Goal: Transaction & Acquisition: Purchase product/service

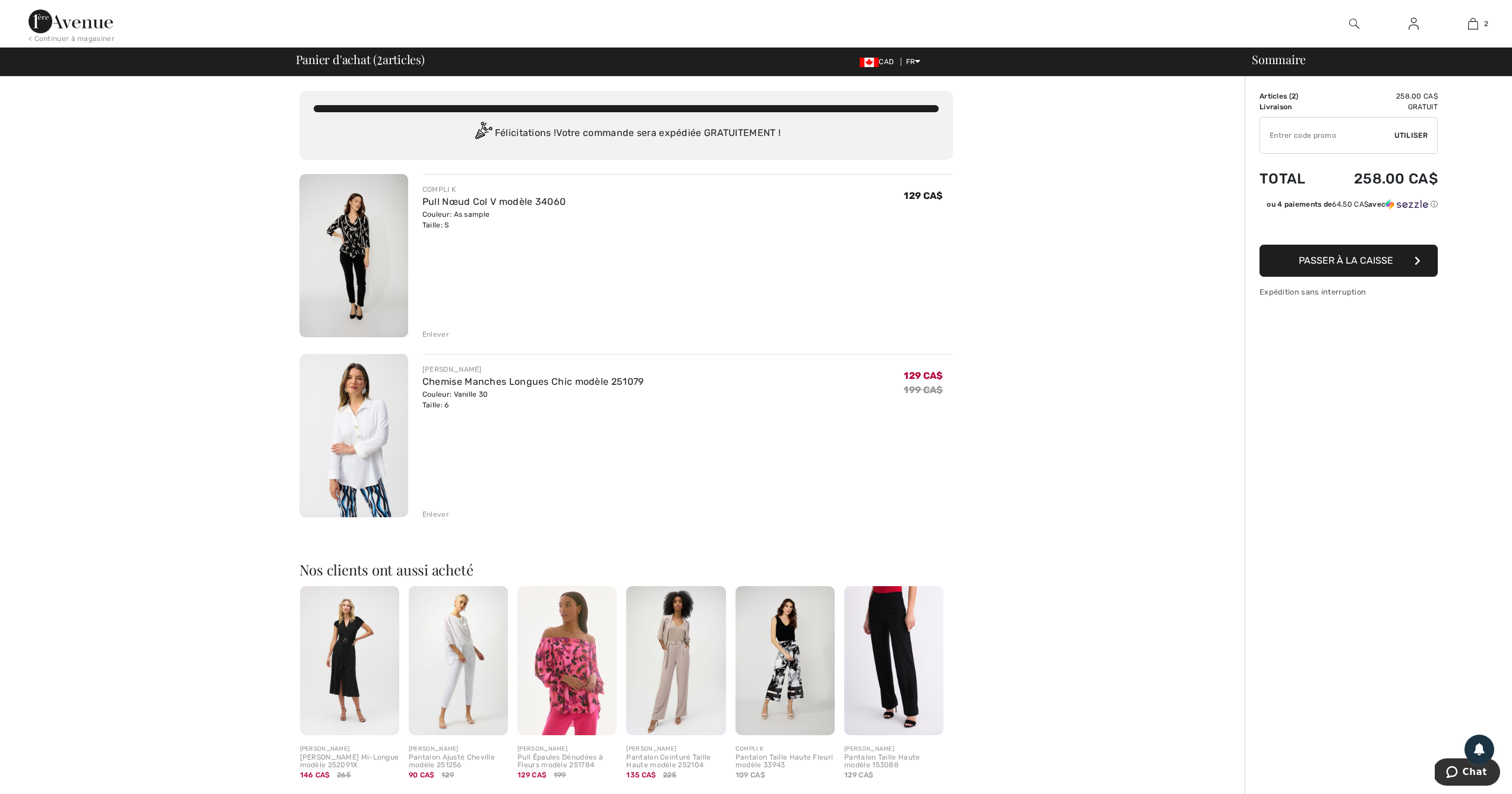
click at [348, 233] on img at bounding box center [353, 256] width 108 height 164
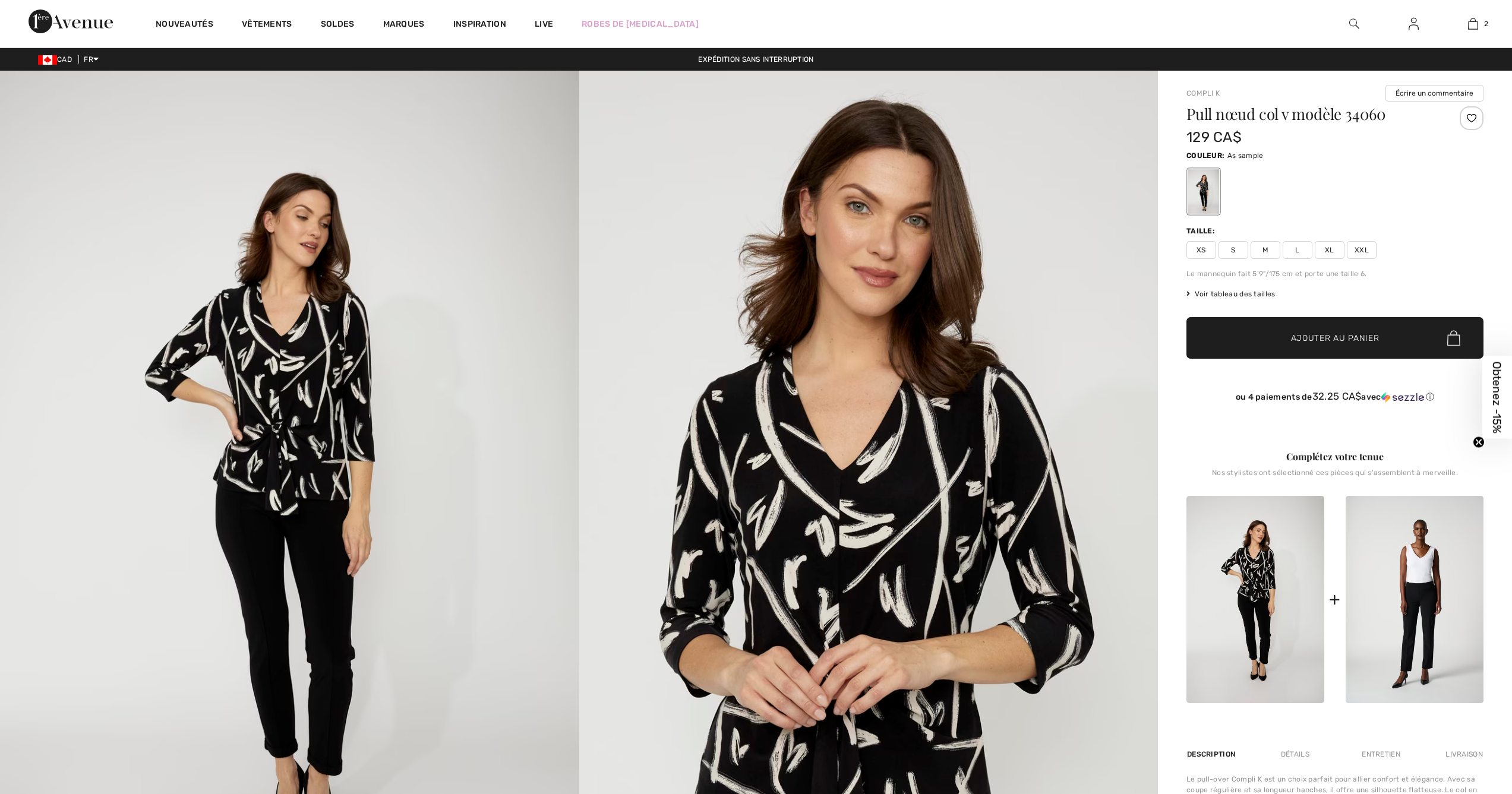
checkbox input "true"
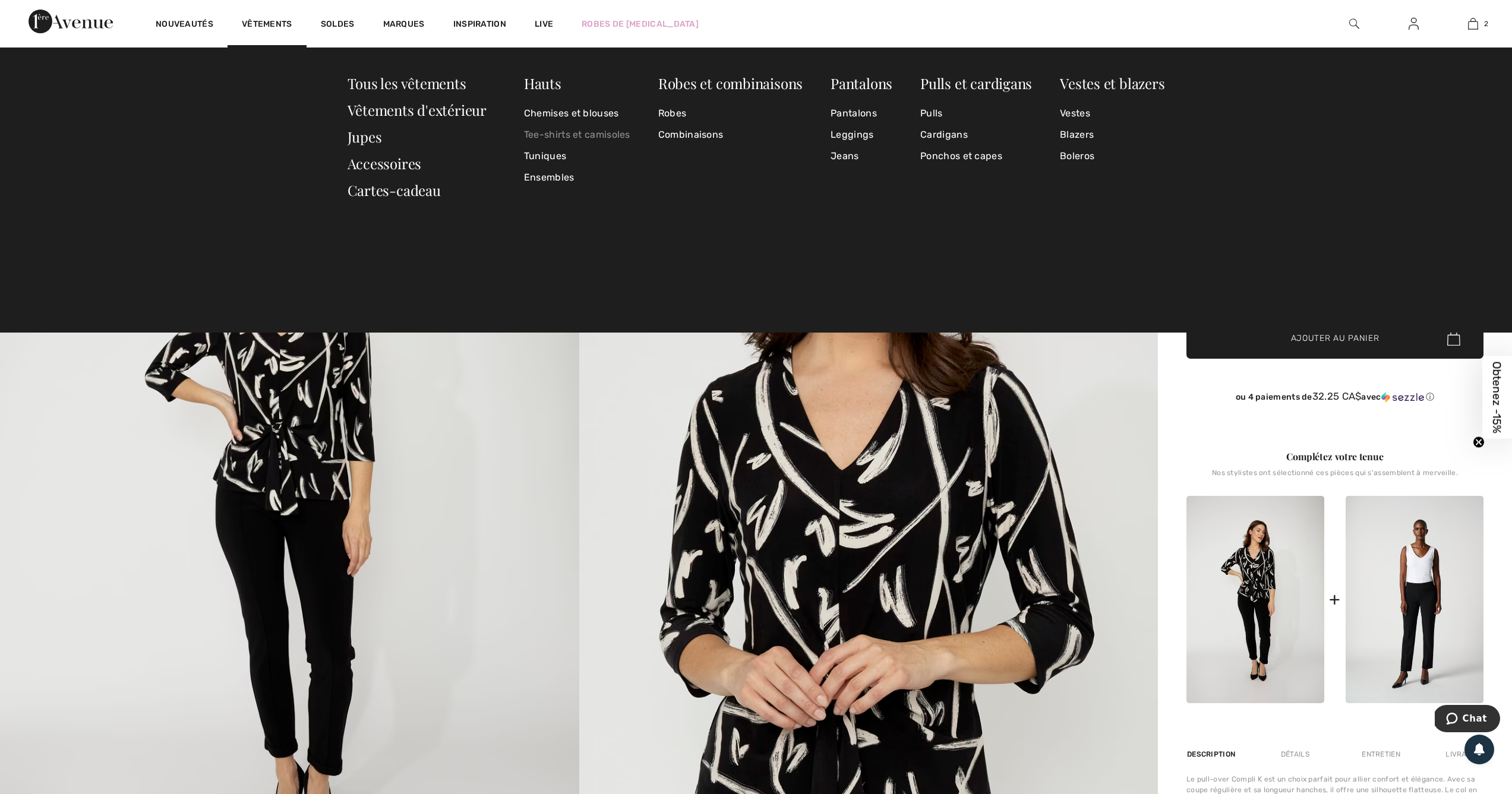
click at [566, 136] on link "Tee-shirts et camisoles" at bounding box center [577, 135] width 106 height 22
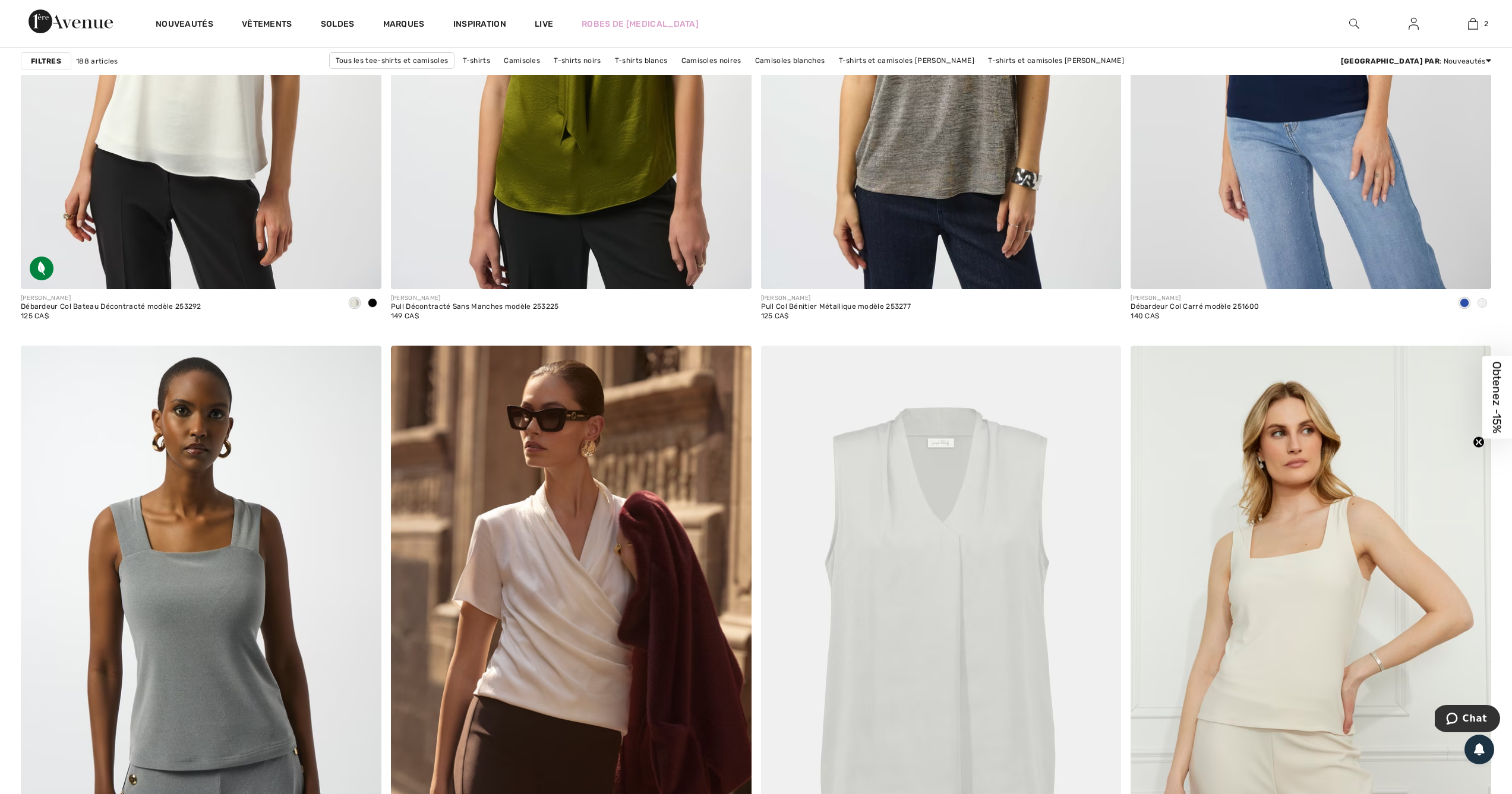
scroll to position [3795, 0]
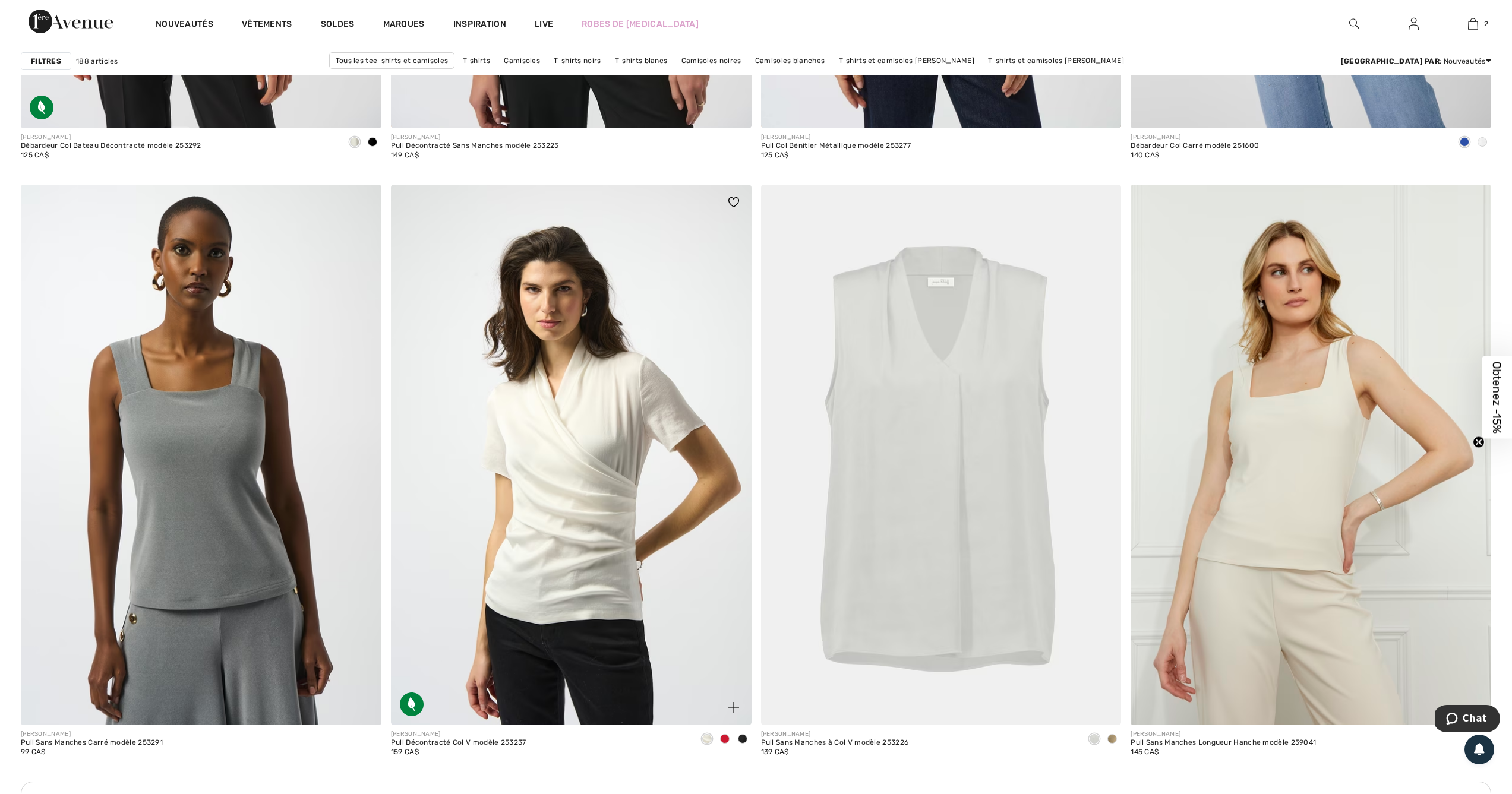
click at [486, 381] on img at bounding box center [571, 454] width 361 height 540
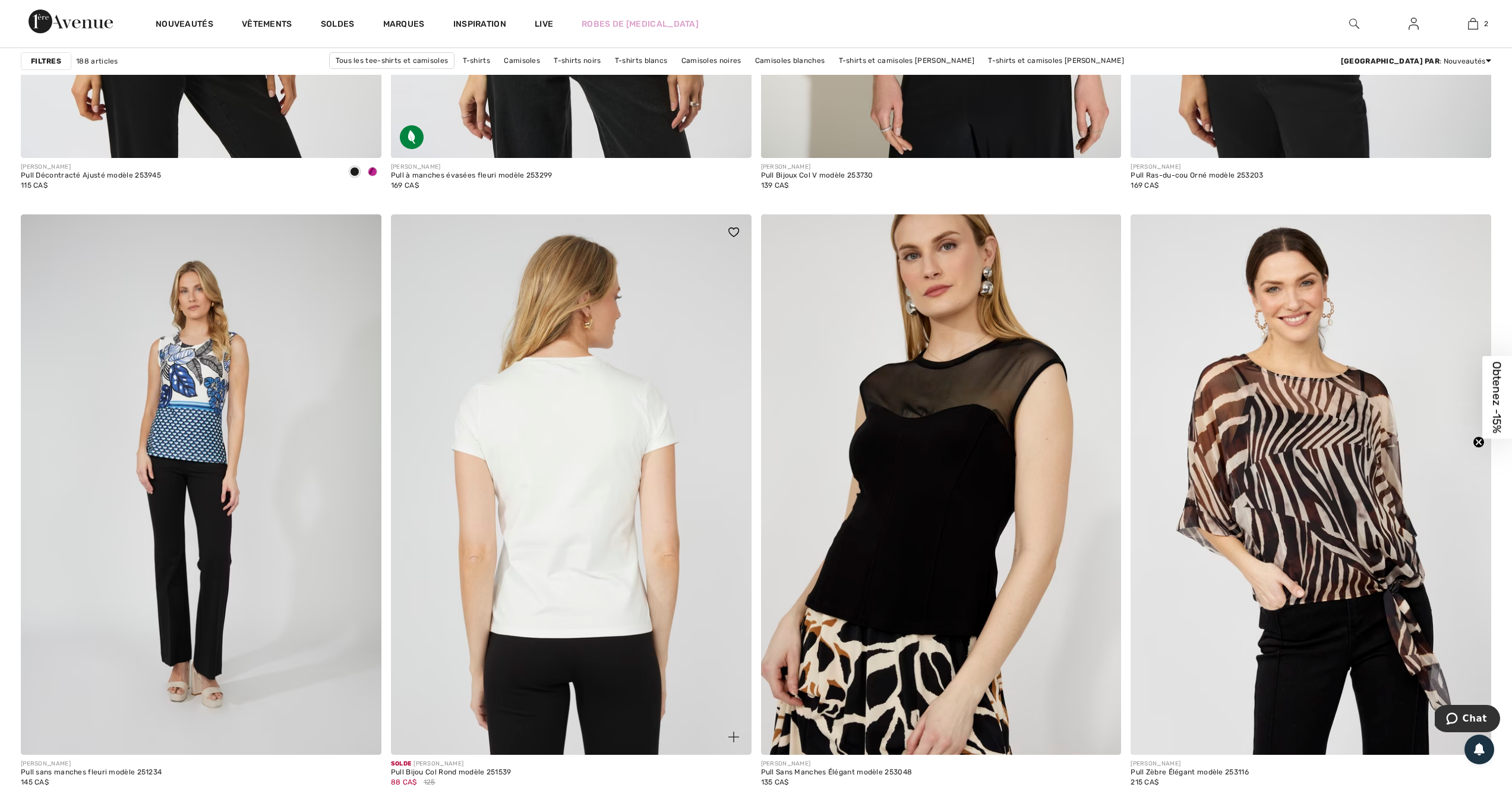
scroll to position [6407, 0]
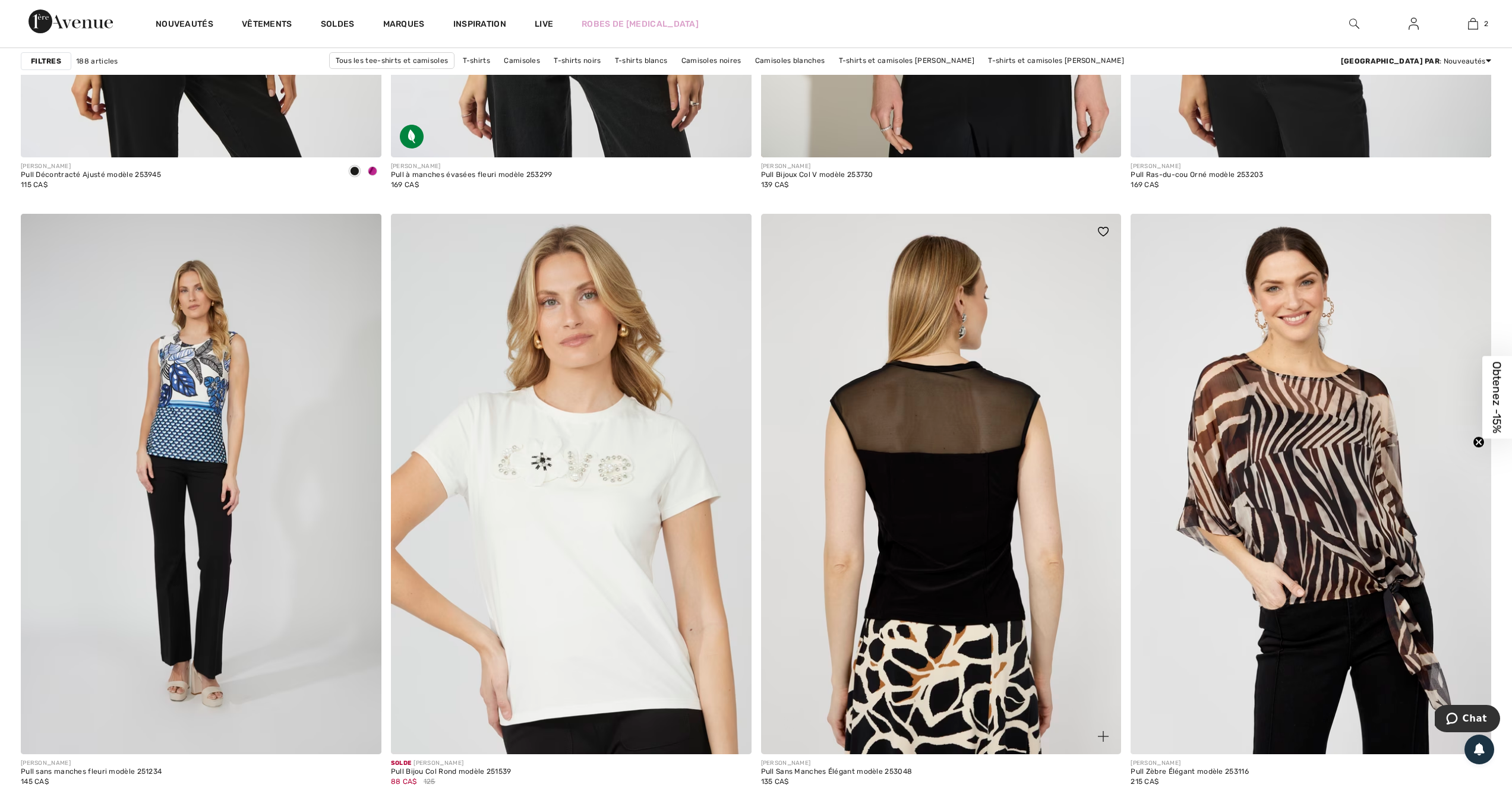
click at [956, 507] on img at bounding box center [941, 483] width 361 height 540
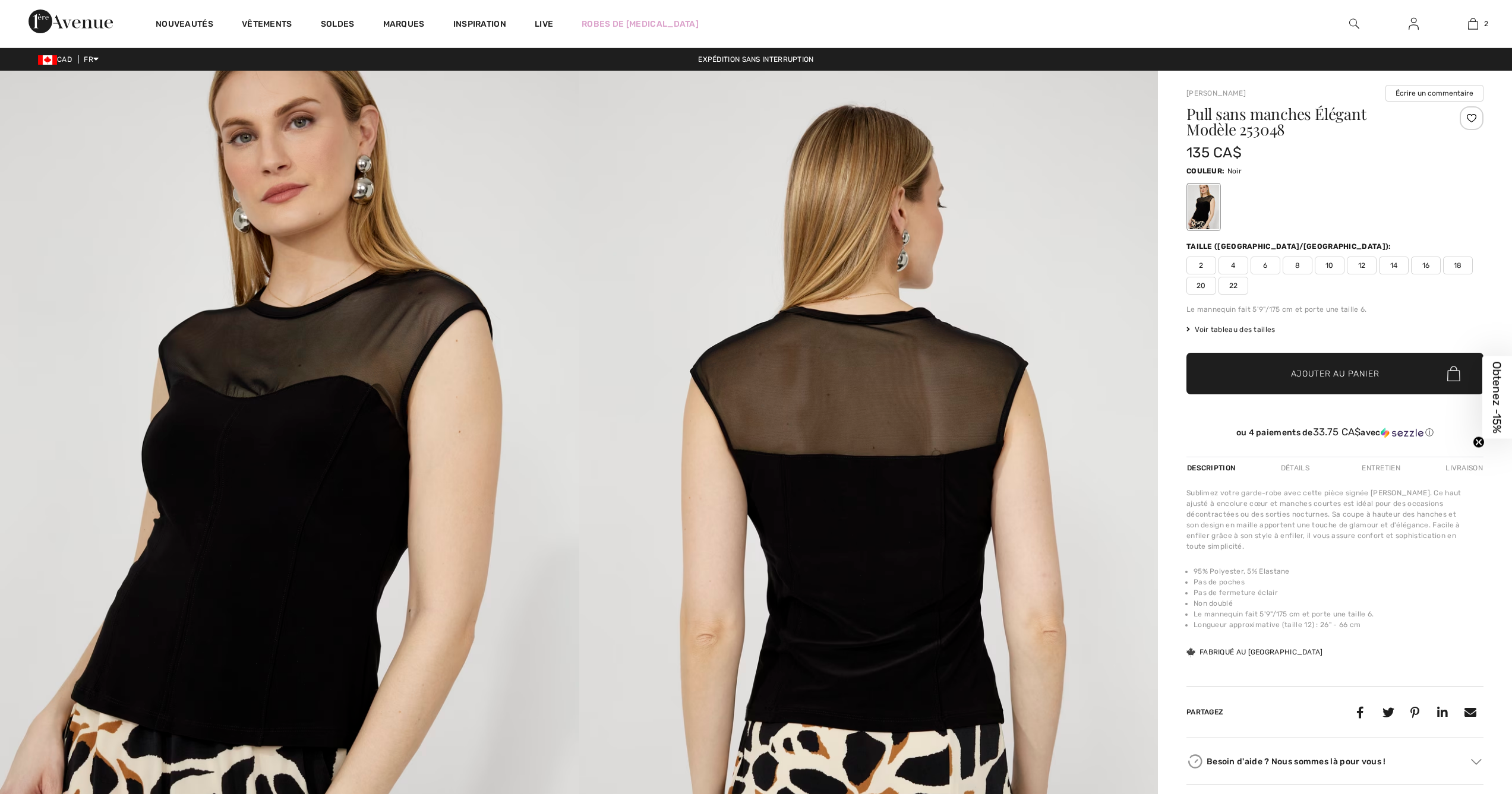
checkbox input "true"
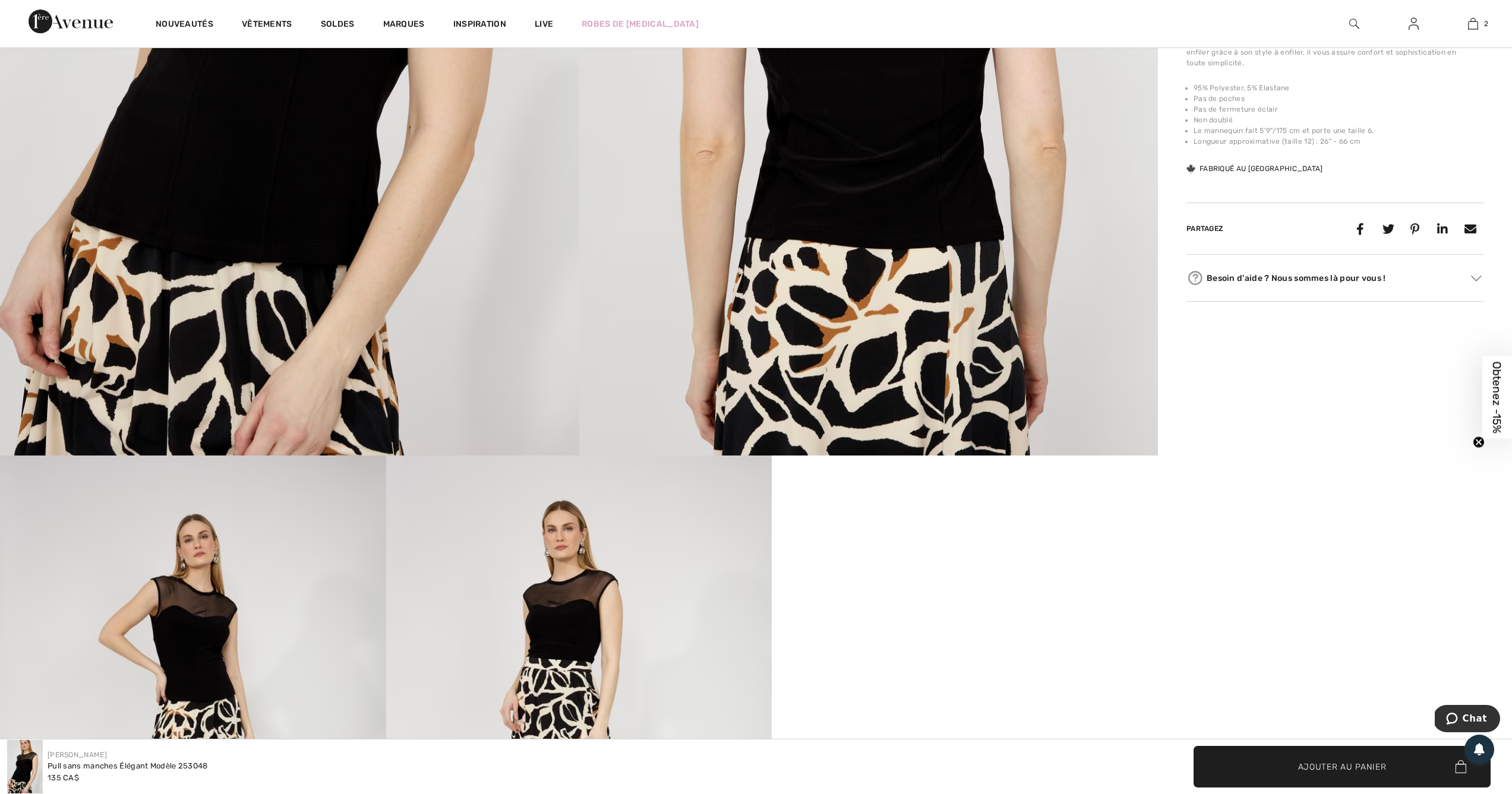
scroll to position [484, 0]
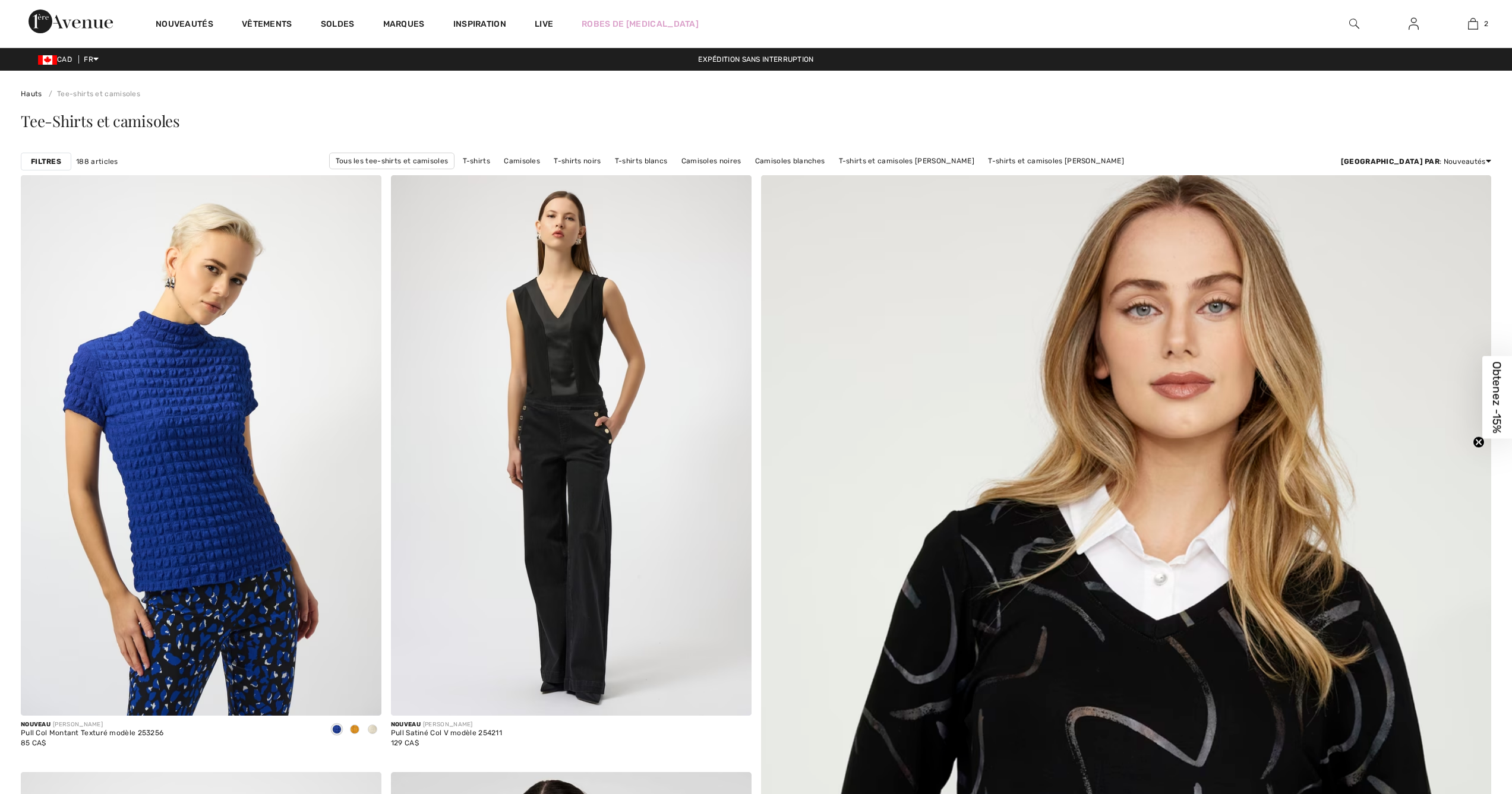
checkbox input "true"
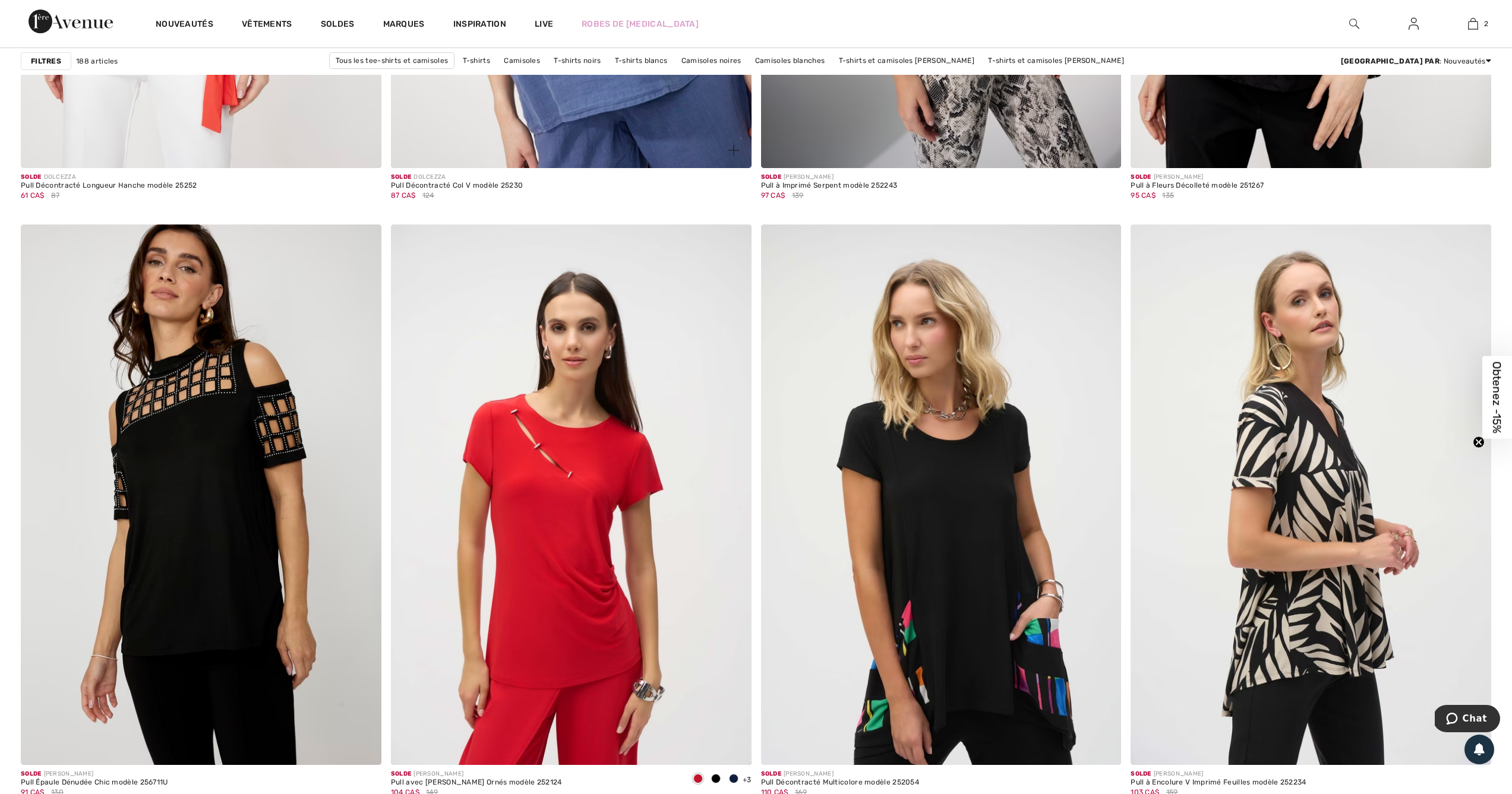
scroll to position [8442, 0]
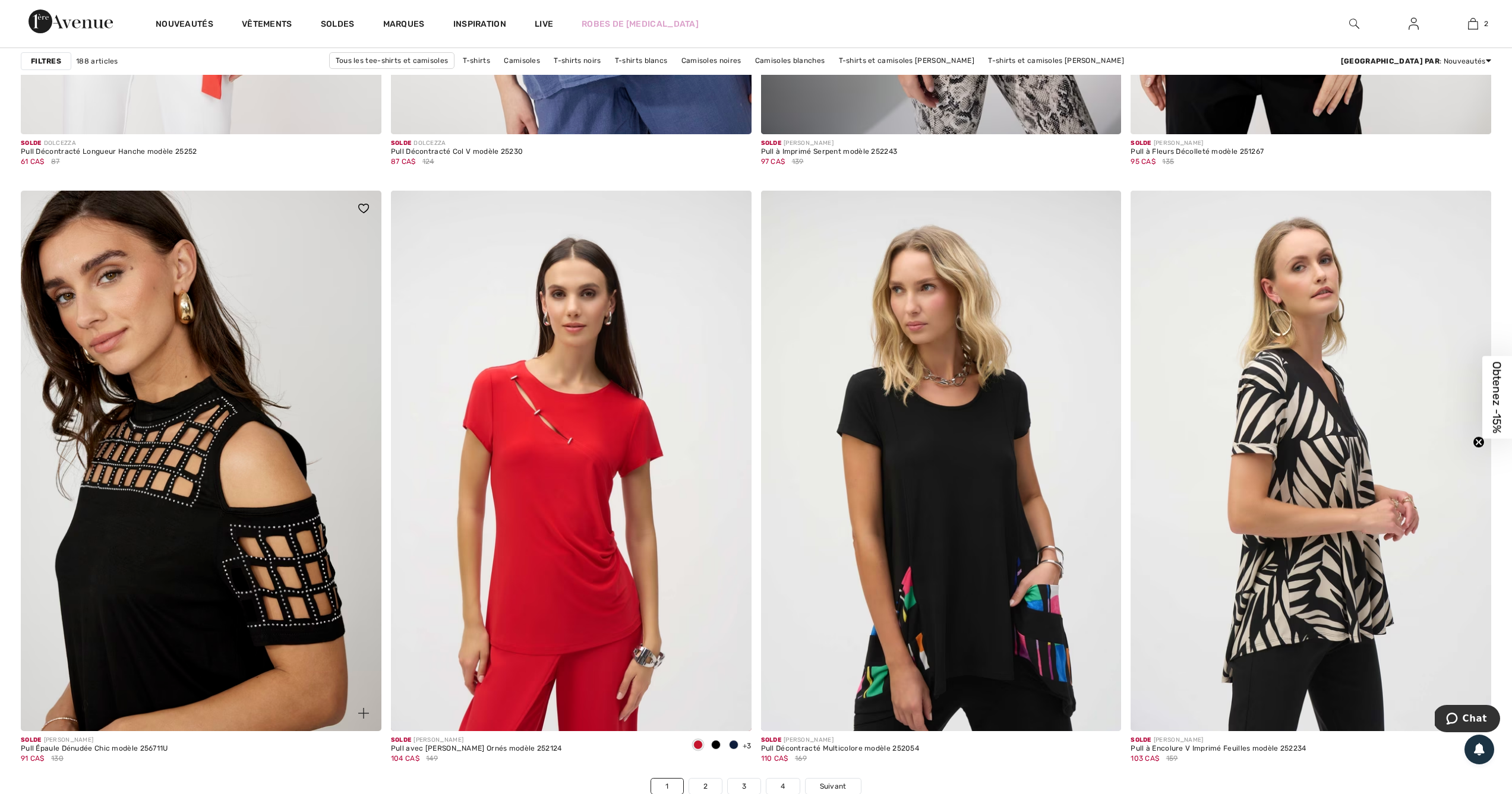
click at [153, 305] on img at bounding box center [201, 461] width 361 height 540
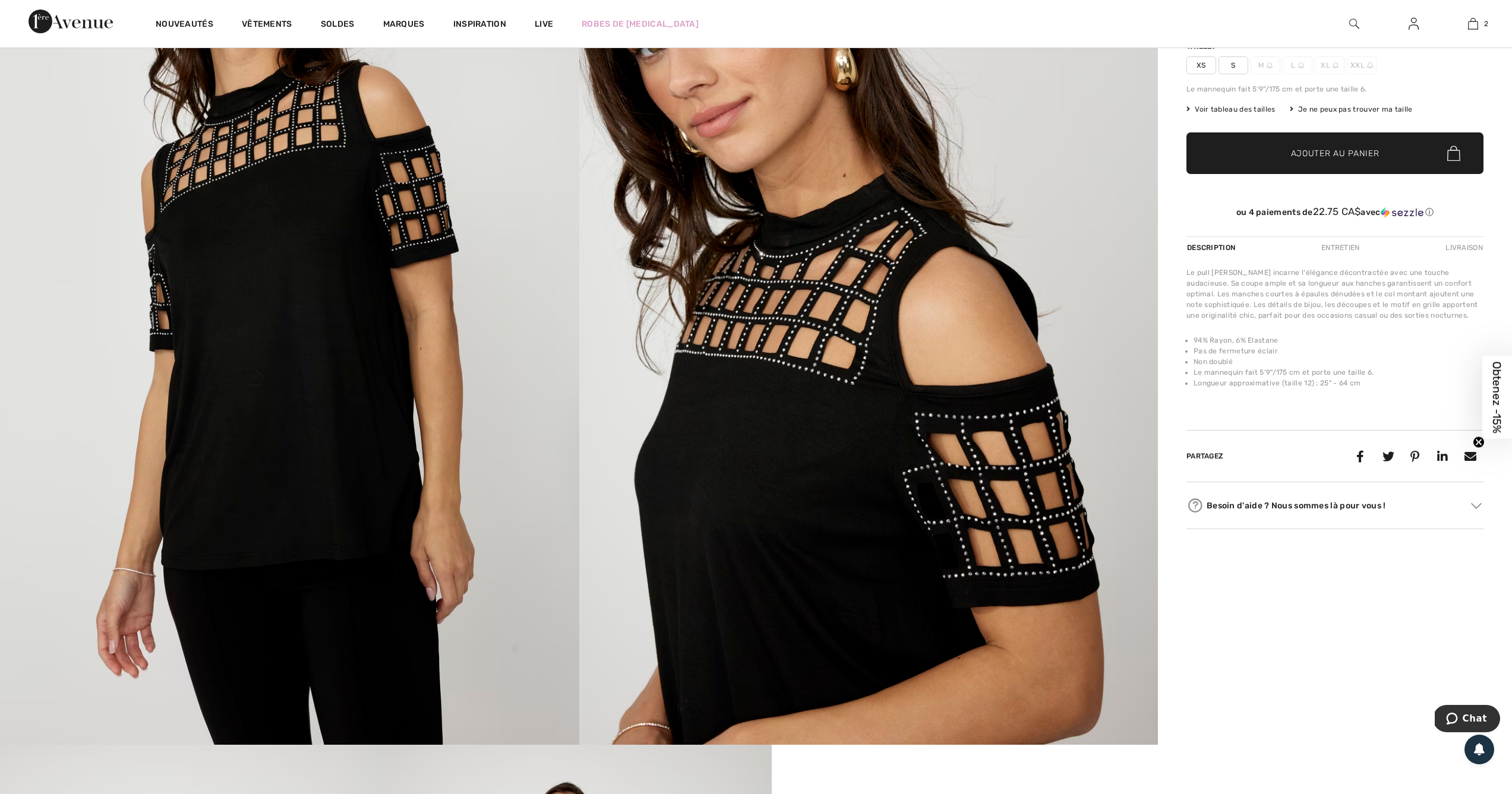
scroll to position [308, 0]
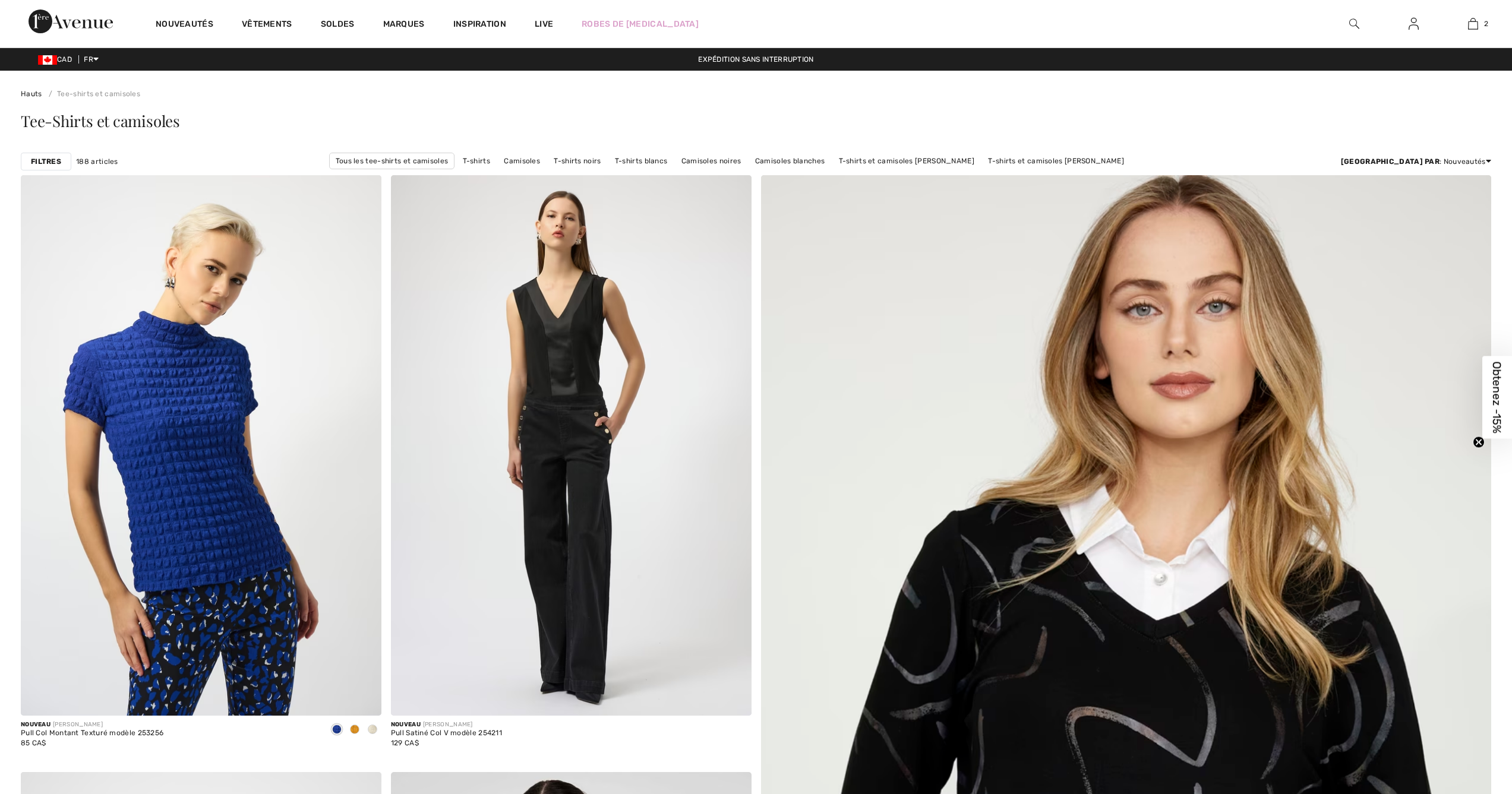
checkbox input "true"
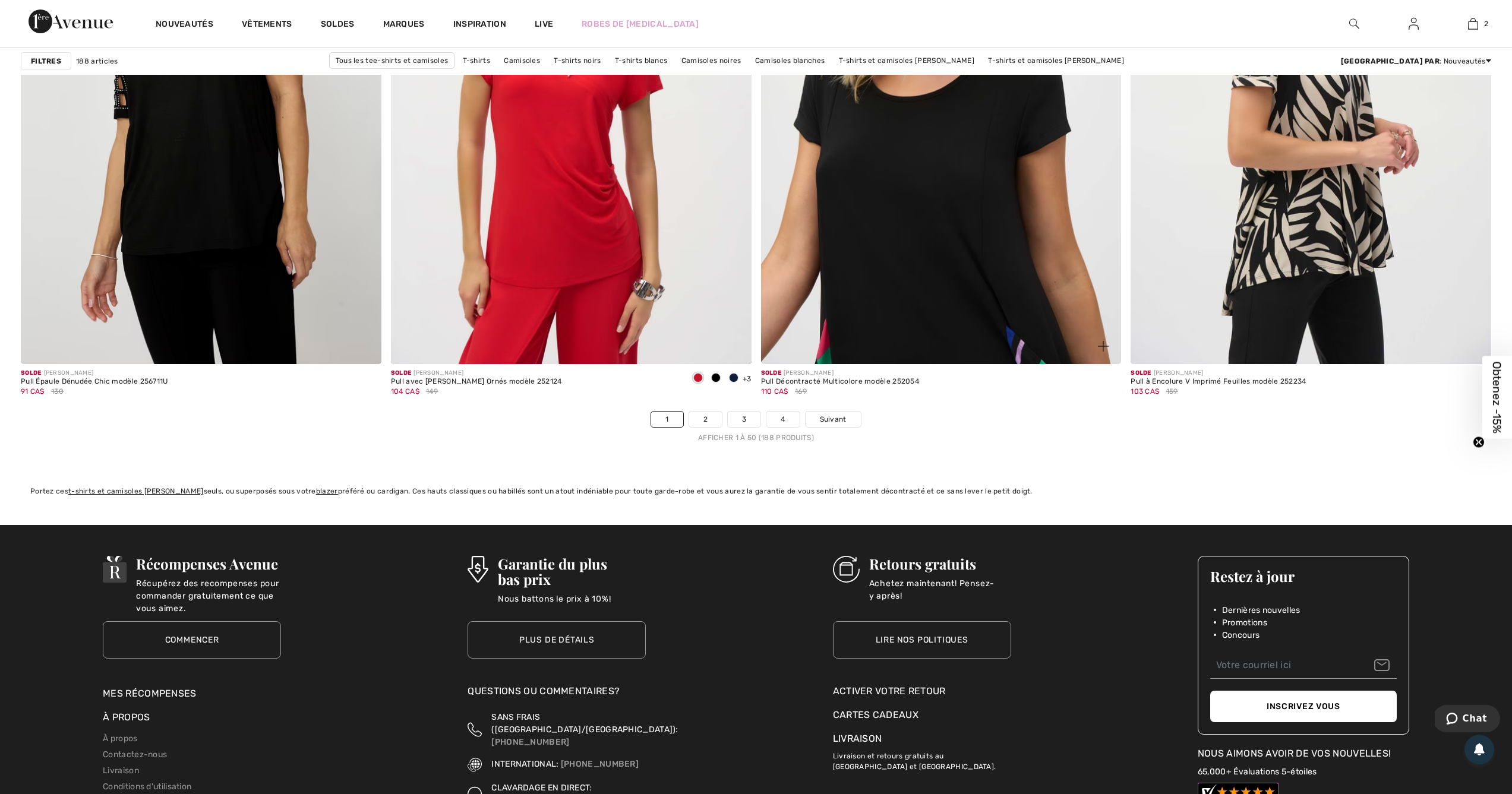
scroll to position [8964, 0]
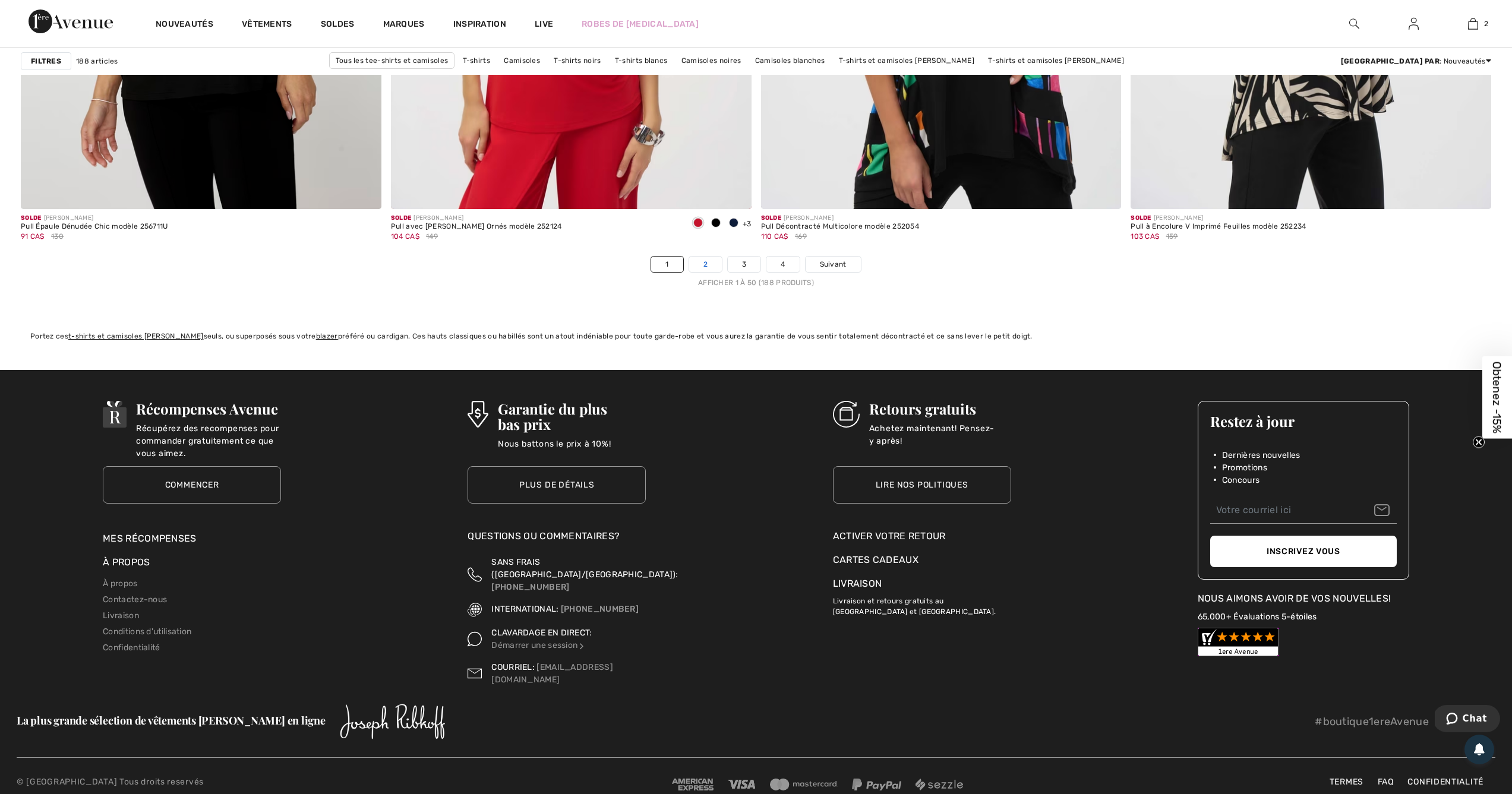
click at [708, 267] on link "2" at bounding box center [705, 264] width 33 height 15
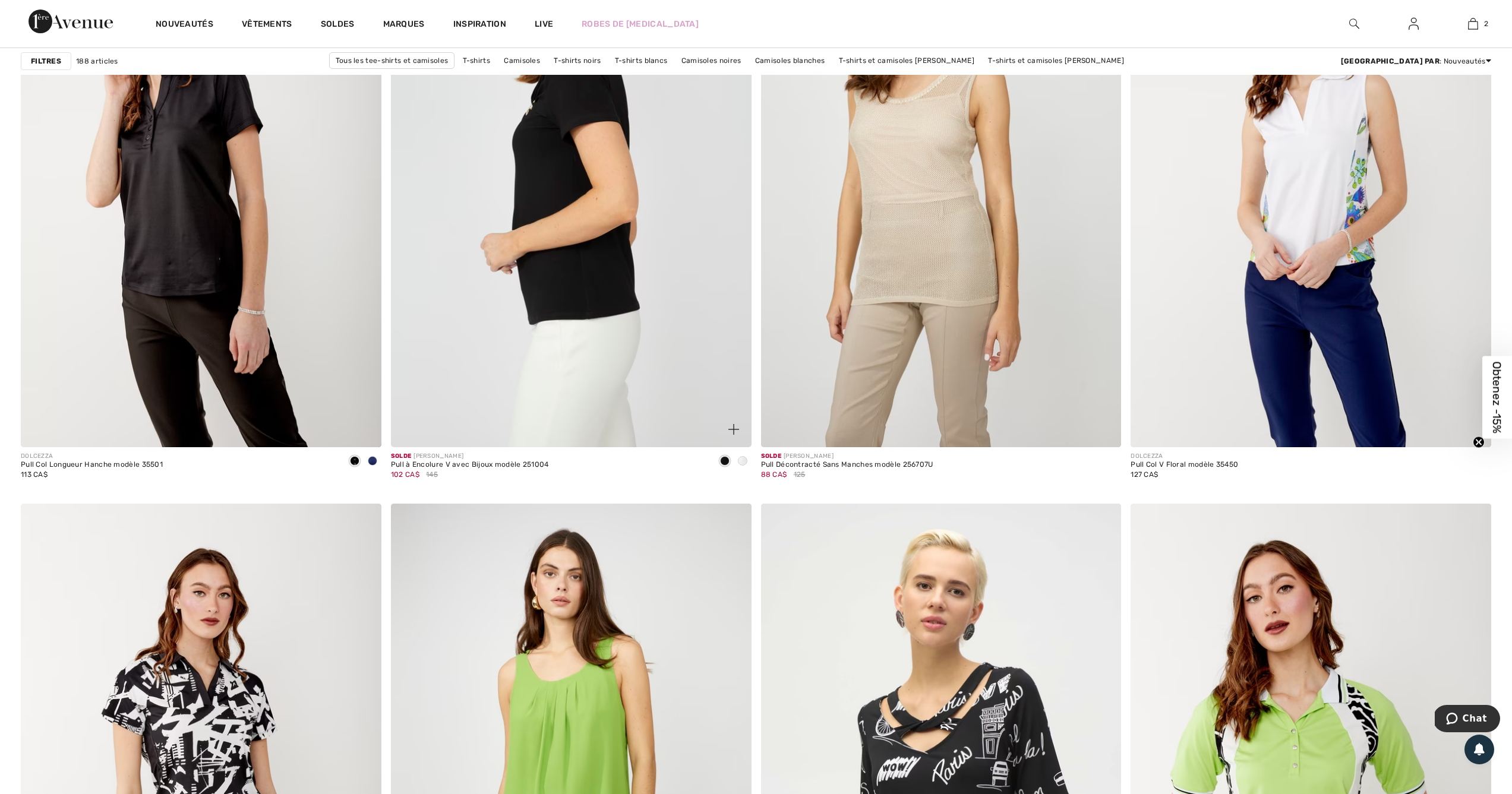
scroll to position [2734, 0]
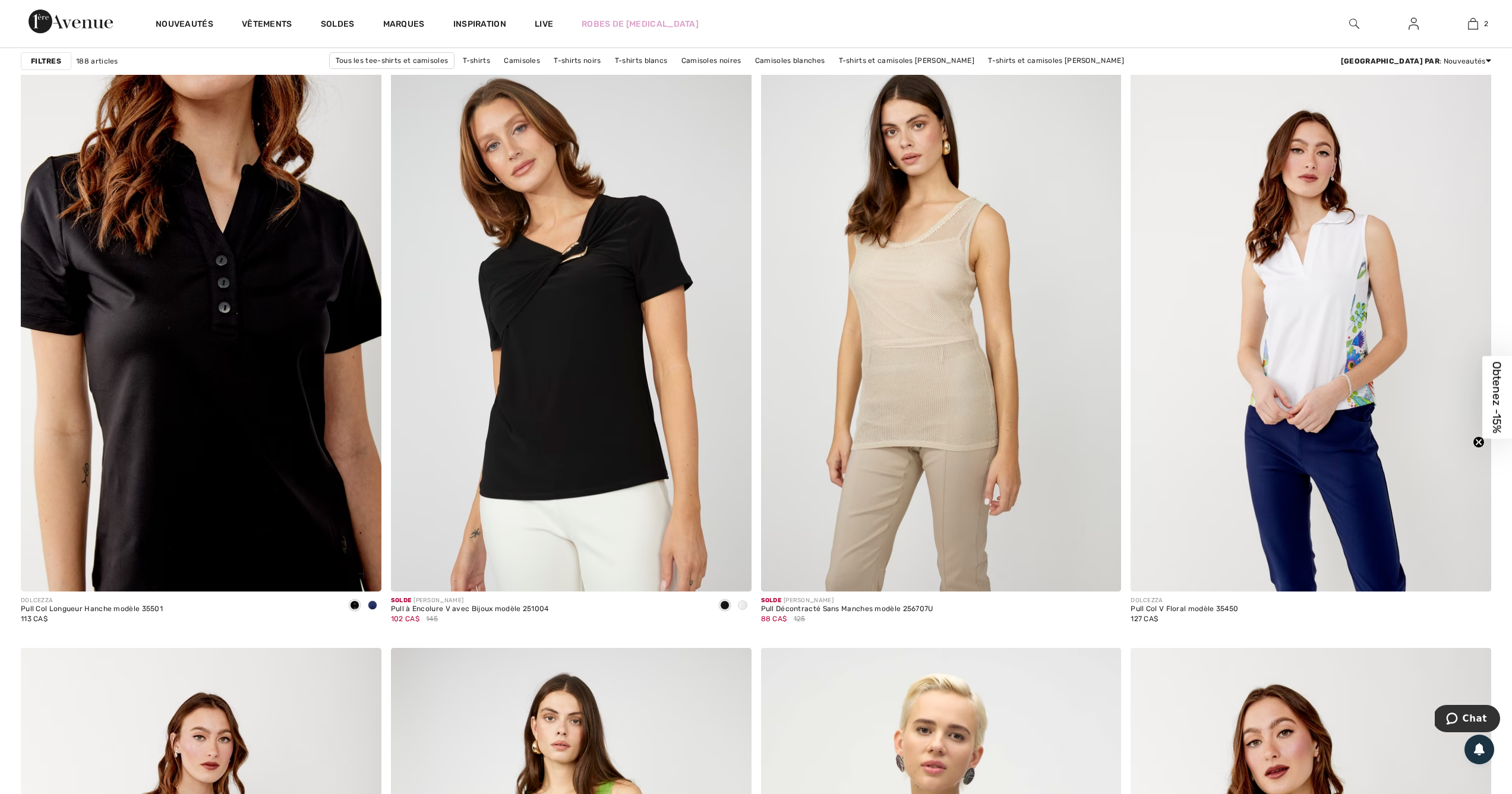
click at [226, 226] on img at bounding box center [201, 321] width 361 height 540
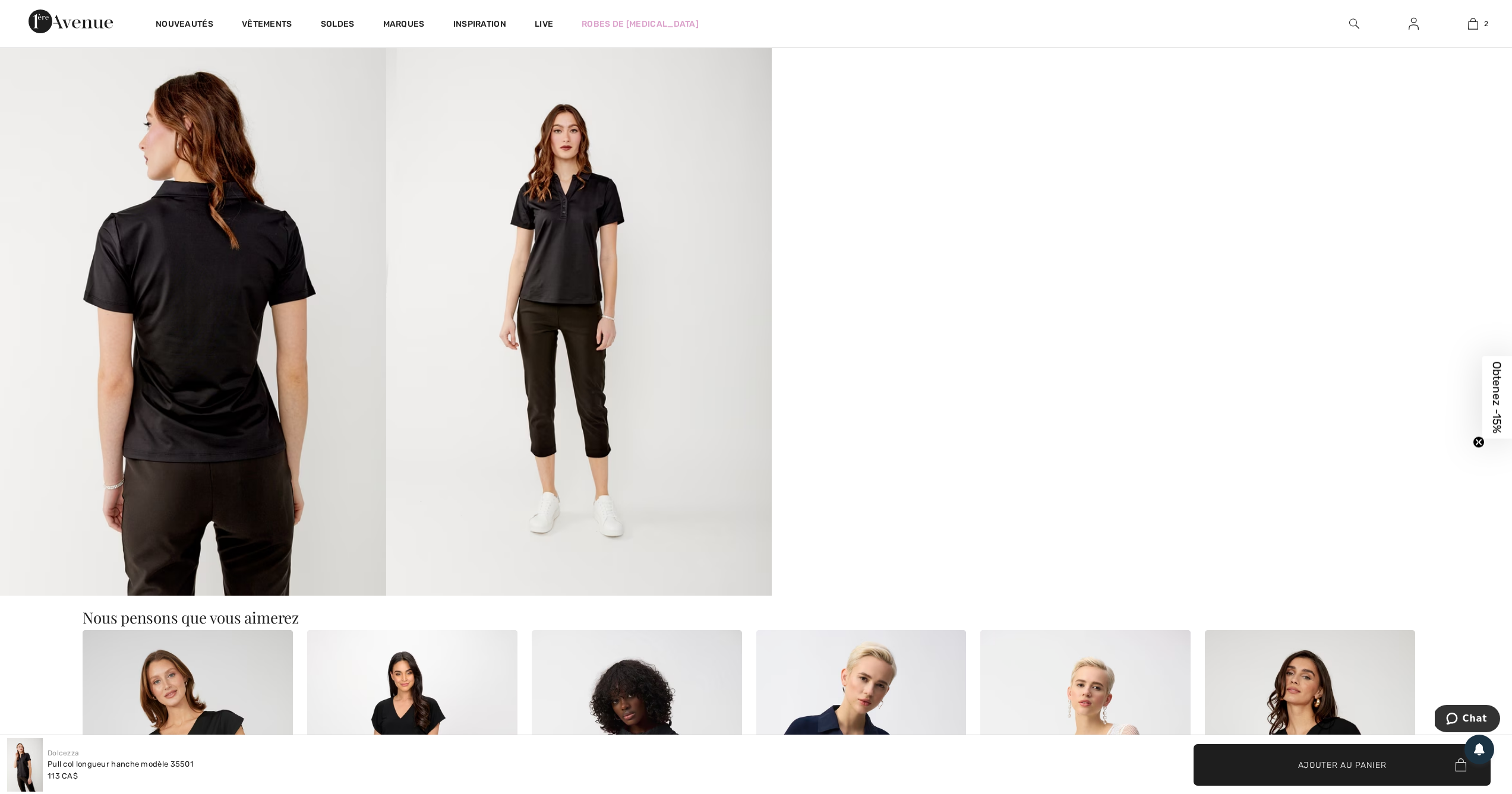
scroll to position [1237, 0]
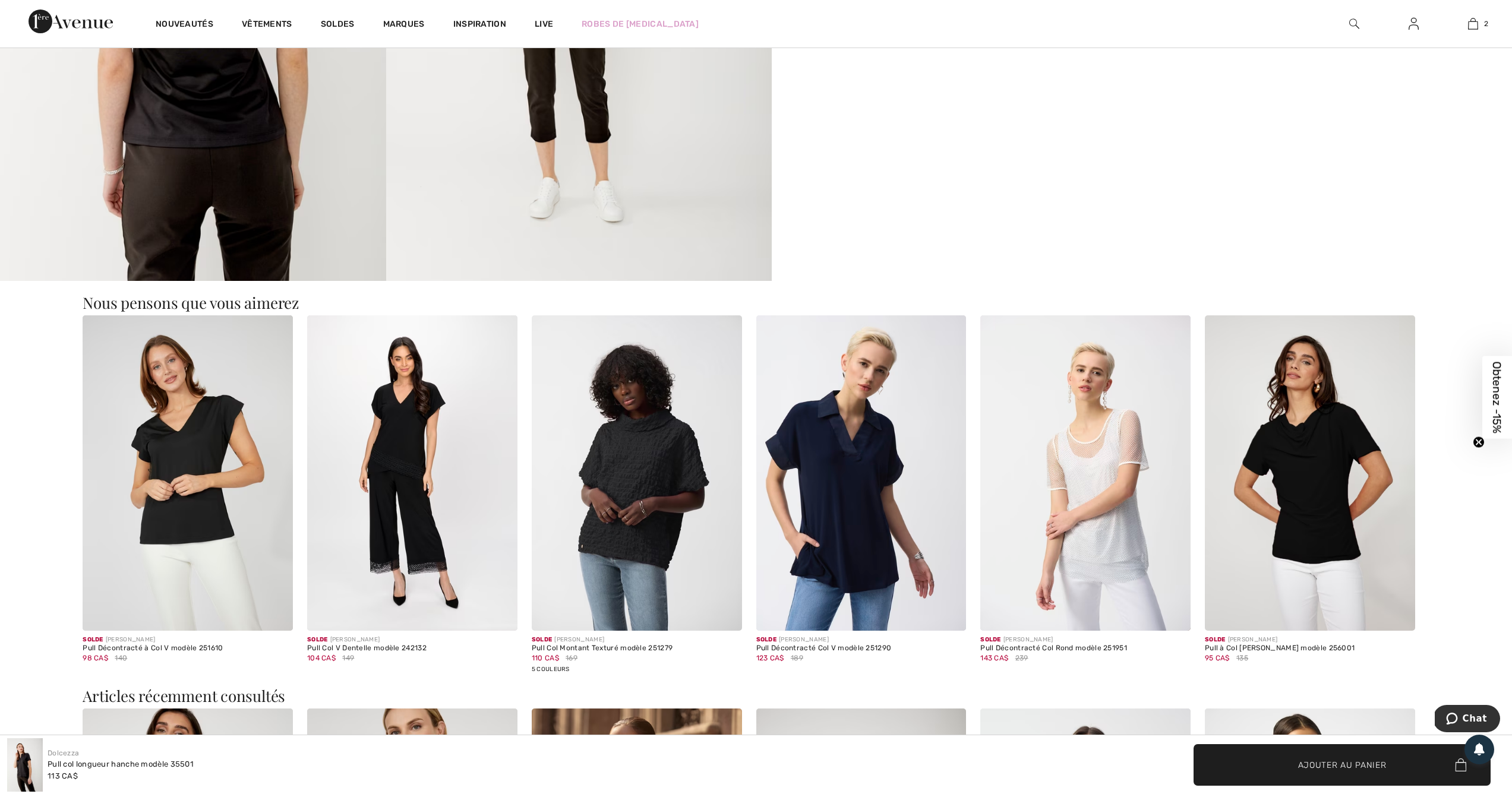
click at [847, 439] on img at bounding box center [862, 473] width 210 height 316
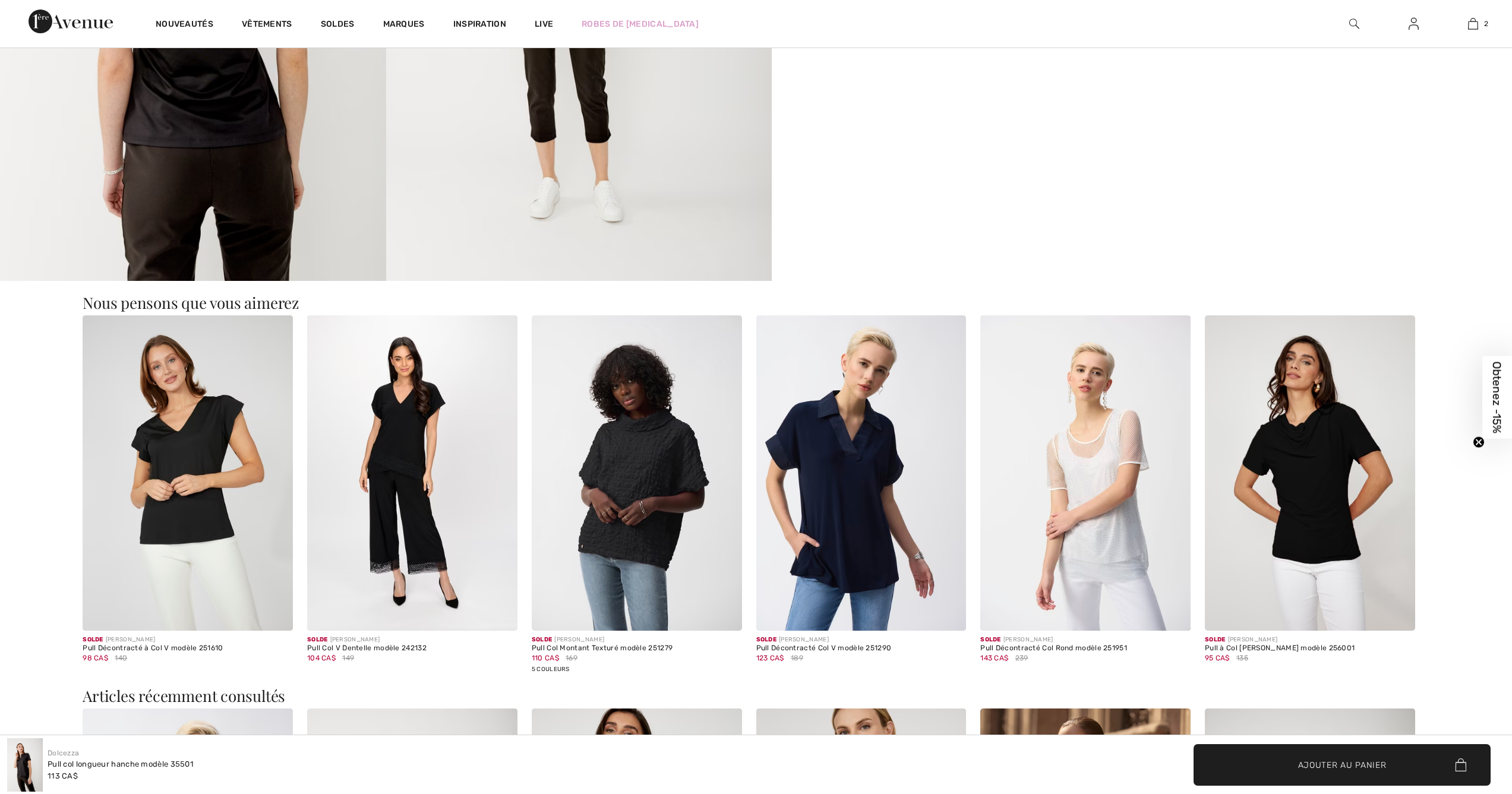
checkbox input "true"
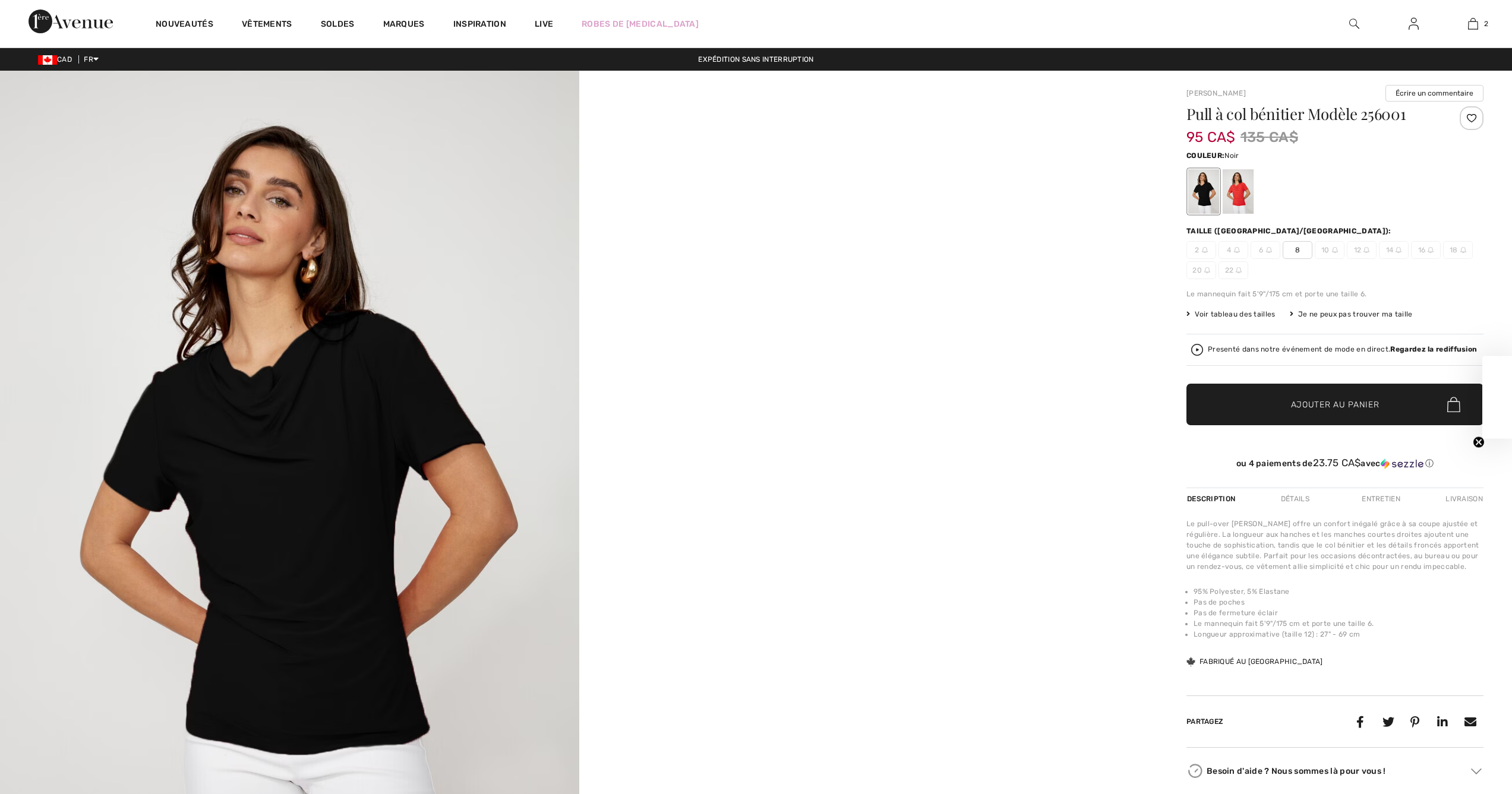
checkbox input "true"
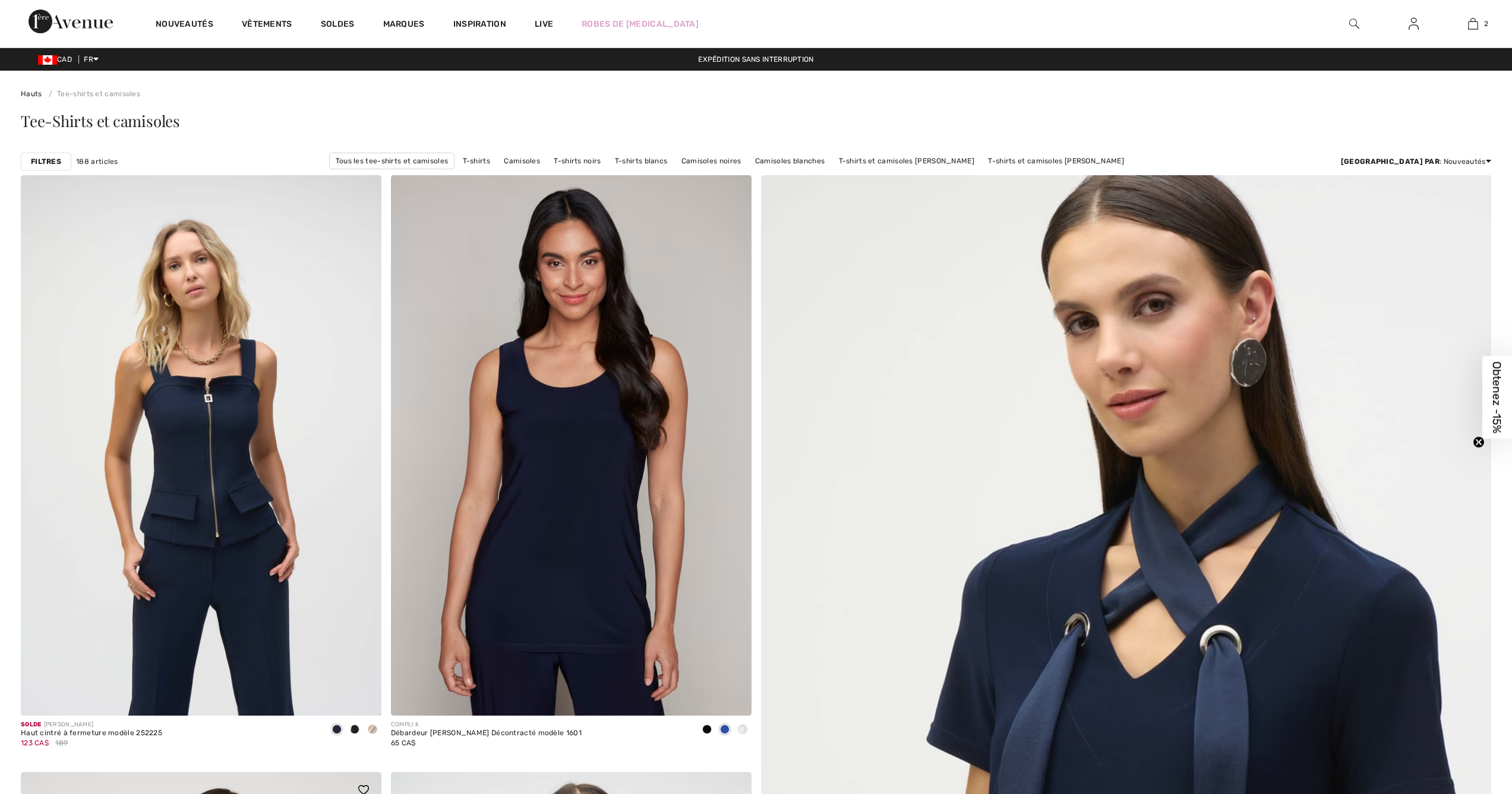
checkbox input "true"
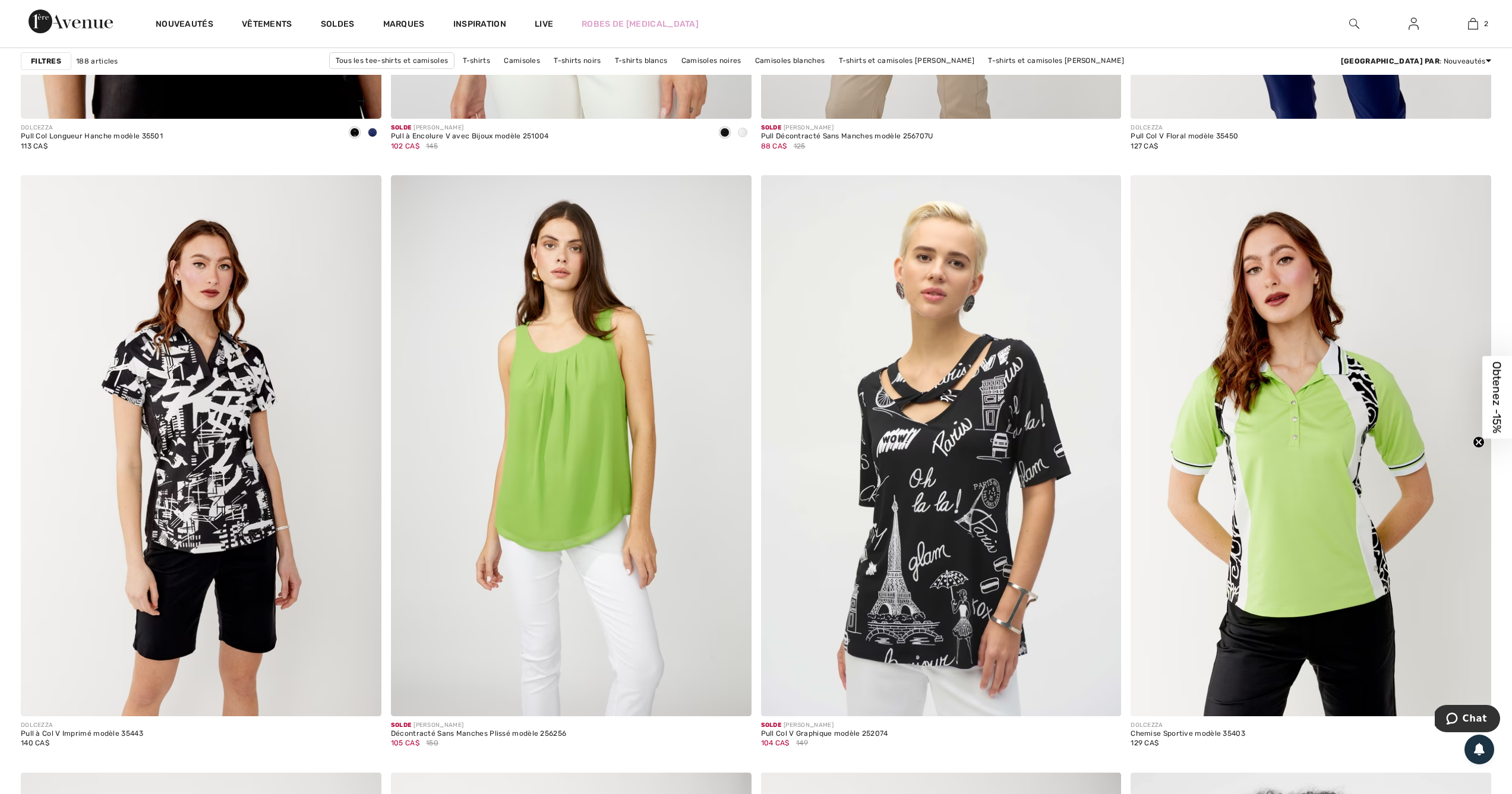
scroll to position [3314, 0]
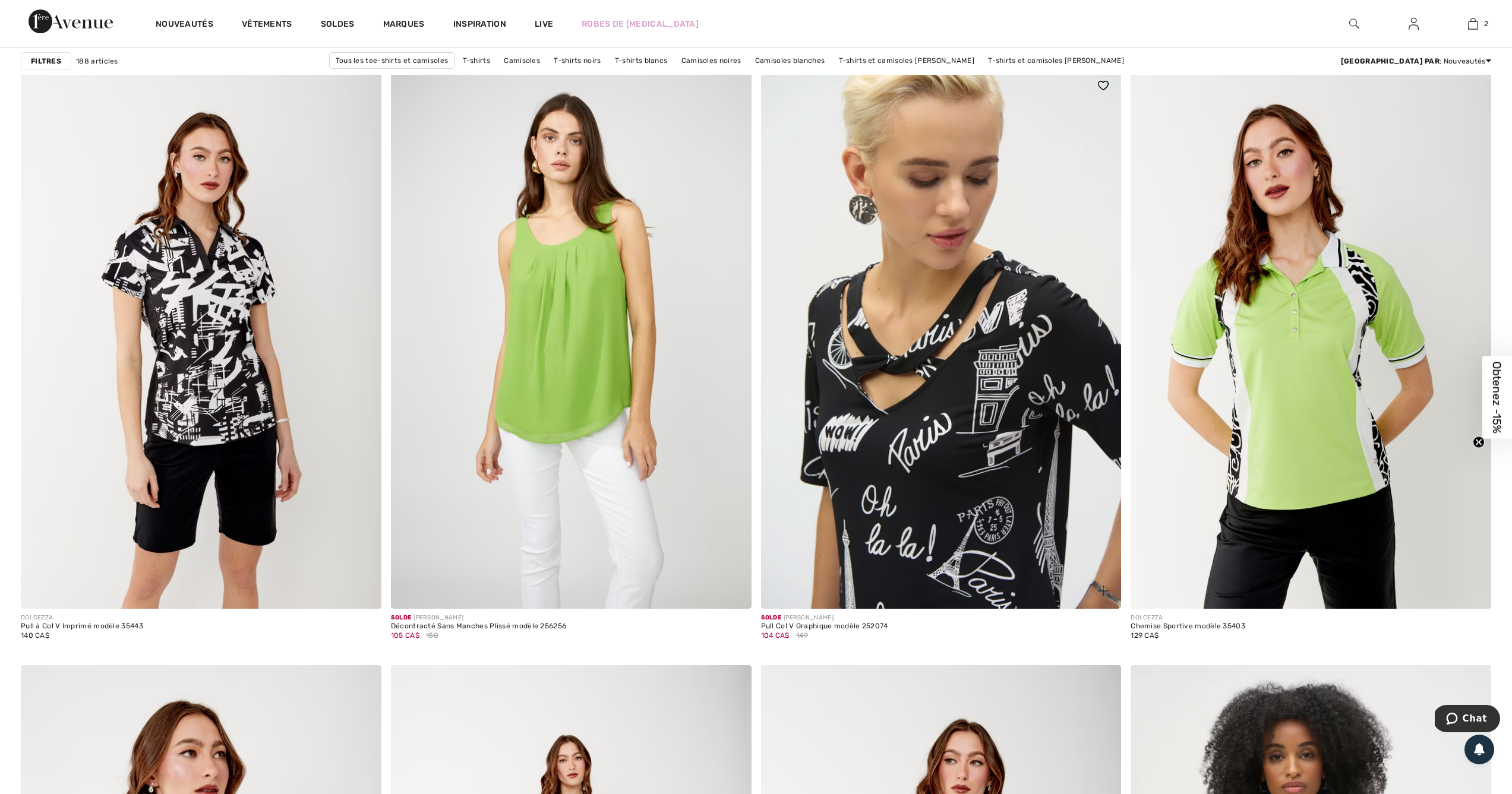
click at [975, 313] on img at bounding box center [941, 337] width 361 height 540
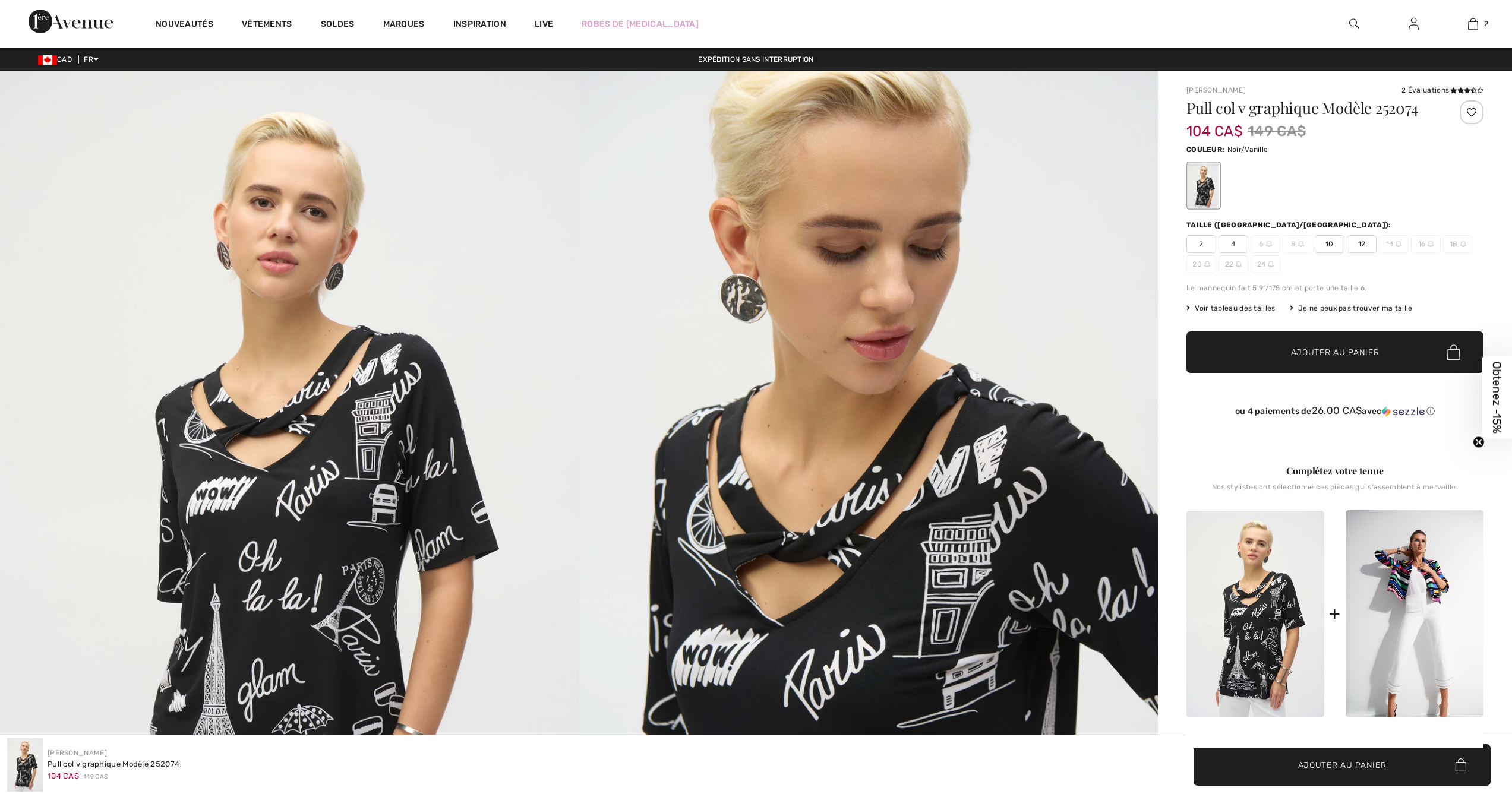
scroll to position [365, 0]
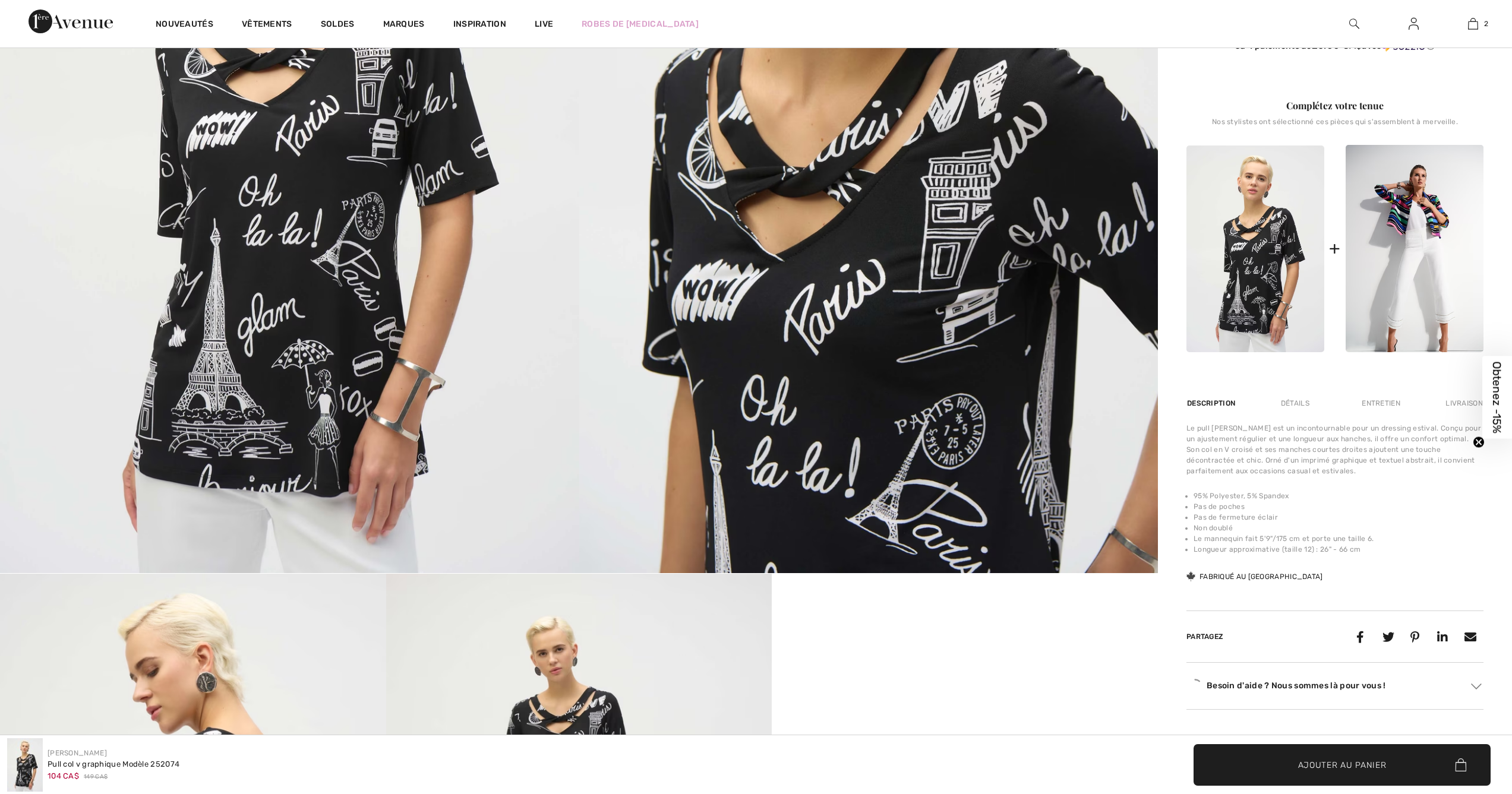
checkbox input "true"
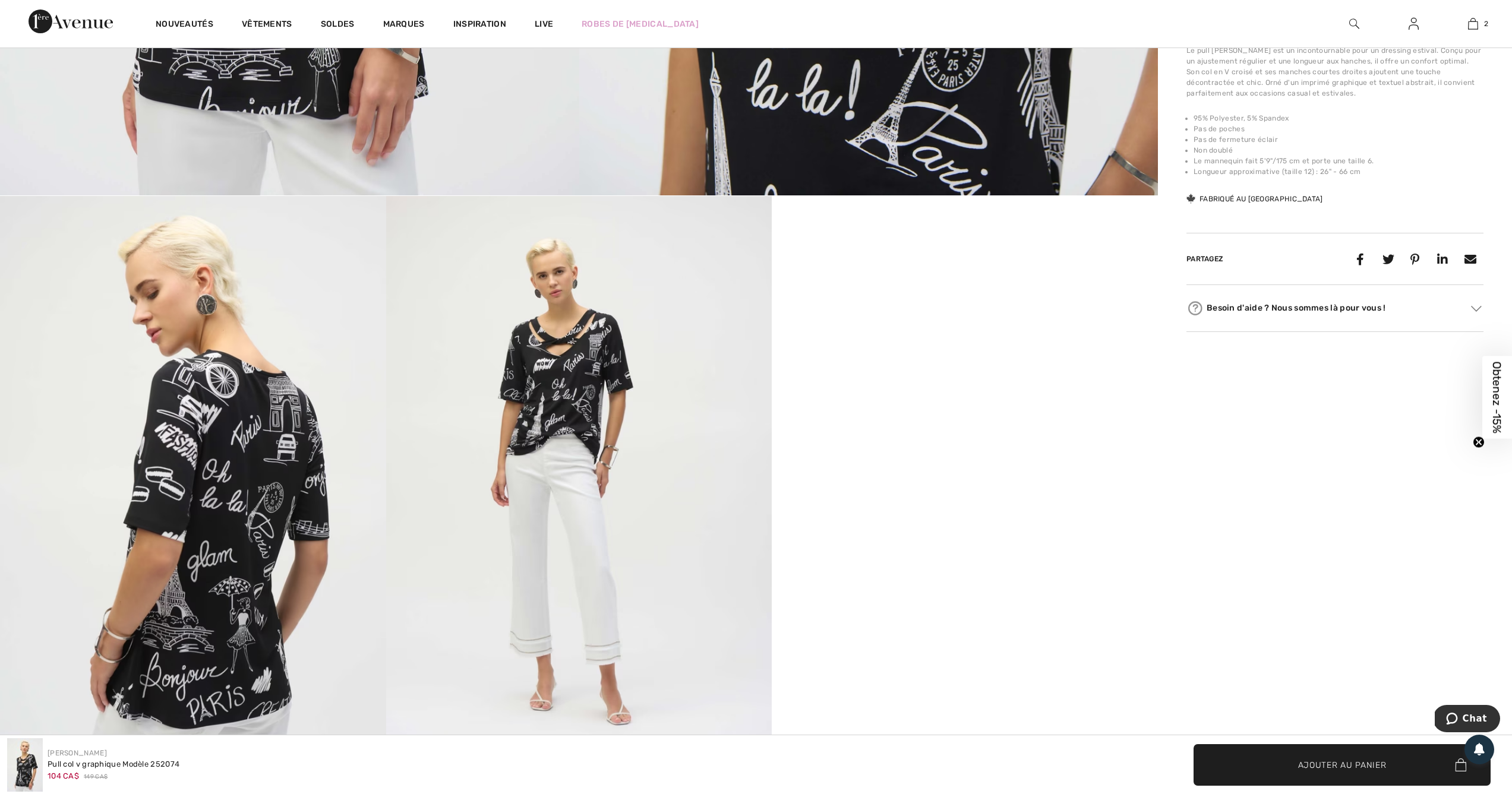
scroll to position [952, 0]
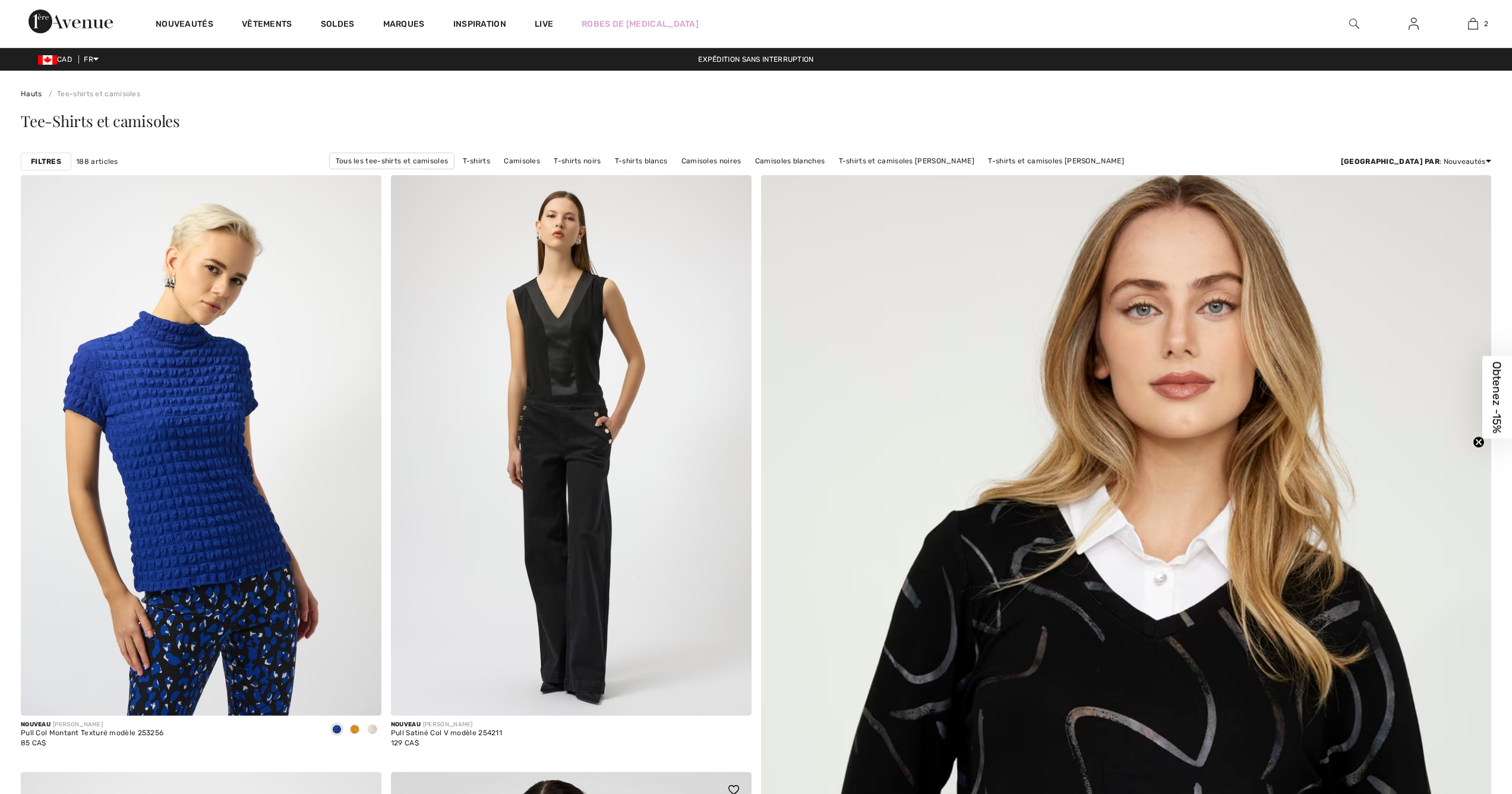
checkbox input "true"
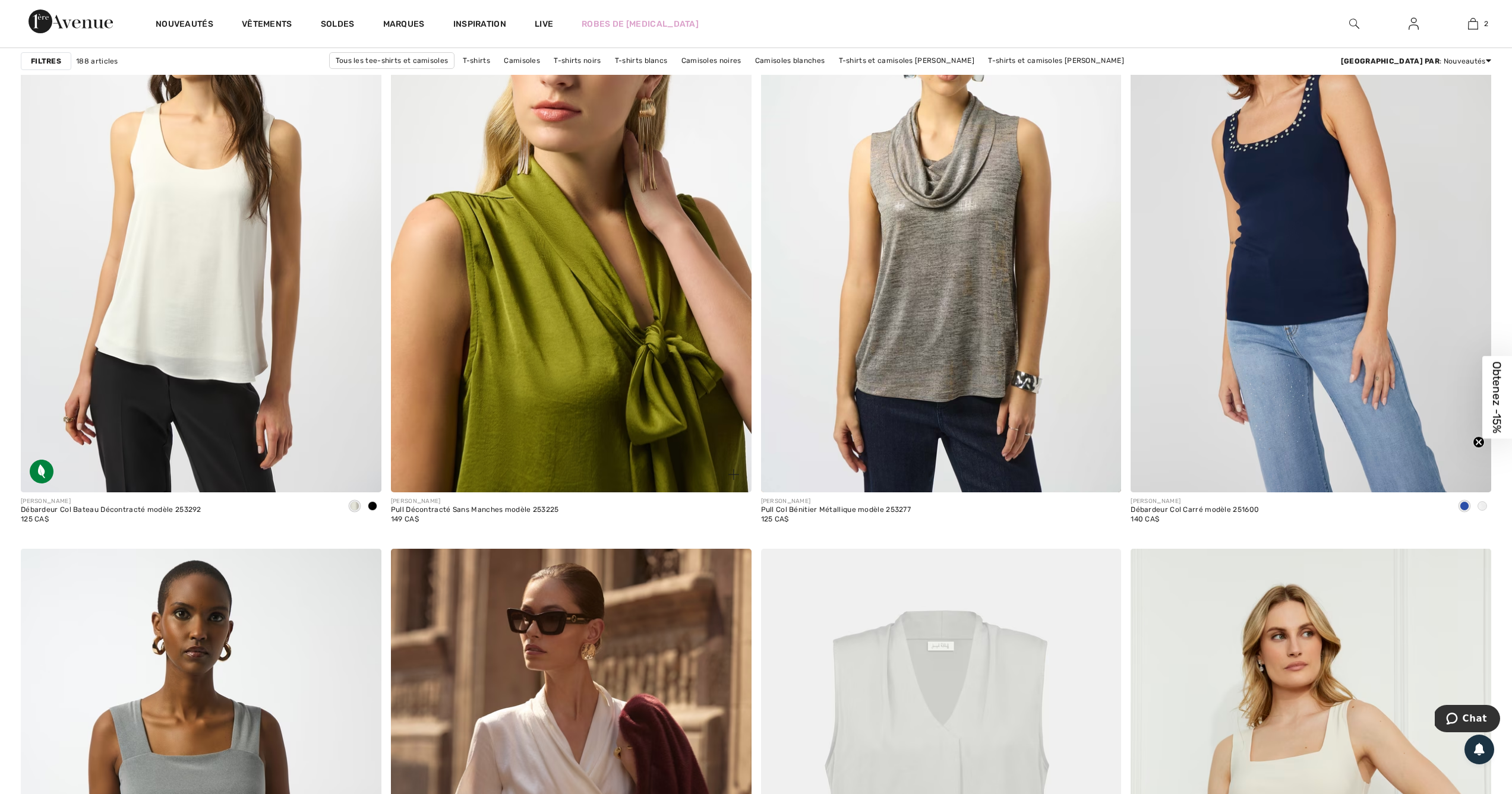
scroll to position [4351, 0]
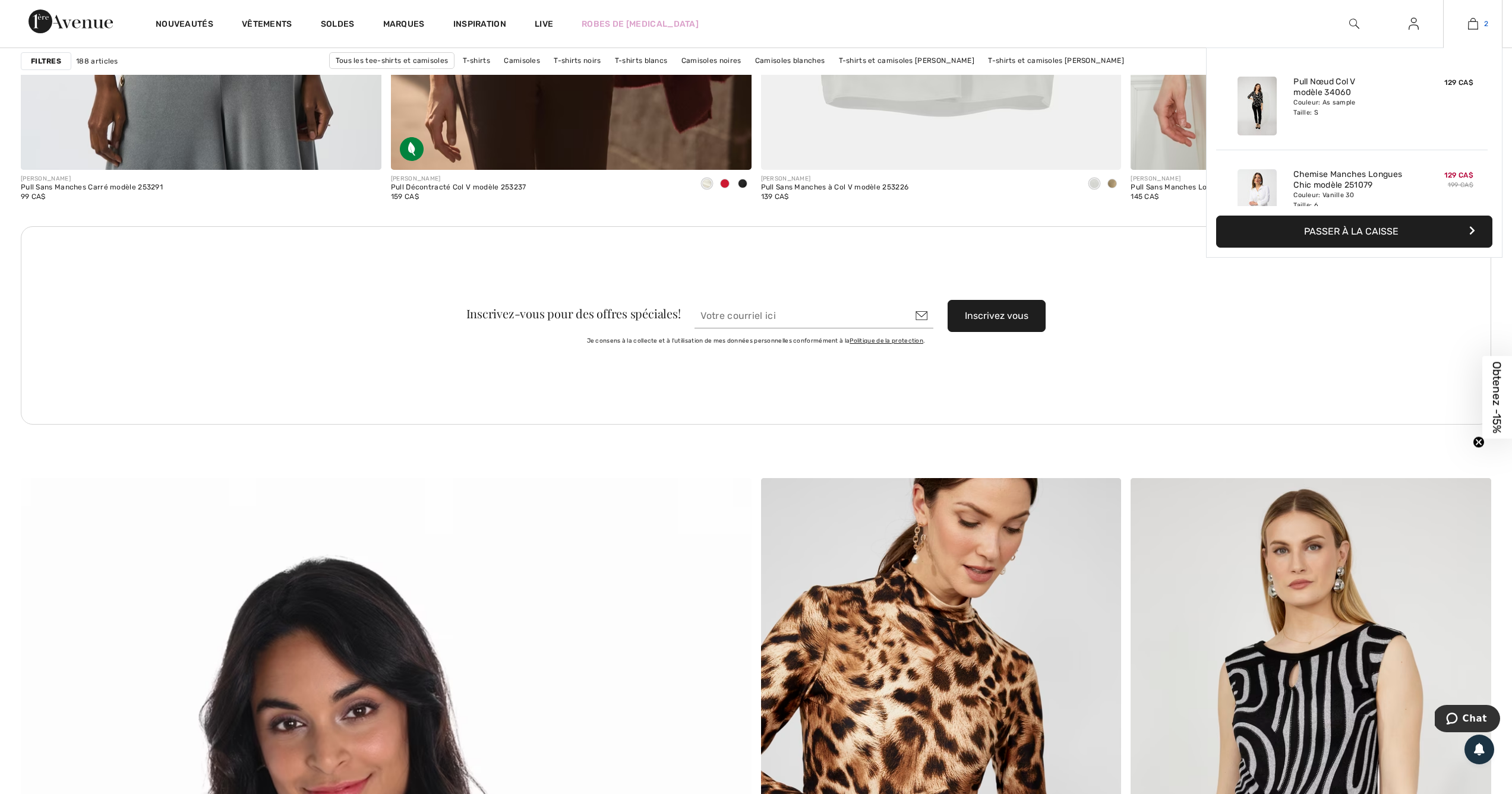
click at [1471, 22] on img at bounding box center [1473, 24] width 10 height 14
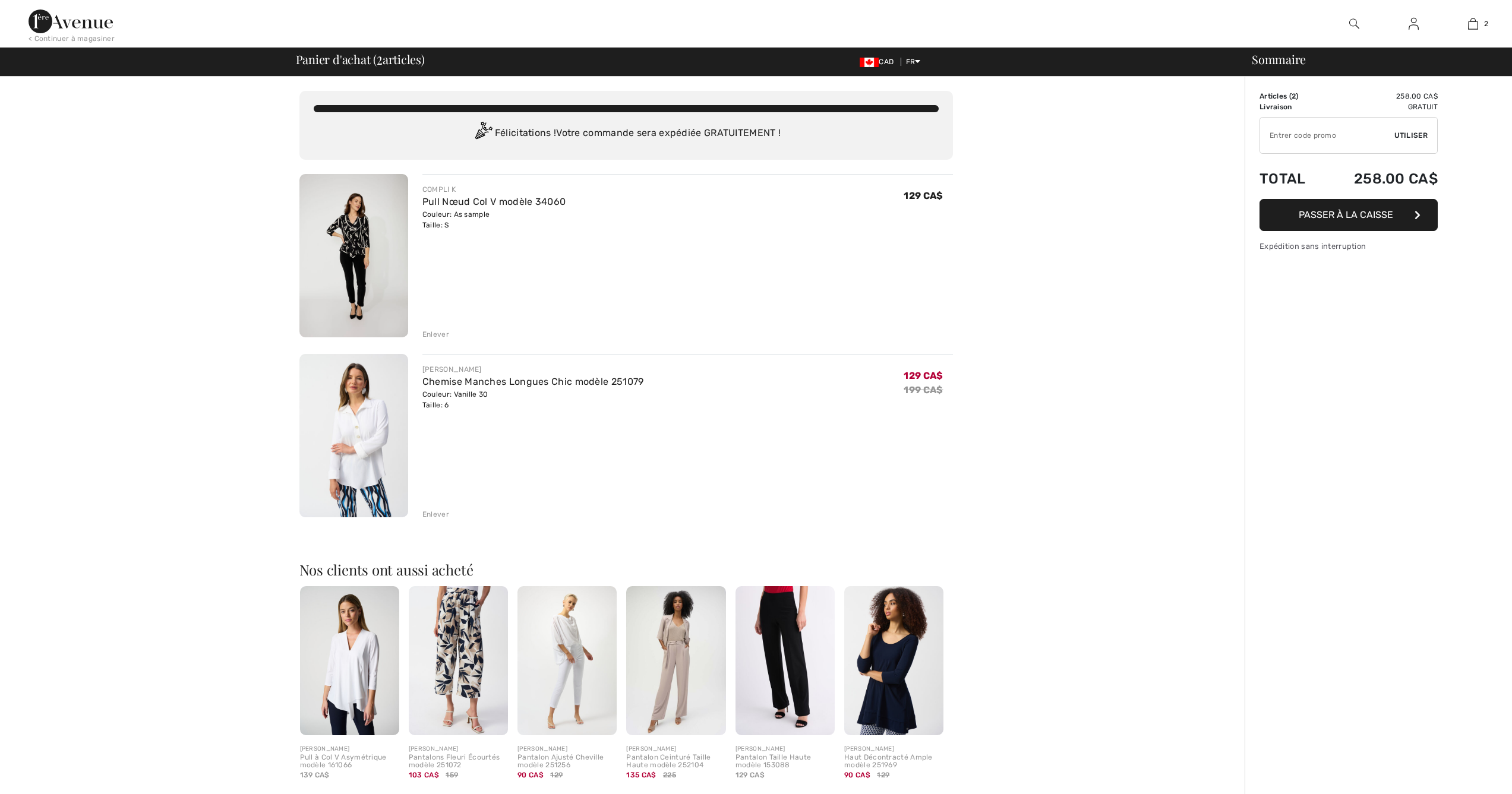
checkbox input "true"
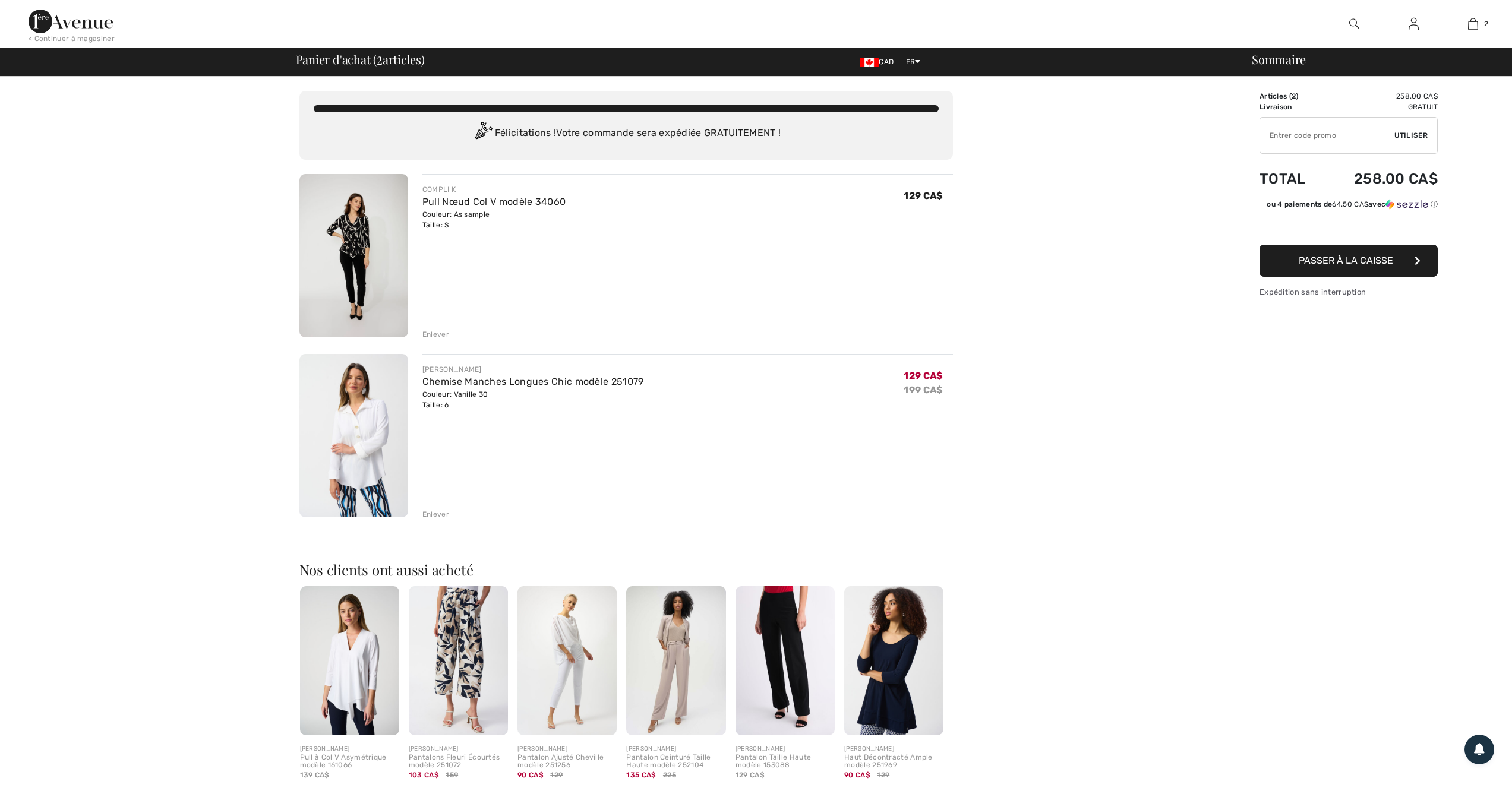
click at [373, 413] on img at bounding box center [353, 436] width 108 height 164
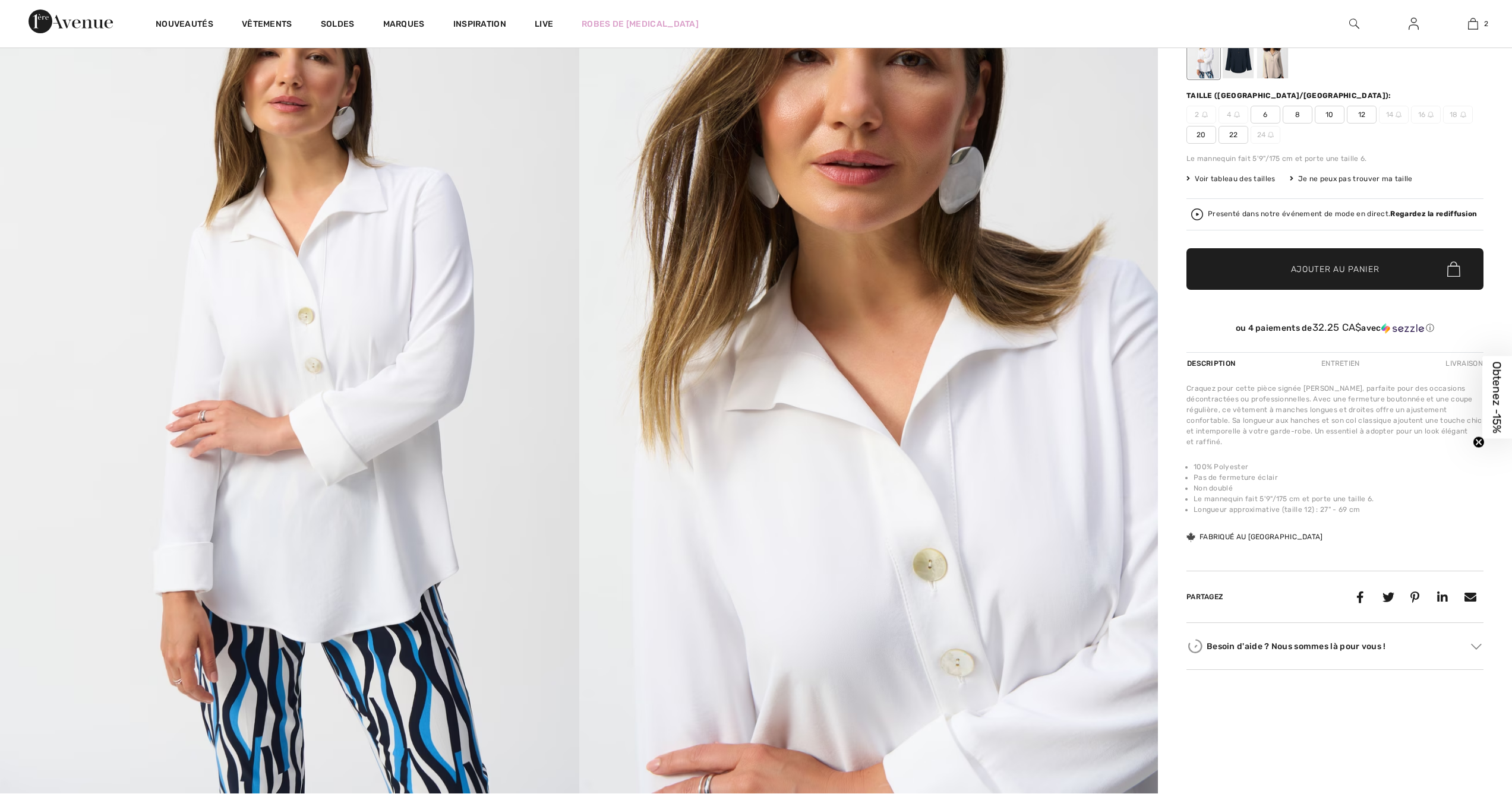
checkbox input "true"
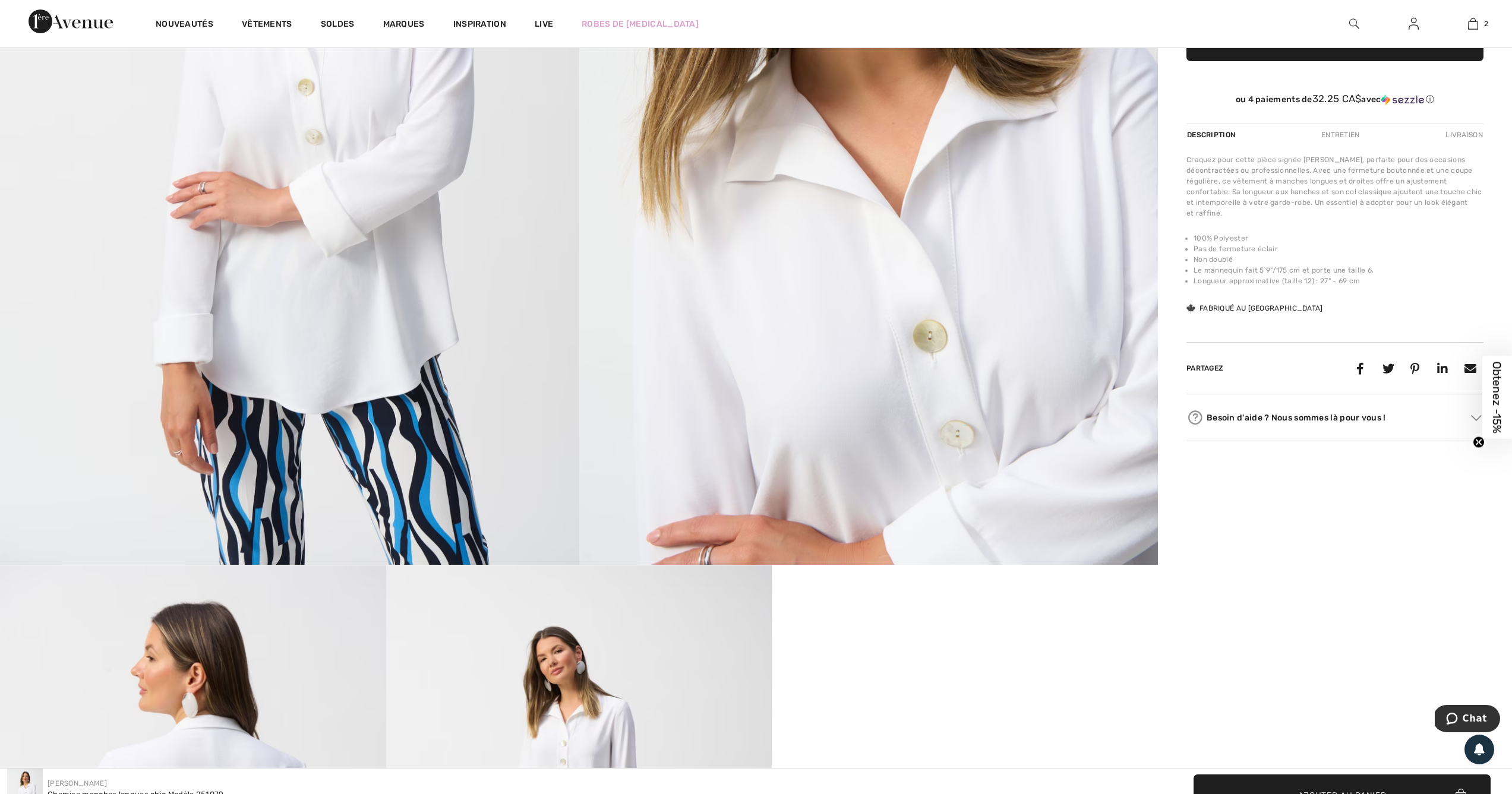
scroll to position [749, 0]
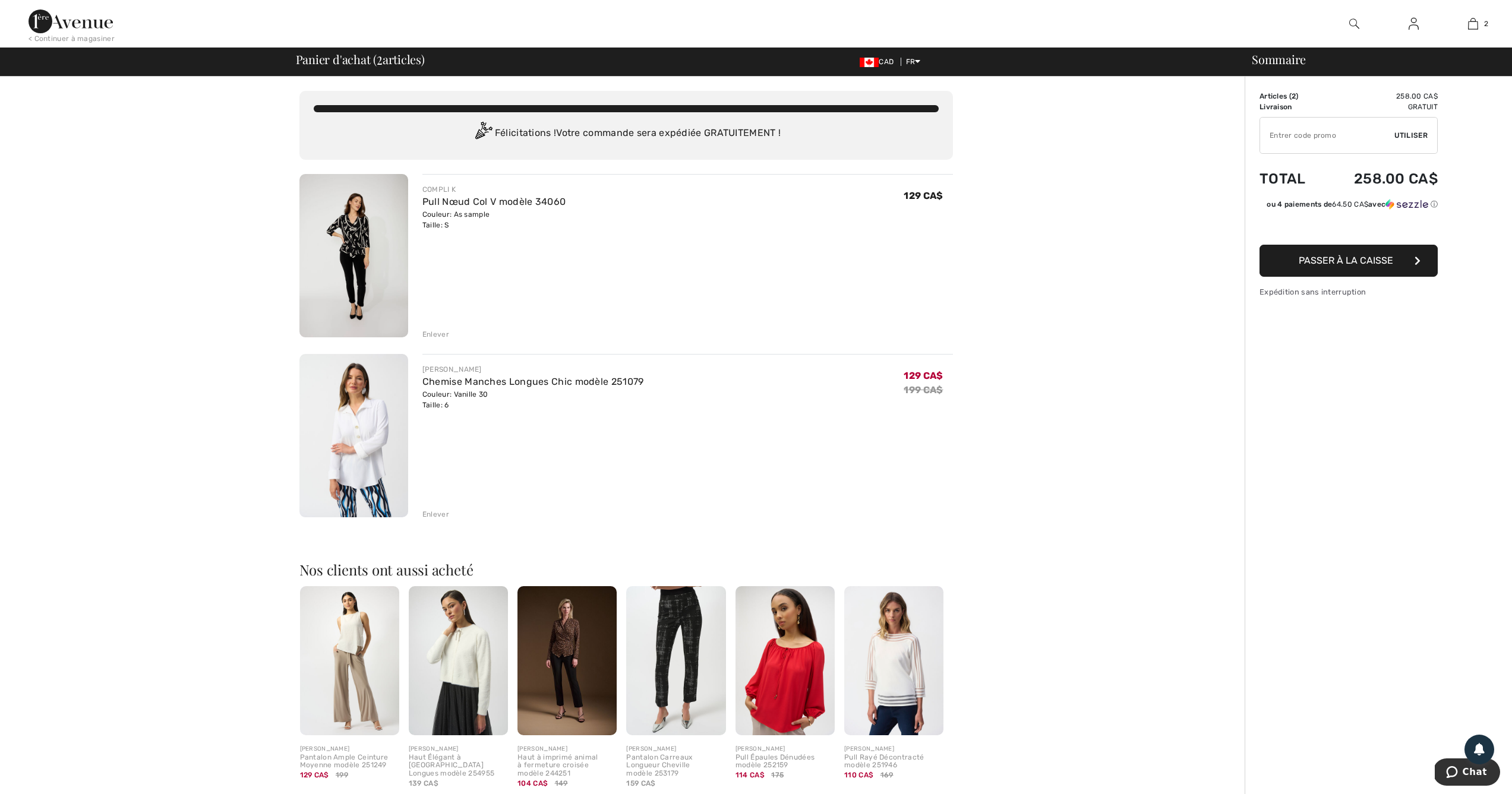
click at [344, 229] on img at bounding box center [353, 256] width 108 height 164
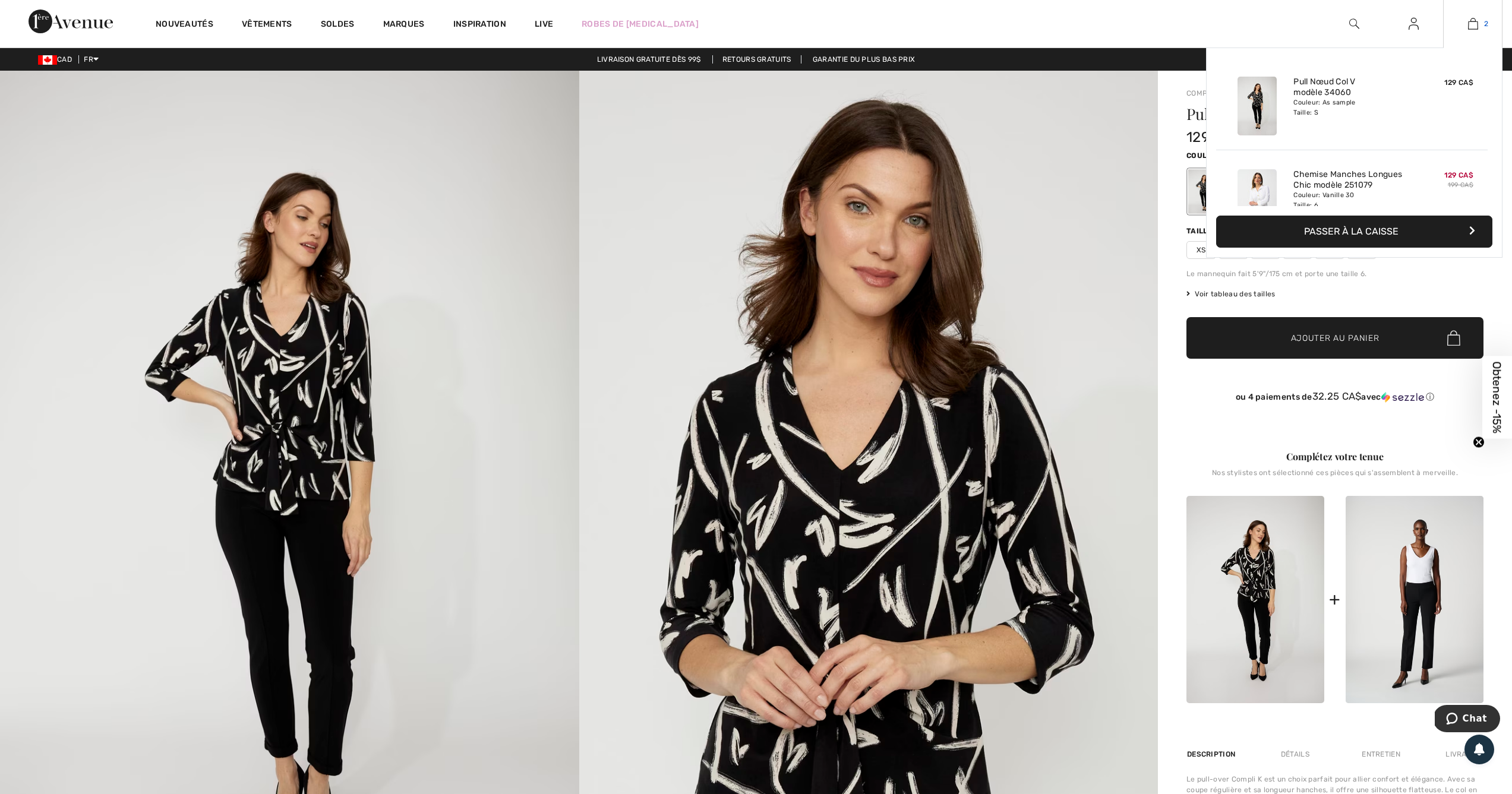
click at [1471, 22] on img at bounding box center [1473, 24] width 10 height 14
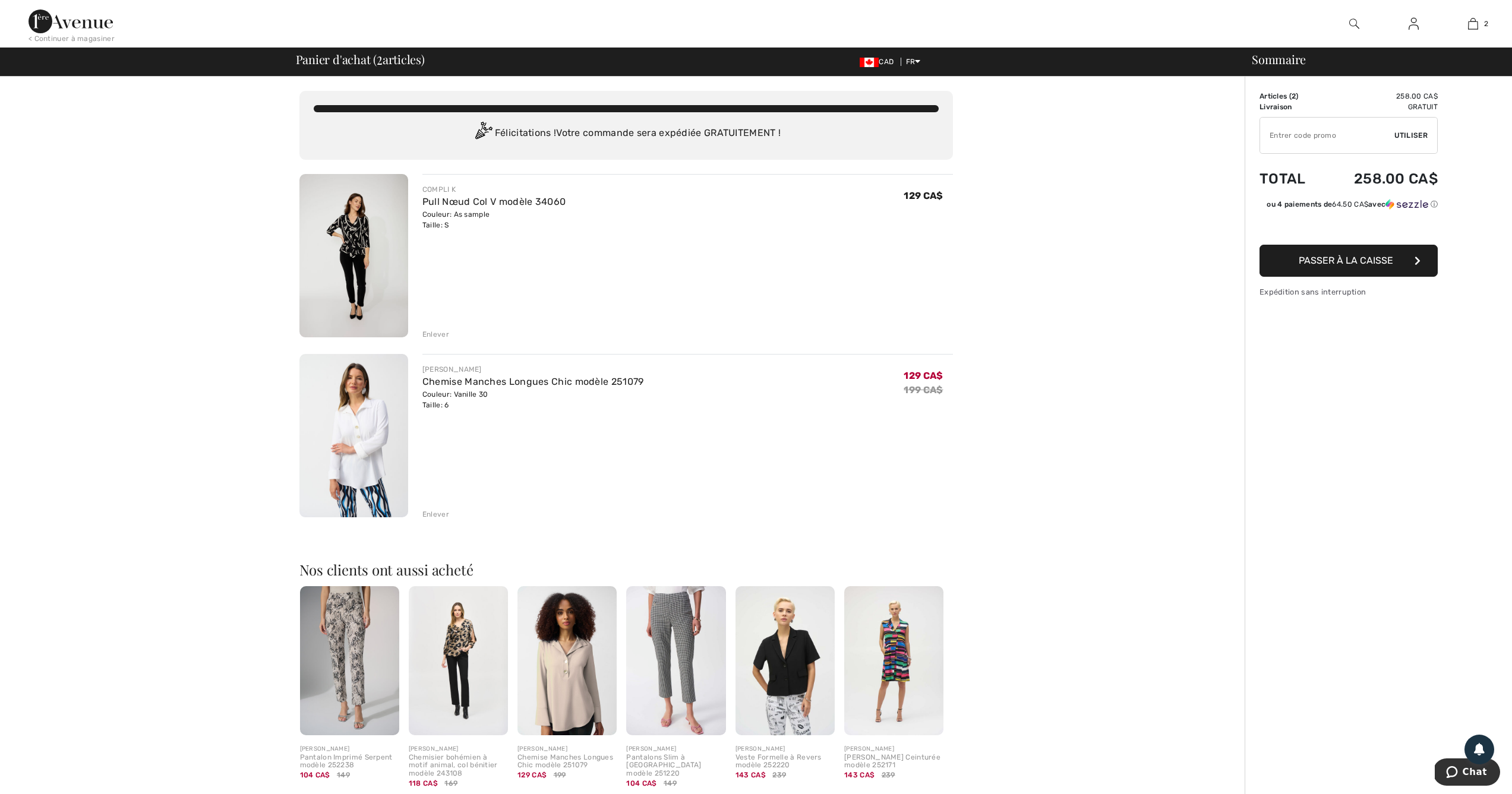
click at [353, 424] on img at bounding box center [353, 436] width 108 height 164
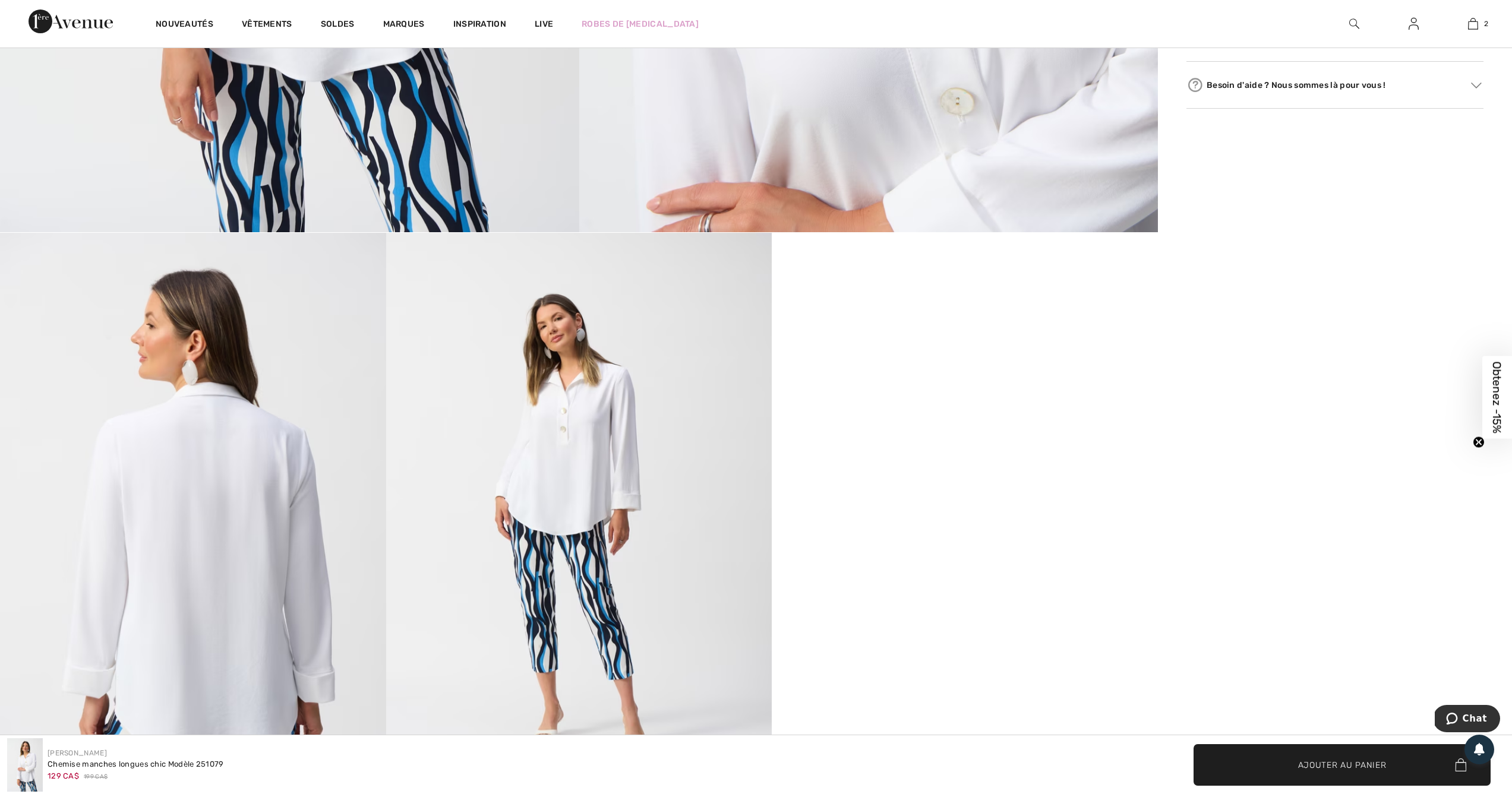
scroll to position [872, 0]
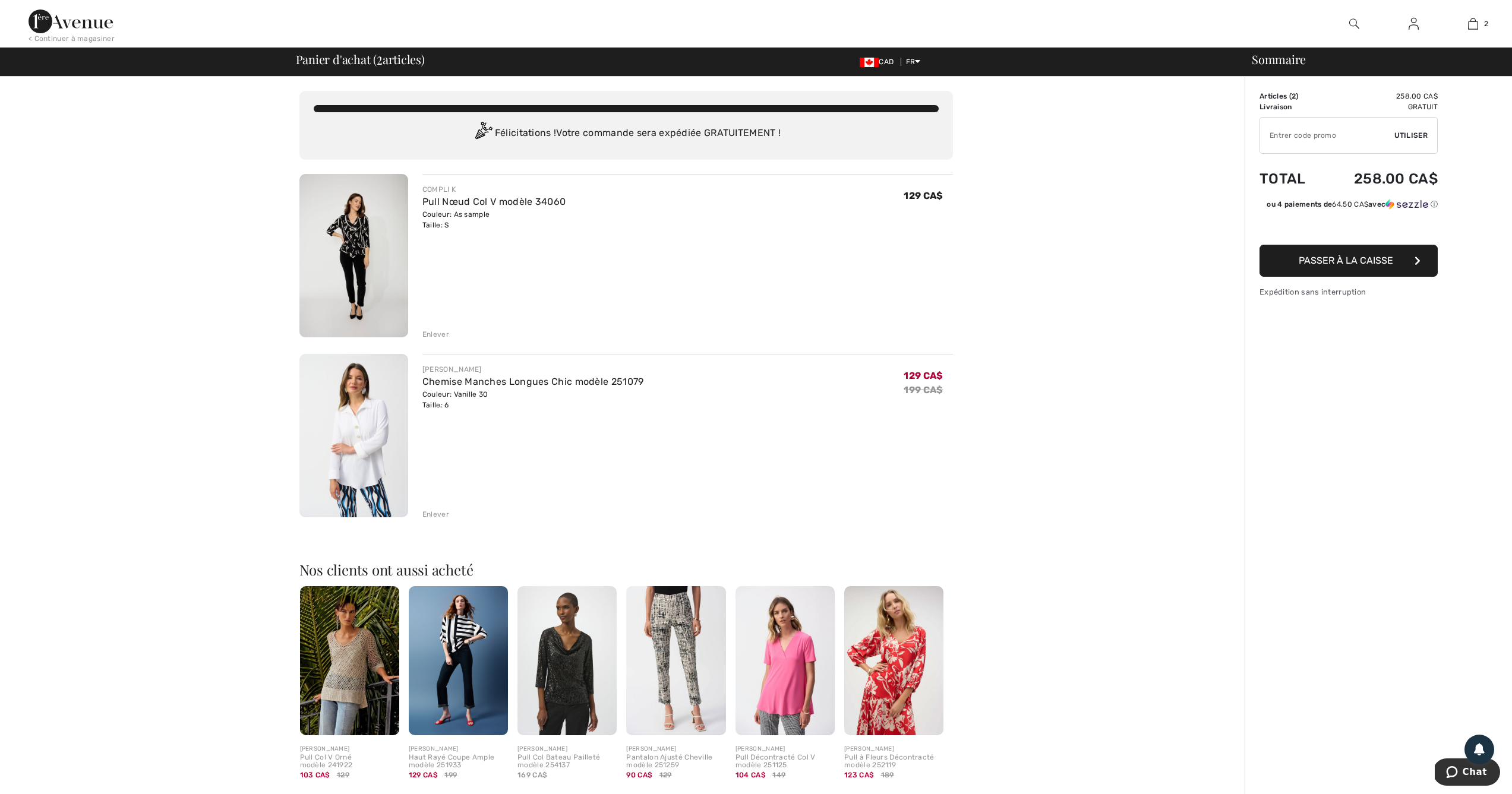
click at [1420, 19] on link at bounding box center [1414, 24] width 29 height 15
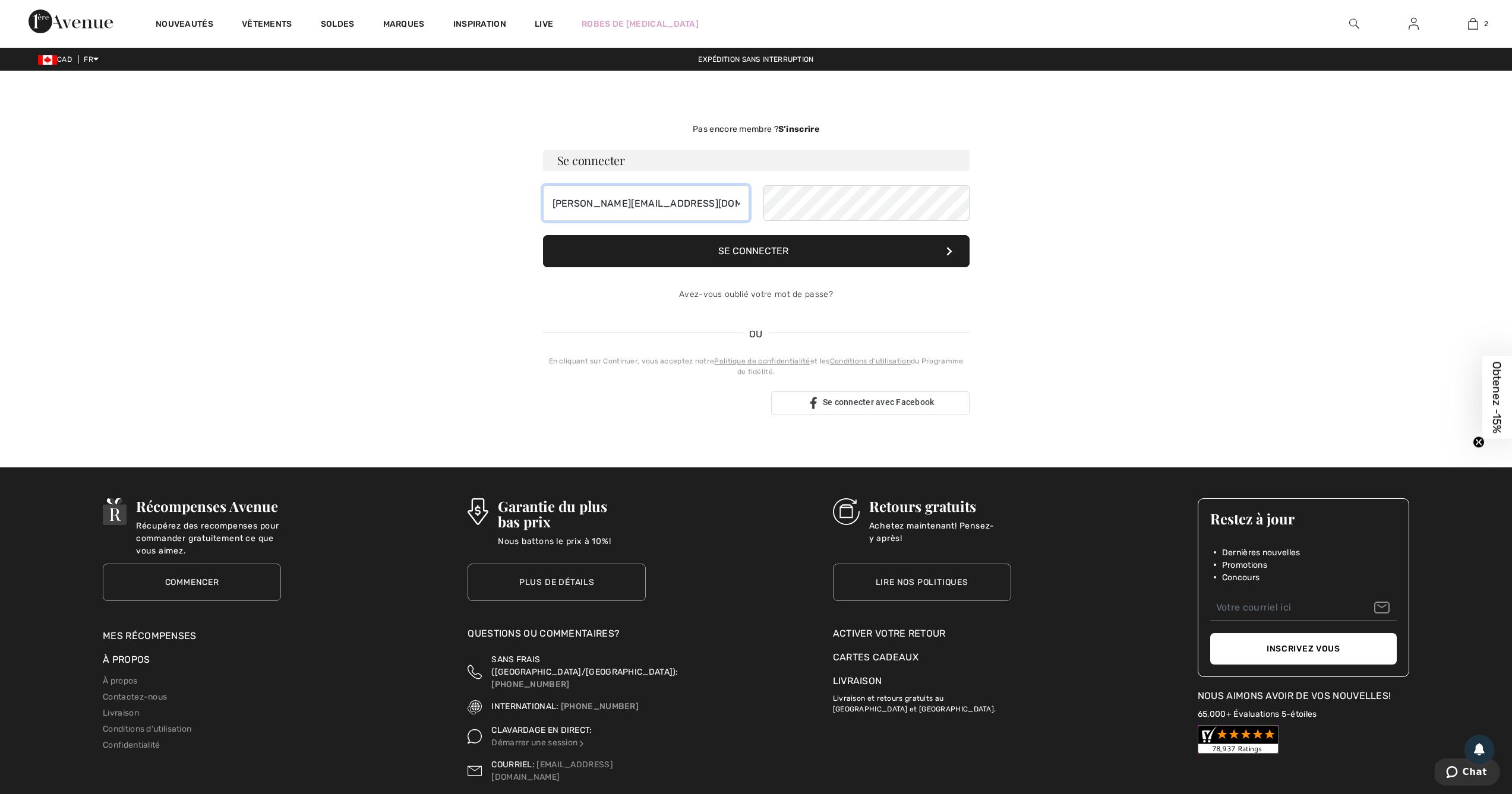
type input "[PERSON_NAME][EMAIL_ADDRESS][DOMAIN_NAME]"
click at [756, 251] on button "Se connecter" at bounding box center [756, 251] width 426 height 32
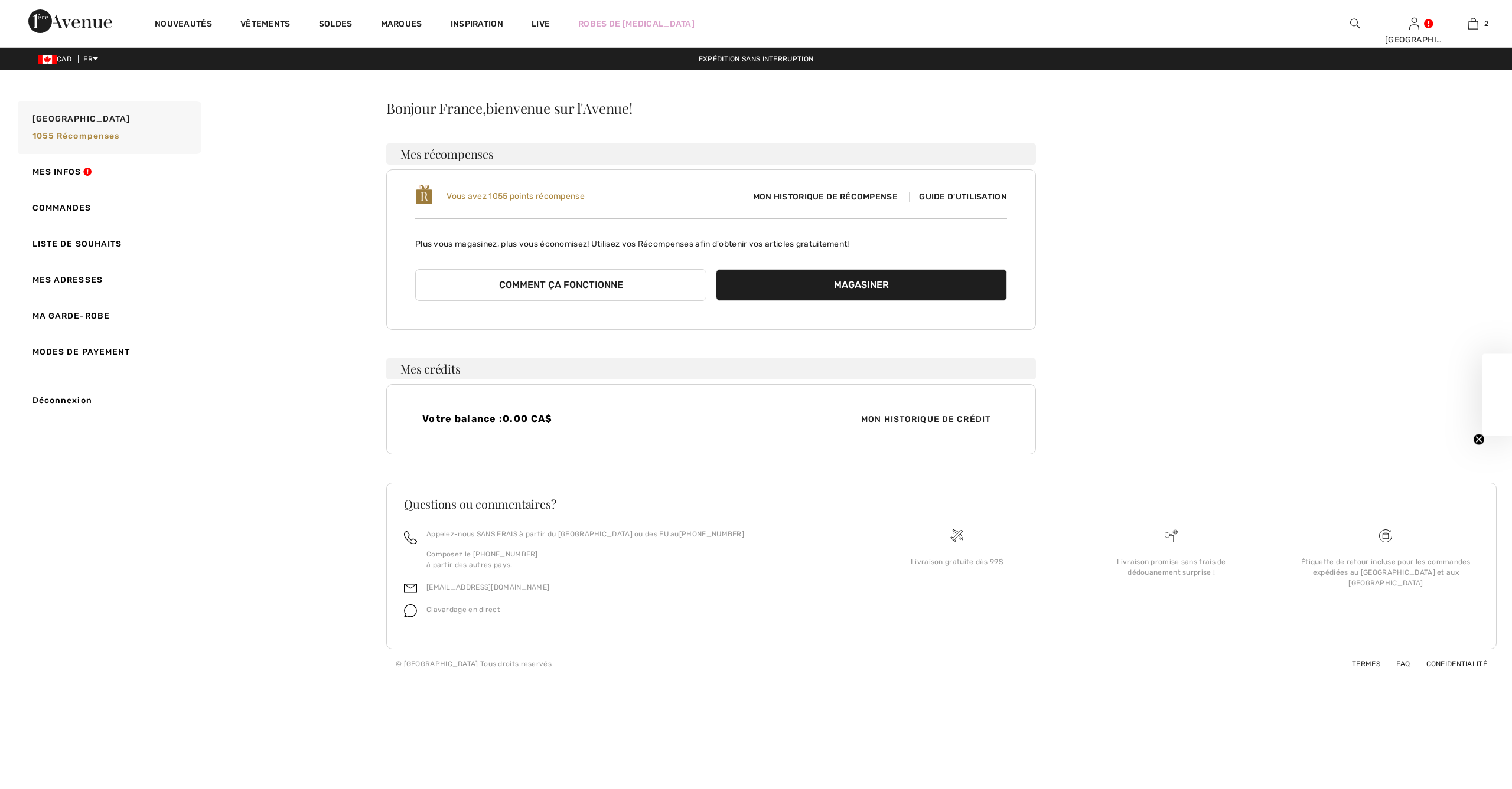
checkbox input "true"
click at [854, 196] on span "Mon historique de récompense" at bounding box center [825, 197] width 164 height 13
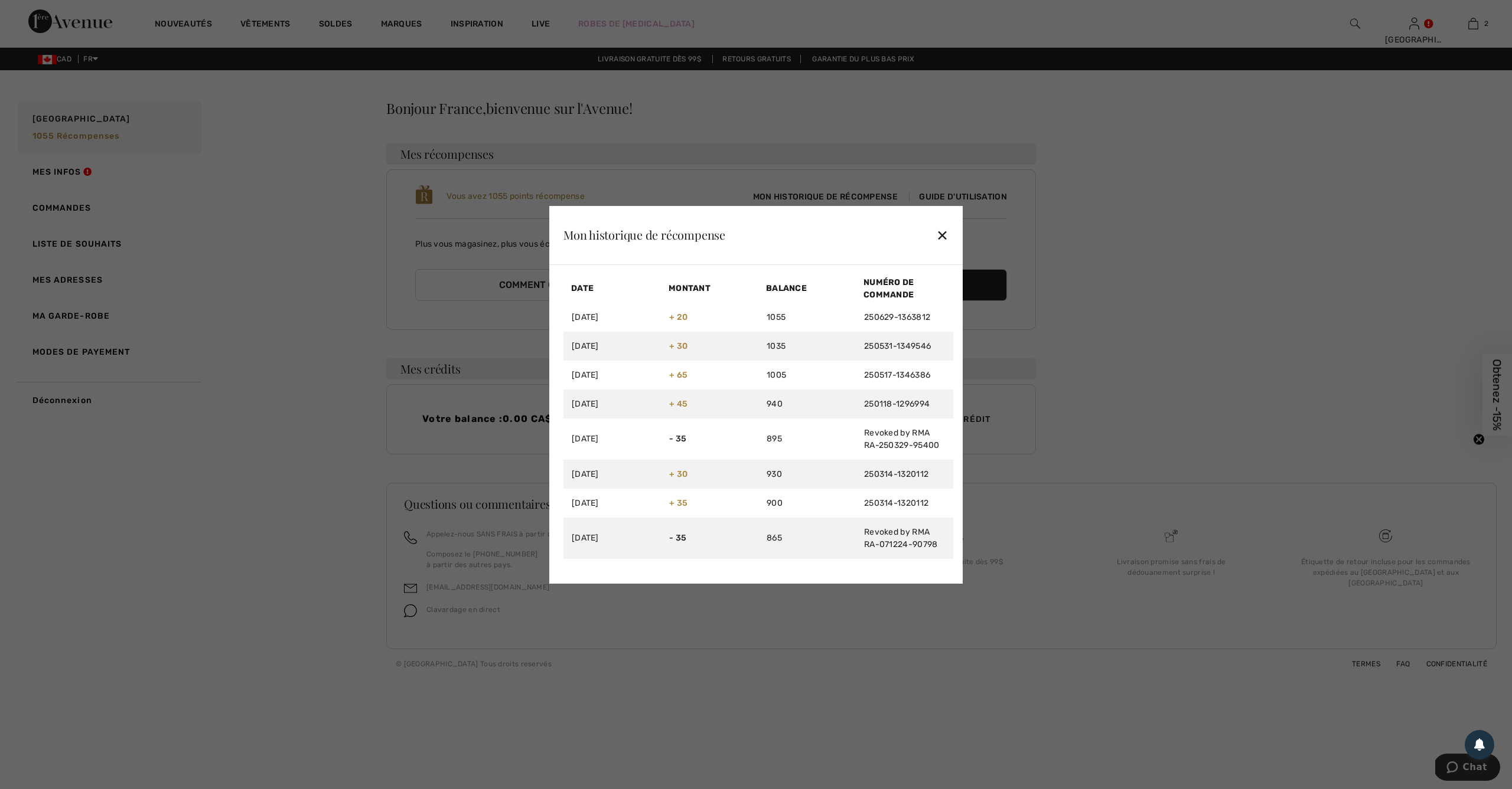
click at [942, 234] on div "✕" at bounding box center [942, 235] width 13 height 25
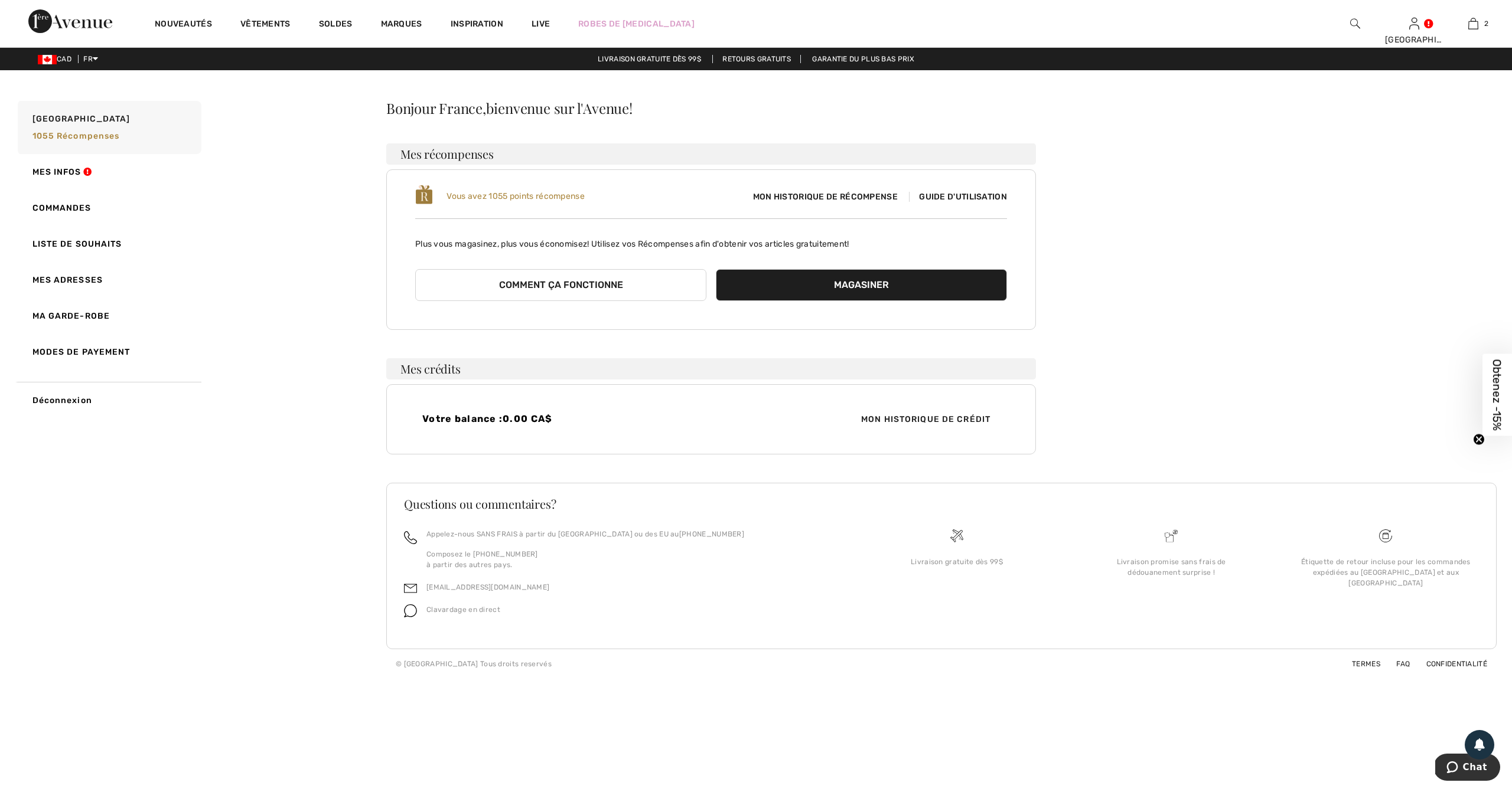
click at [938, 195] on span "Guide d'utilisation" at bounding box center [957, 197] width 98 height 10
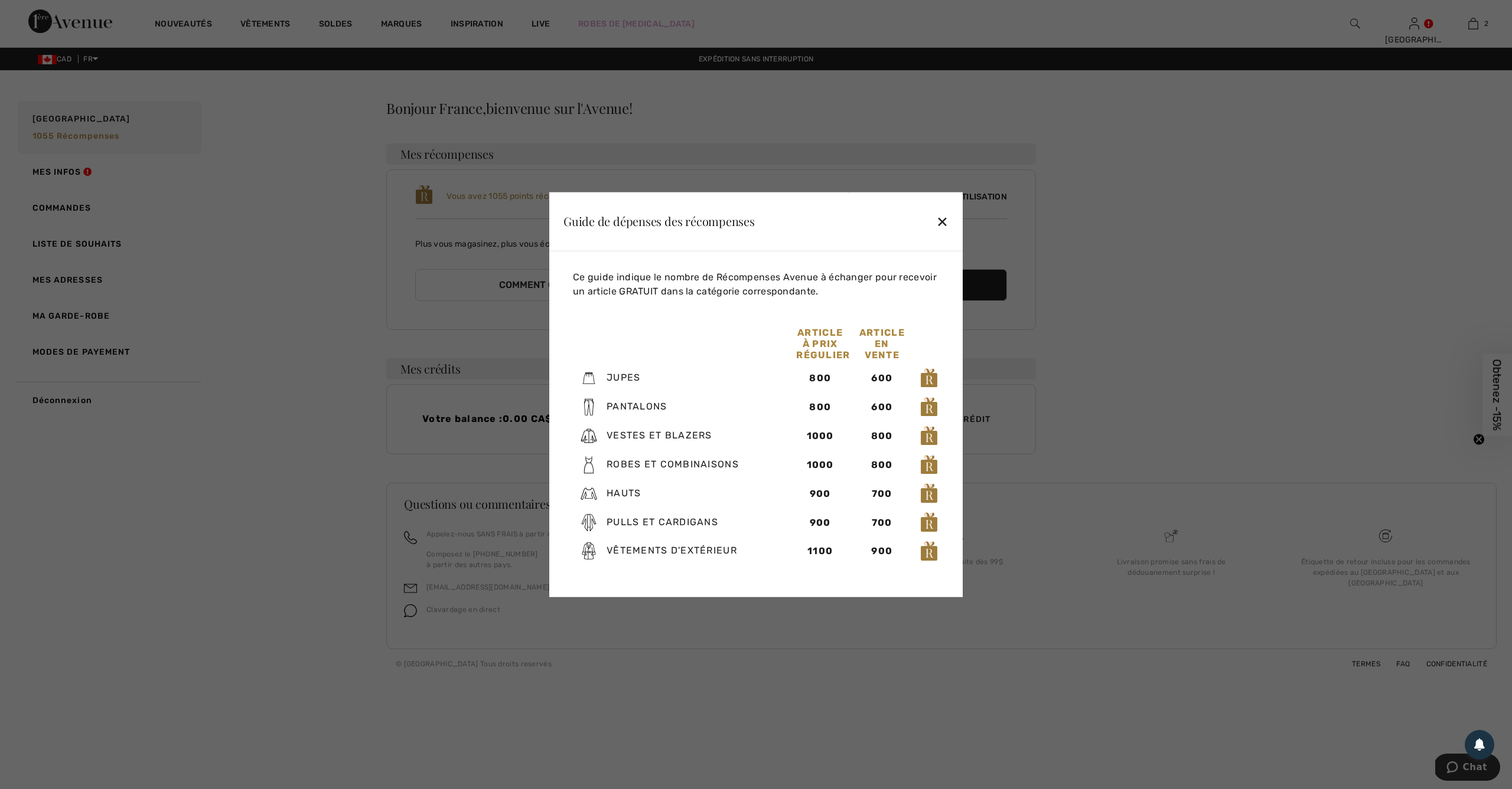
click at [938, 221] on div "✕" at bounding box center [942, 221] width 13 height 25
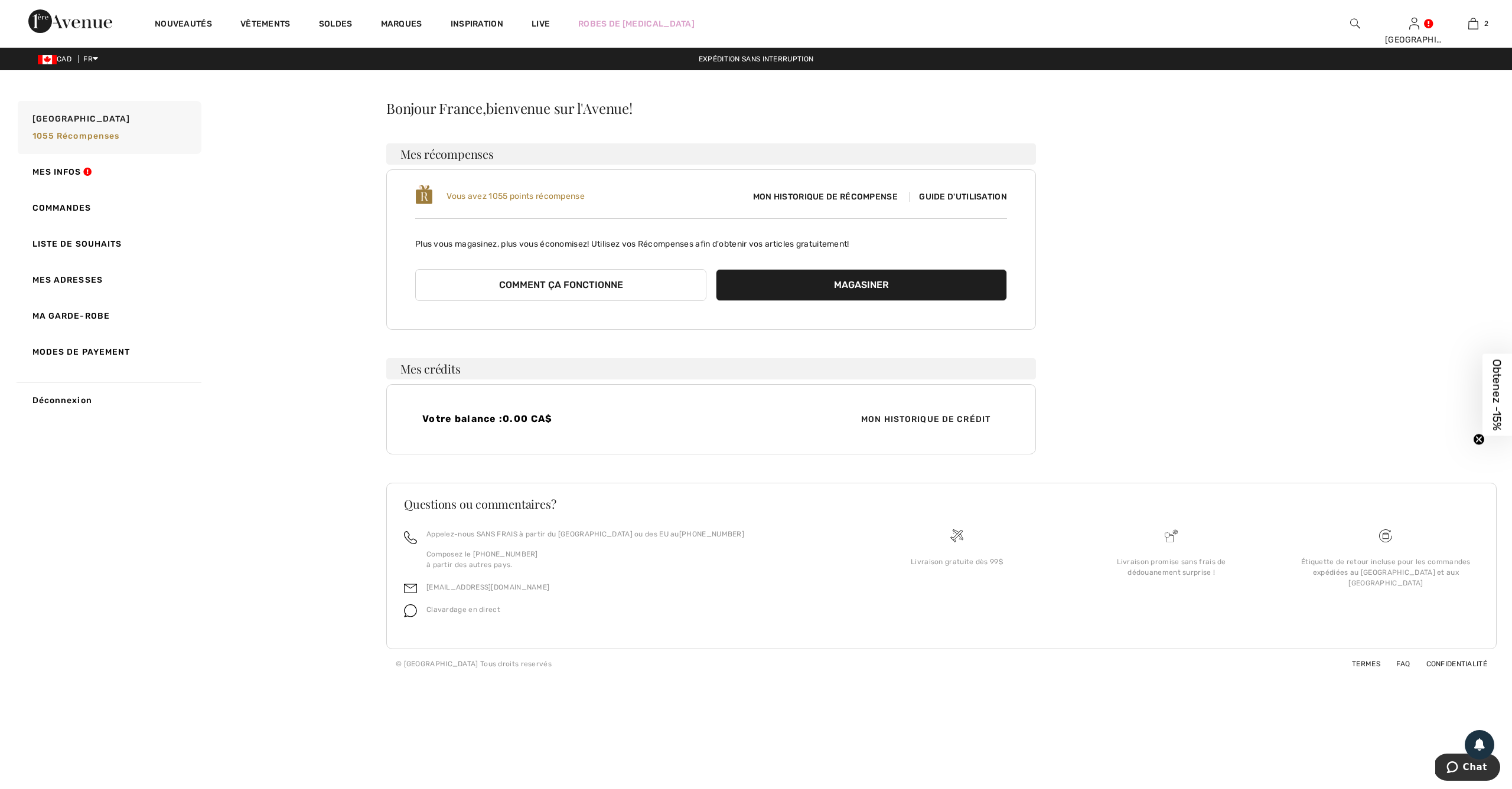
click at [835, 197] on span "Mon historique de récompense" at bounding box center [825, 197] width 164 height 13
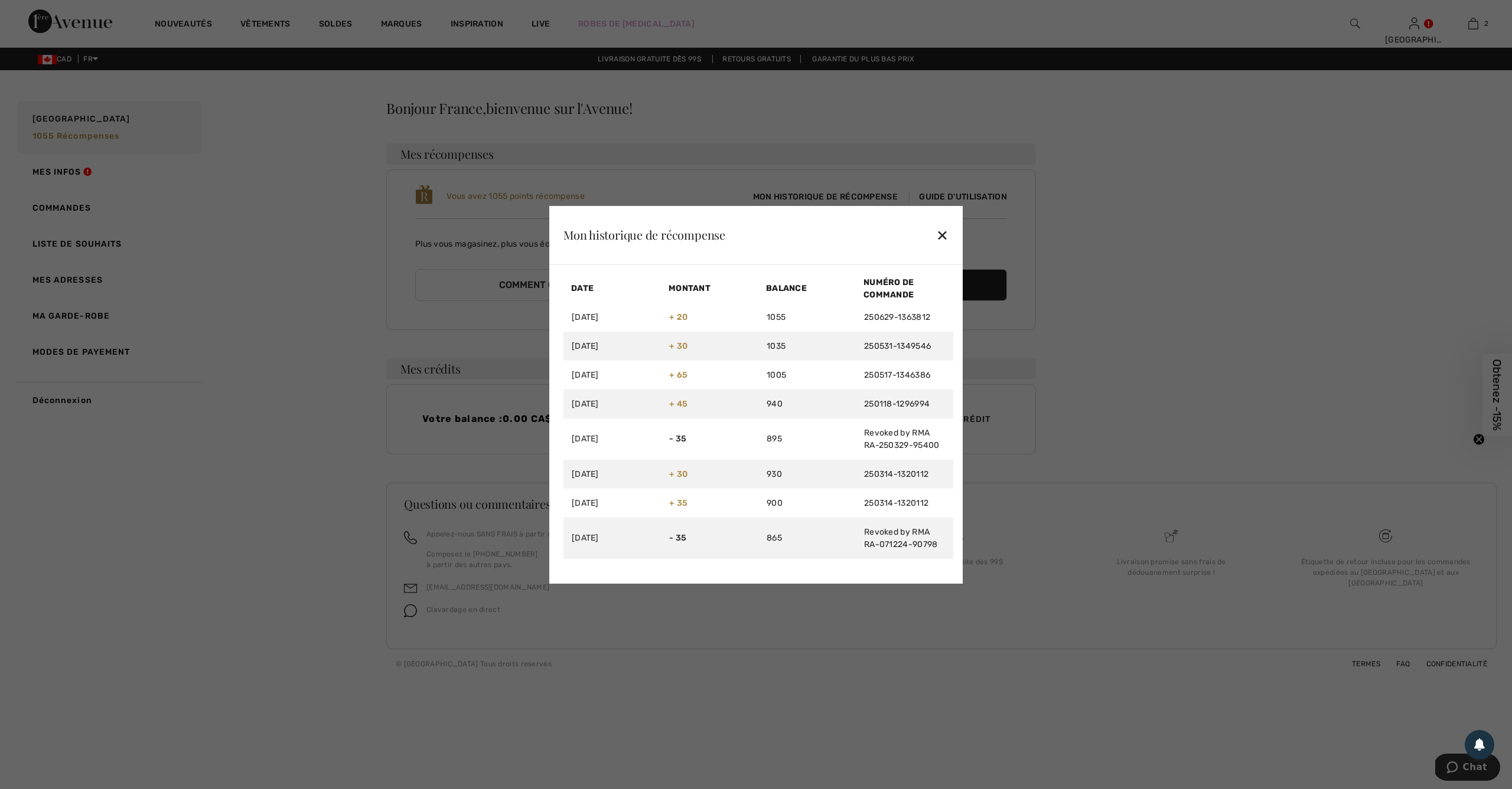
drag, startPoint x: 943, startPoint y: 233, endPoint x: 942, endPoint y: 215, distance: 18.0
click at [943, 232] on div "✕" at bounding box center [942, 235] width 13 height 25
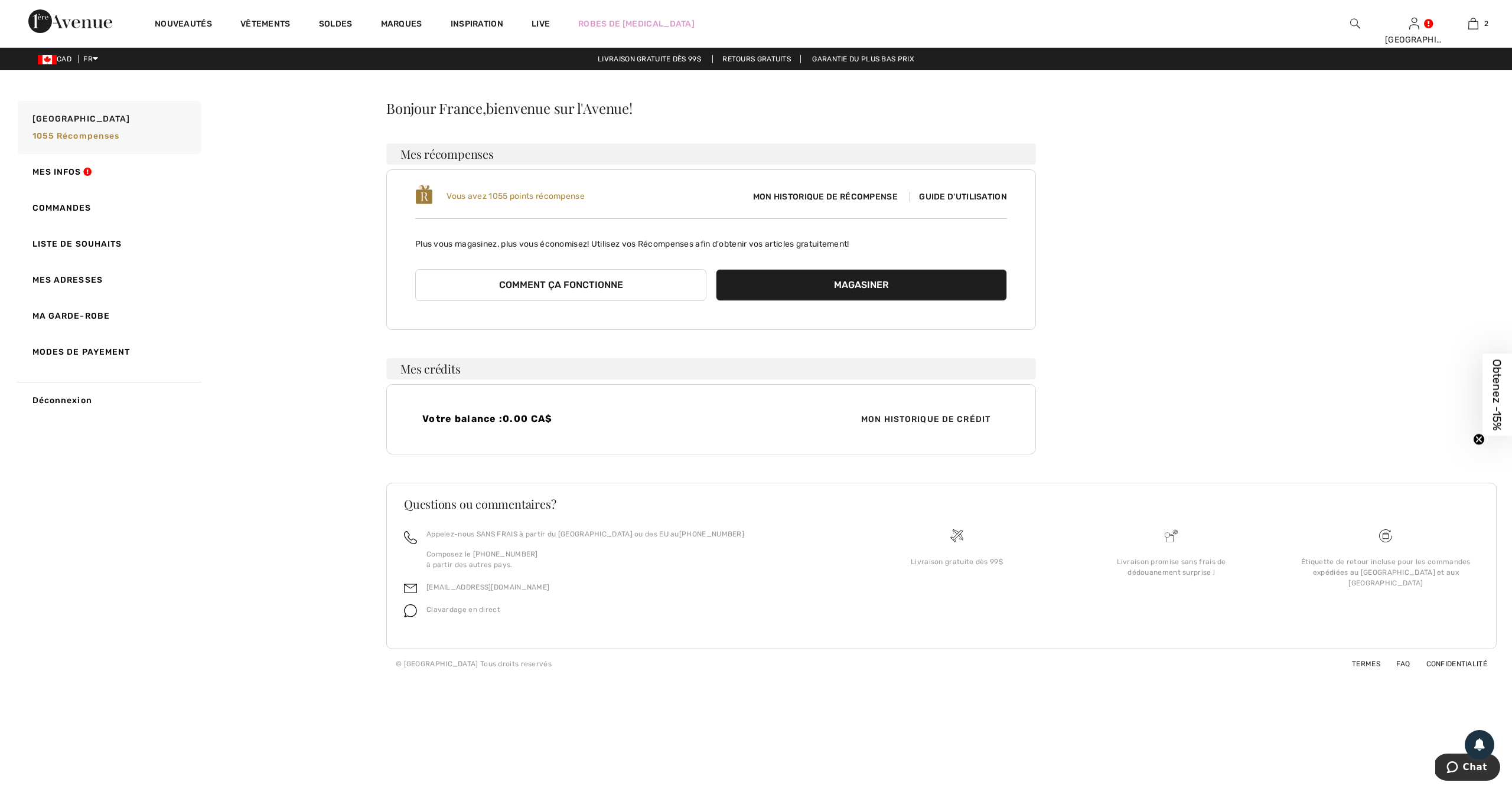
click at [942, 201] on span "Guide d'utilisation" at bounding box center [957, 197] width 98 height 10
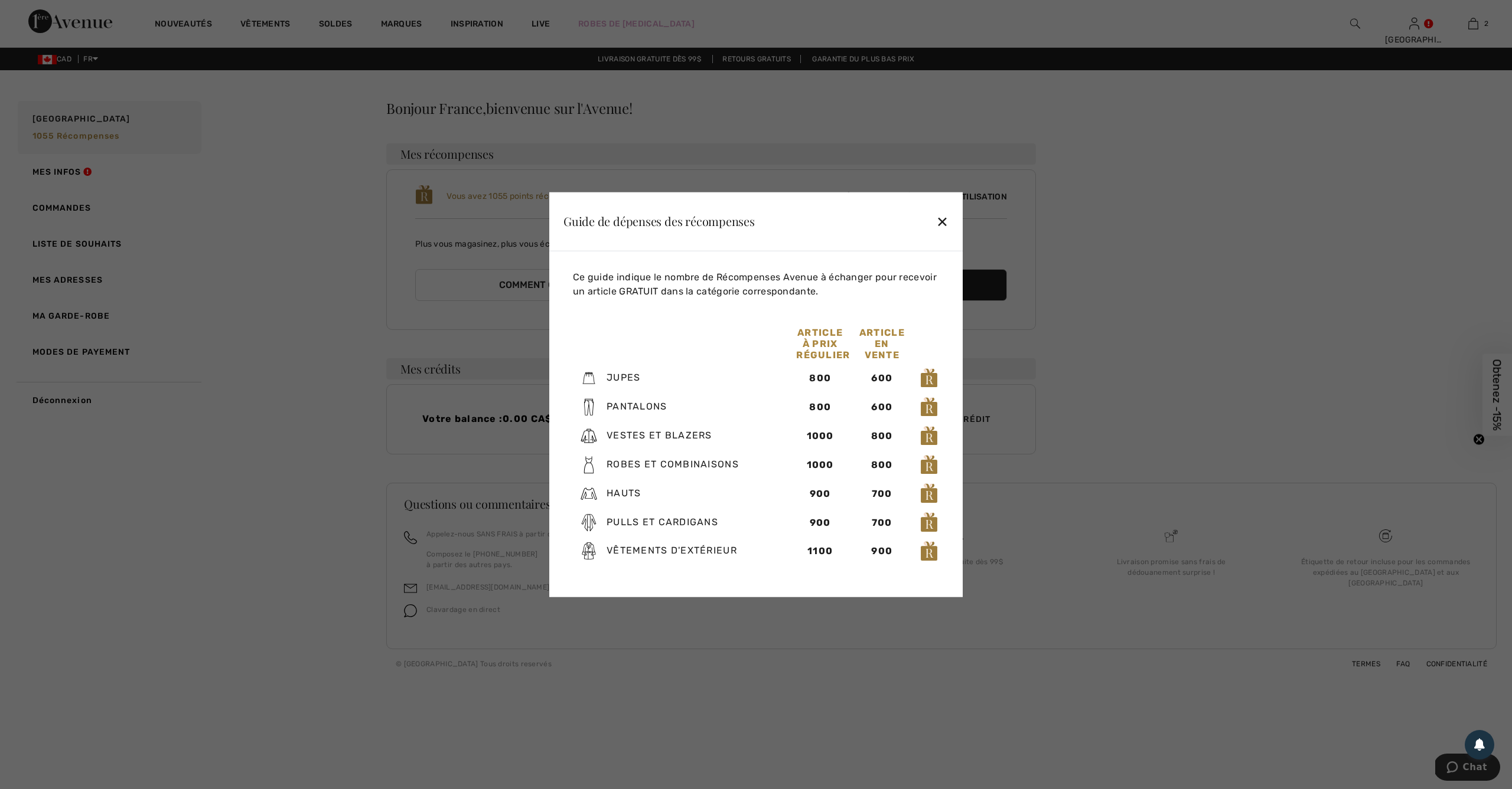
click at [939, 223] on div "✕" at bounding box center [942, 221] width 13 height 25
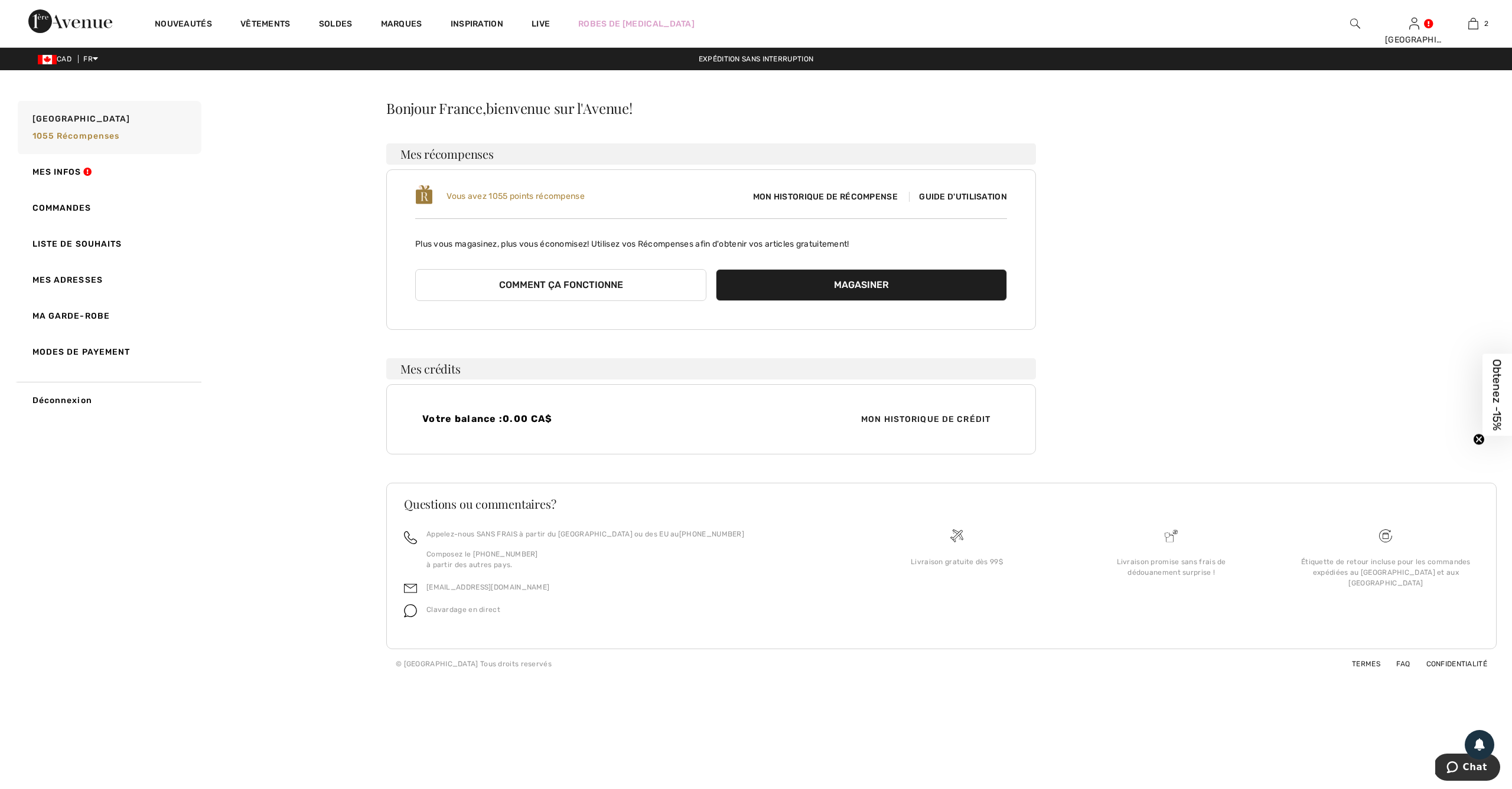
click at [578, 286] on button "Comment ça fonctionne" at bounding box center [560, 285] width 291 height 32
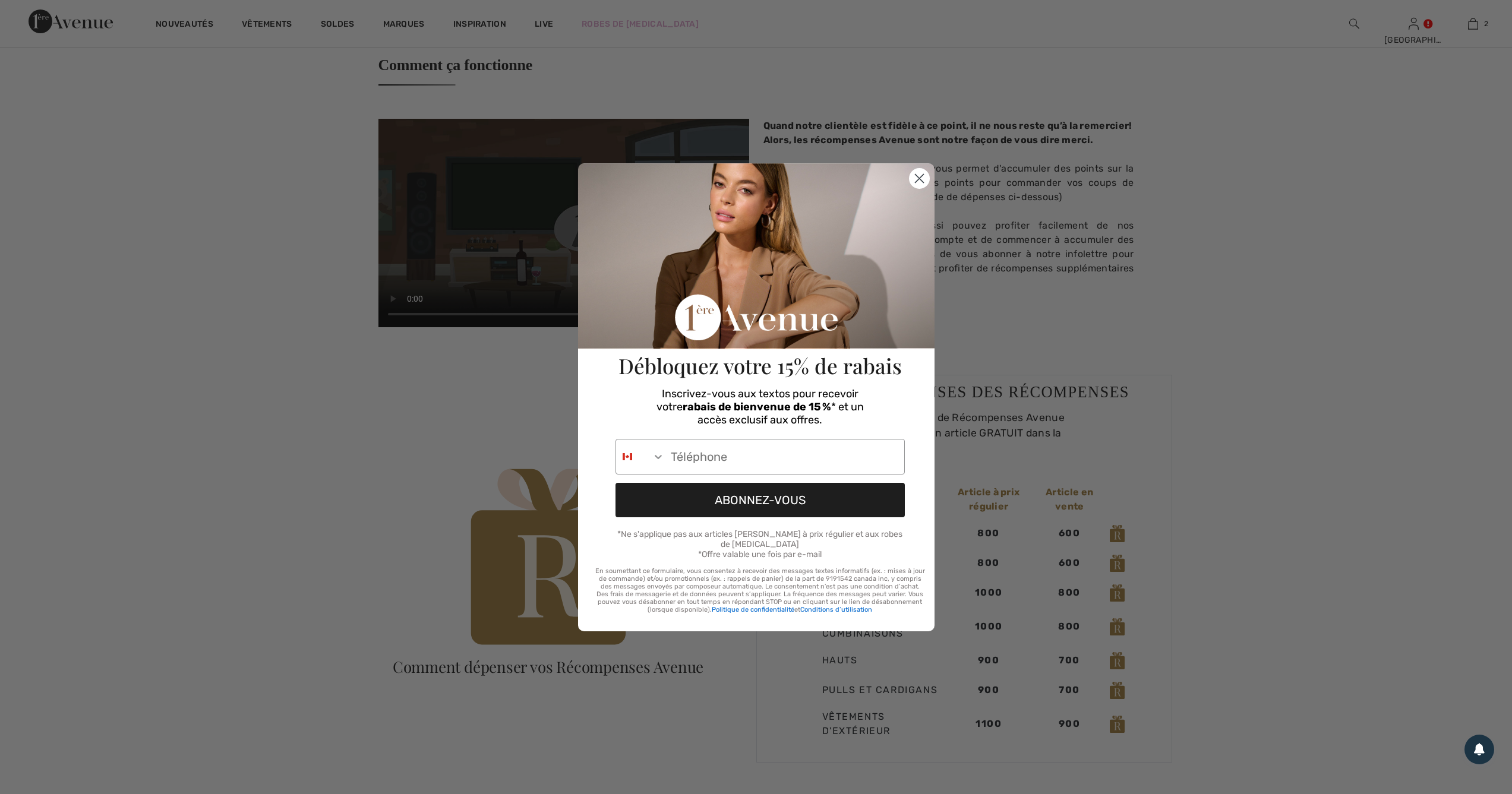
scroll to position [611, 0]
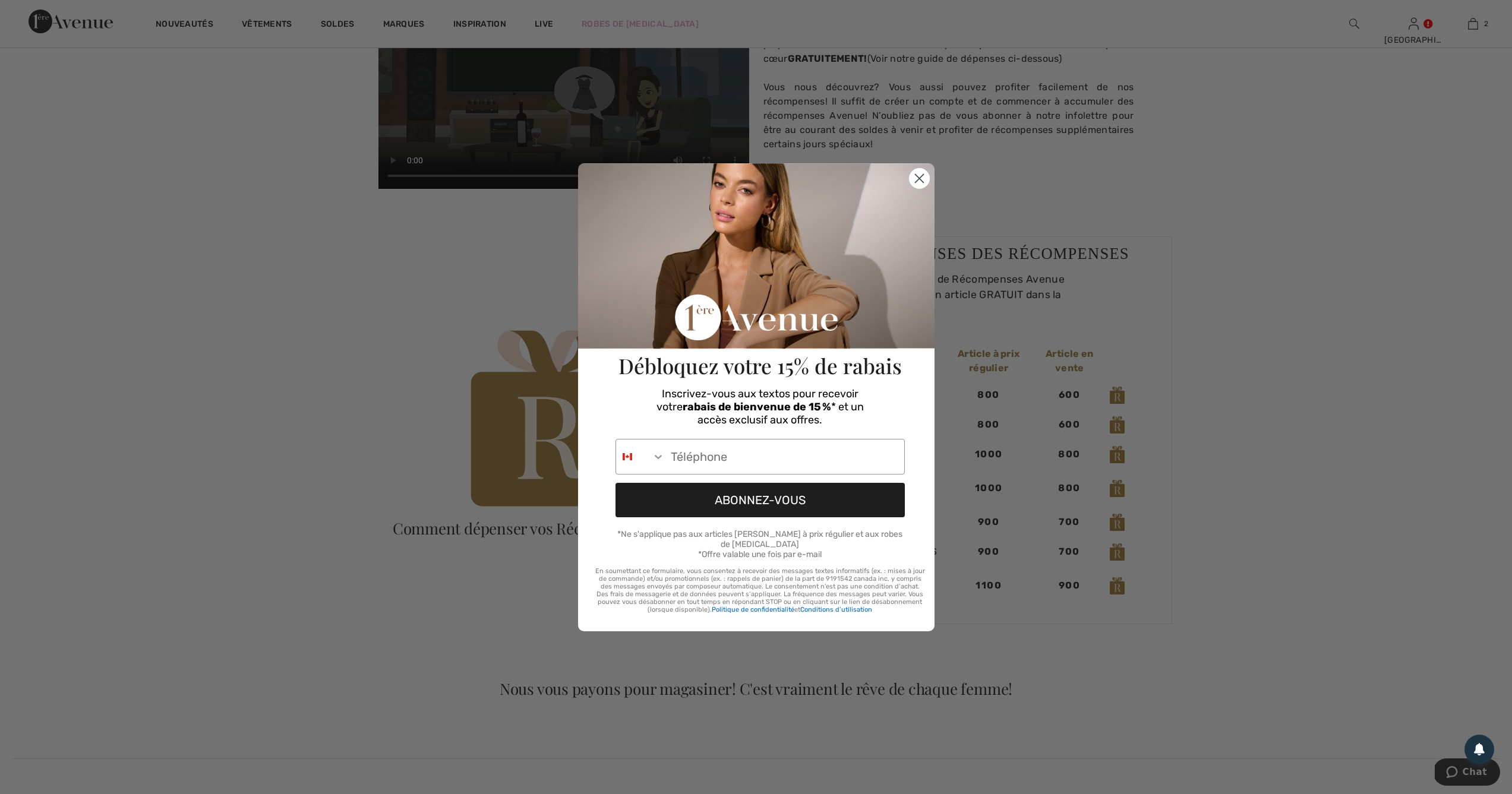
click at [913, 183] on circle "Close dialog" at bounding box center [919, 177] width 19 height 19
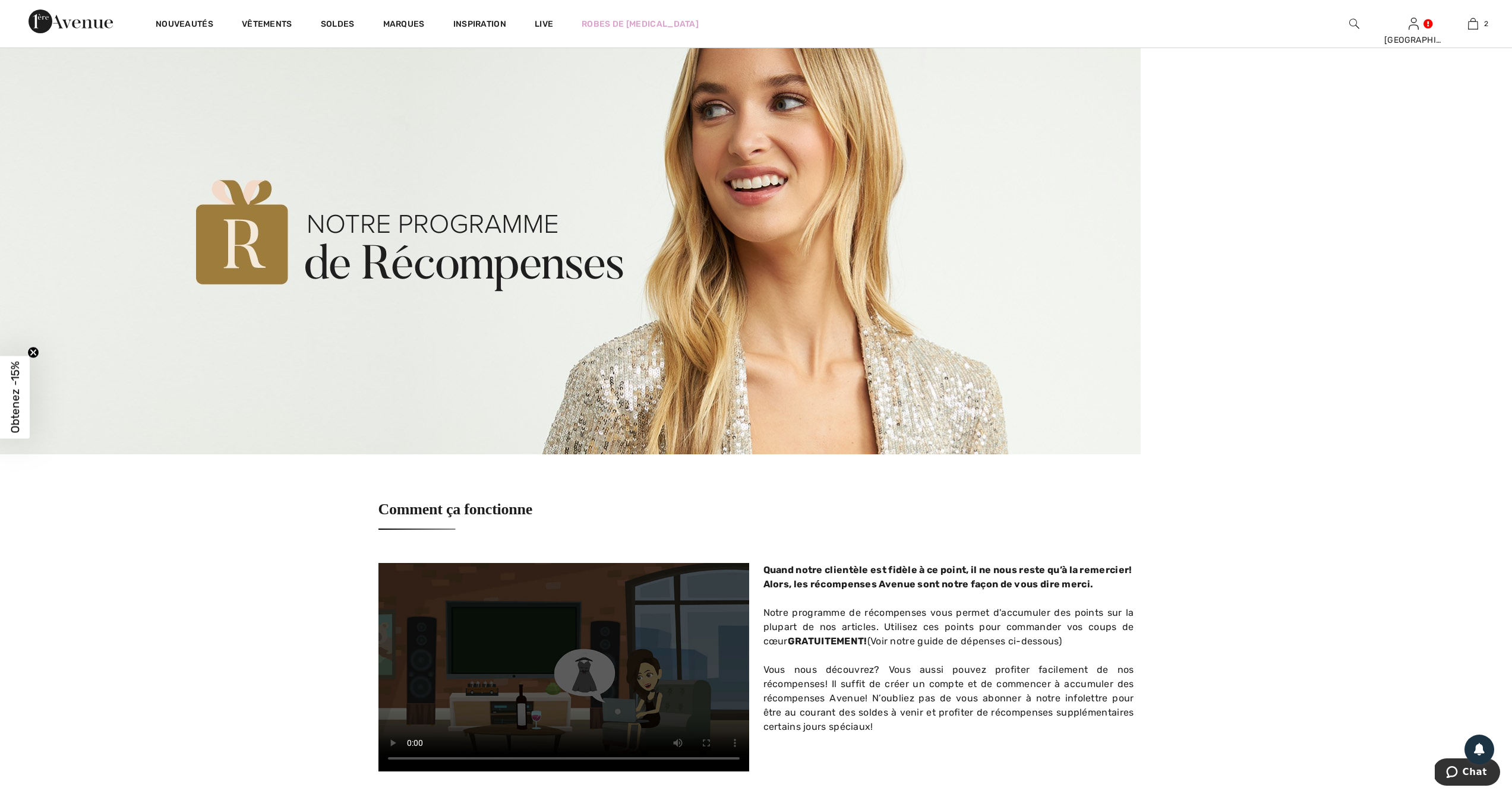
scroll to position [0, 0]
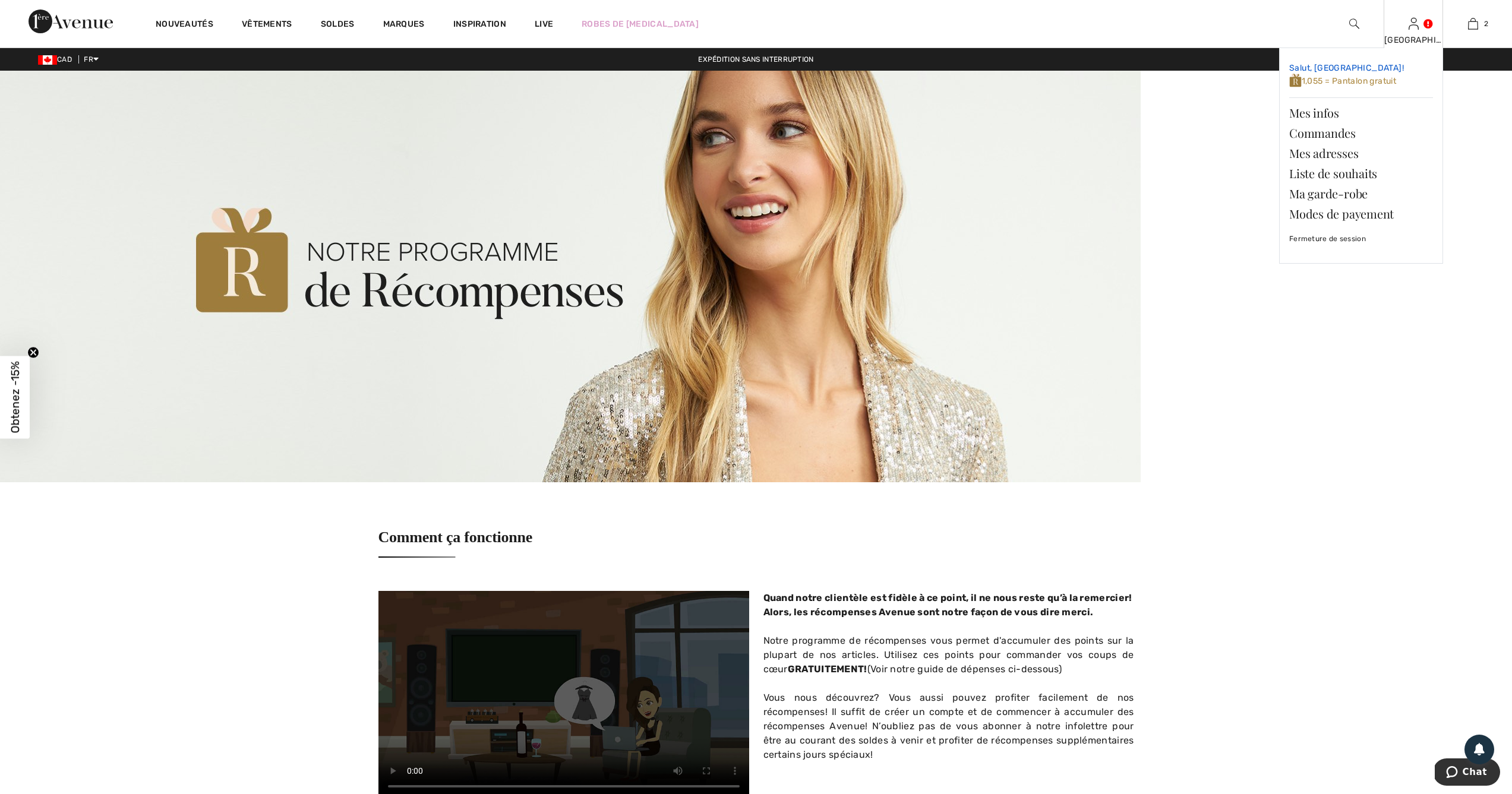
click at [1346, 86] on span "1,055 = Pantalon gratuit" at bounding box center [1343, 81] width 107 height 10
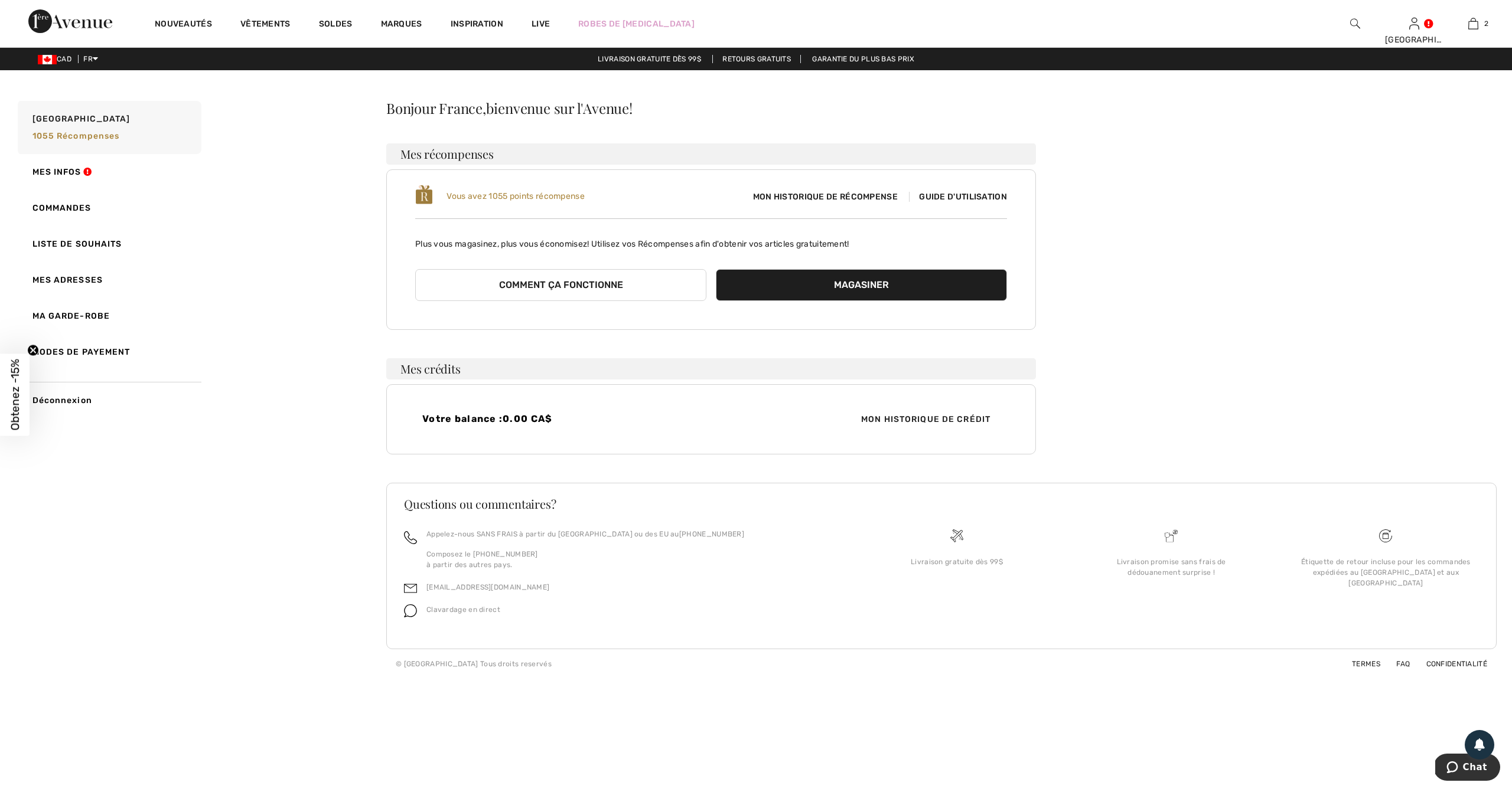
click at [975, 197] on span "Guide d'utilisation" at bounding box center [957, 197] width 98 height 10
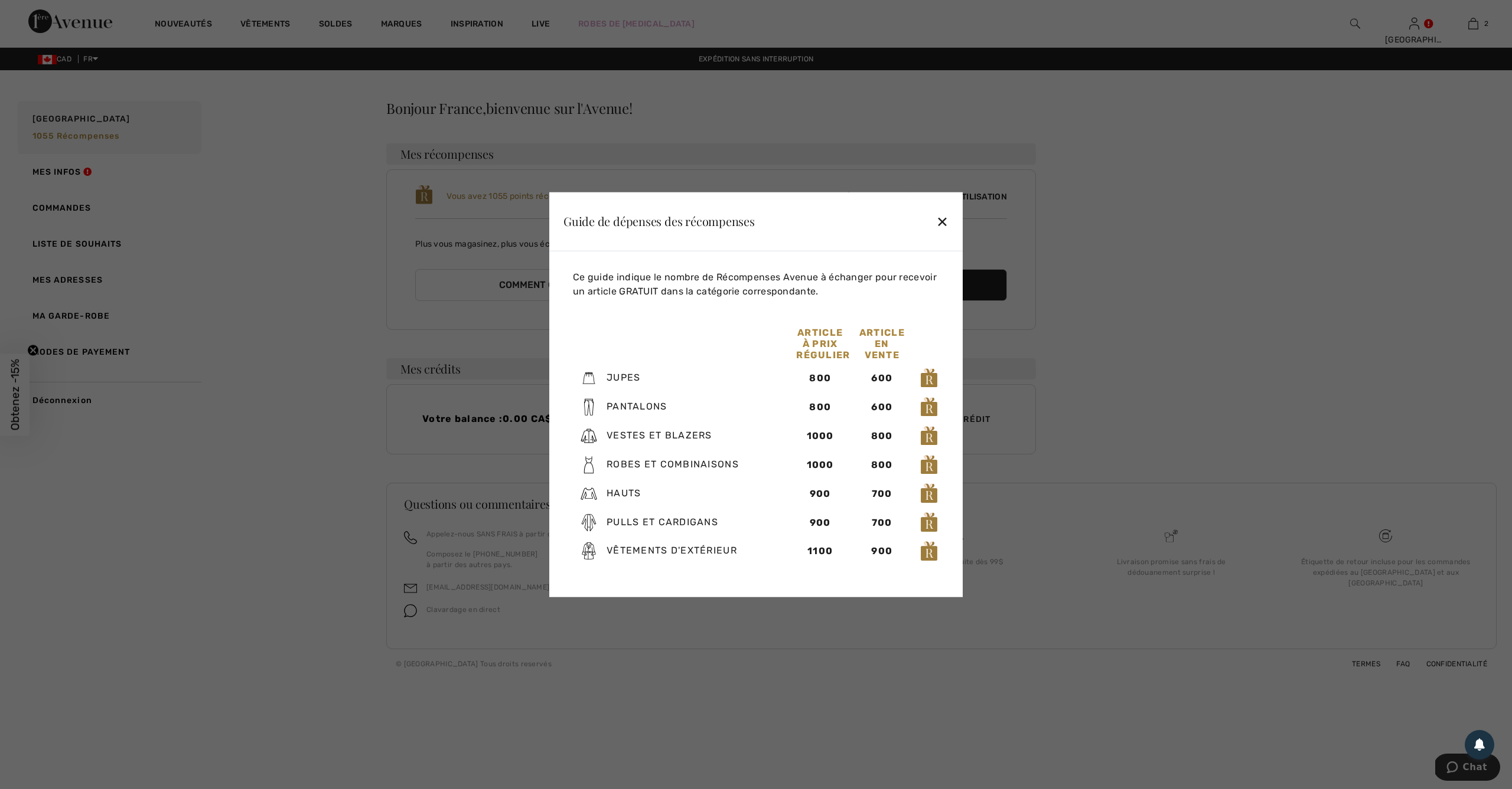
click at [944, 219] on div "✕" at bounding box center [942, 221] width 13 height 25
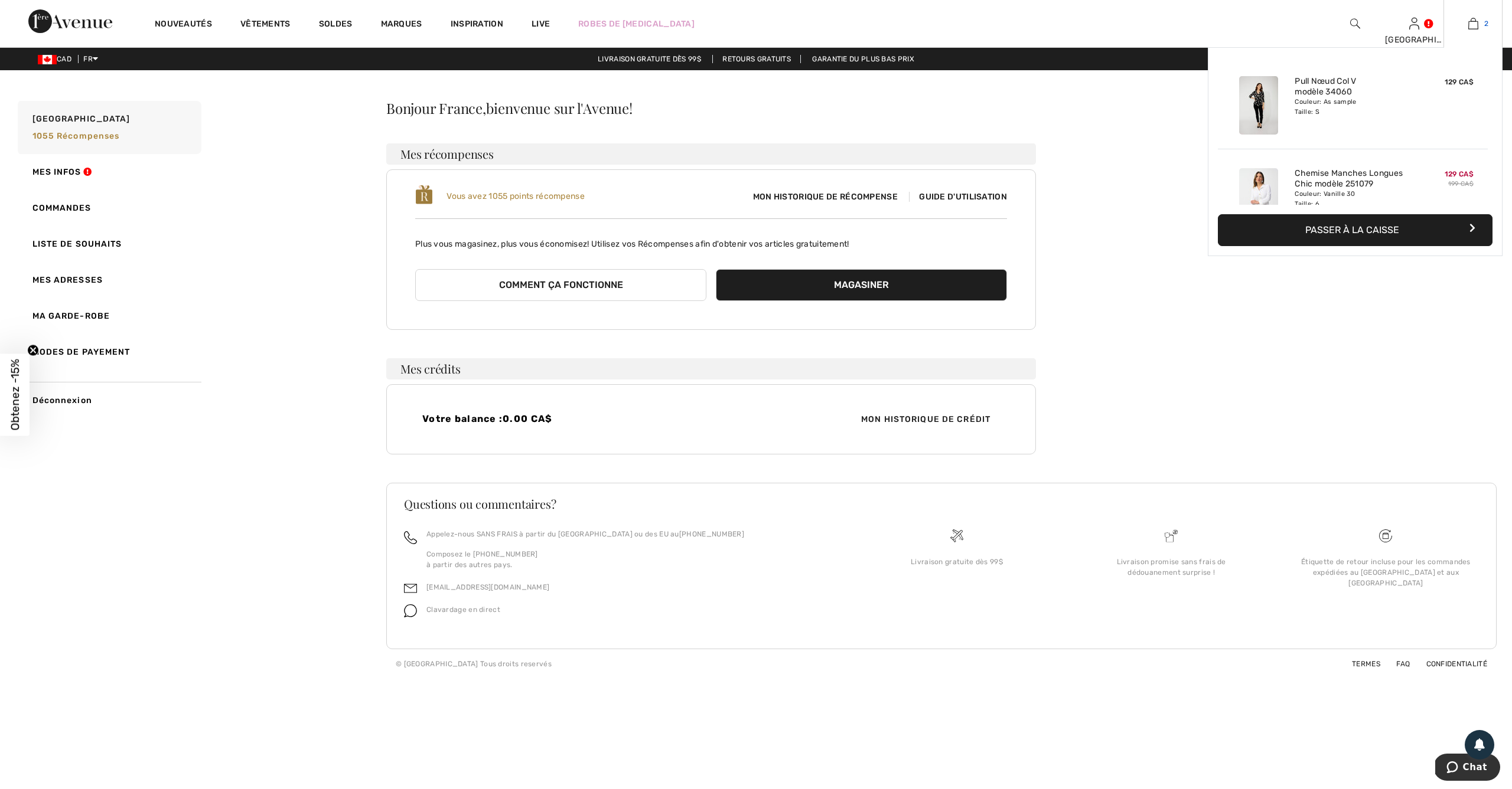
click at [1478, 24] on img at bounding box center [1473, 24] width 10 height 14
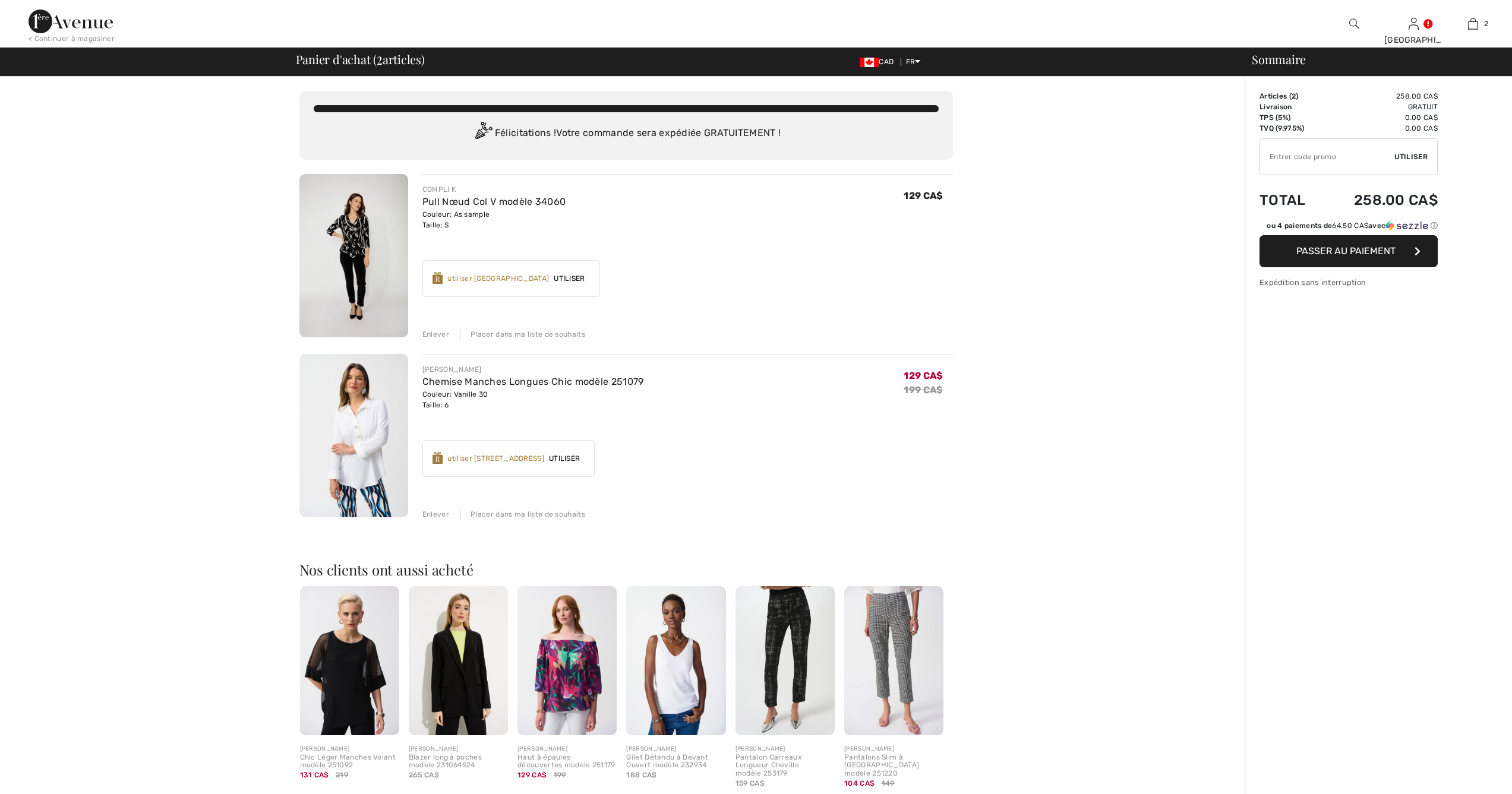
checkbox input "true"
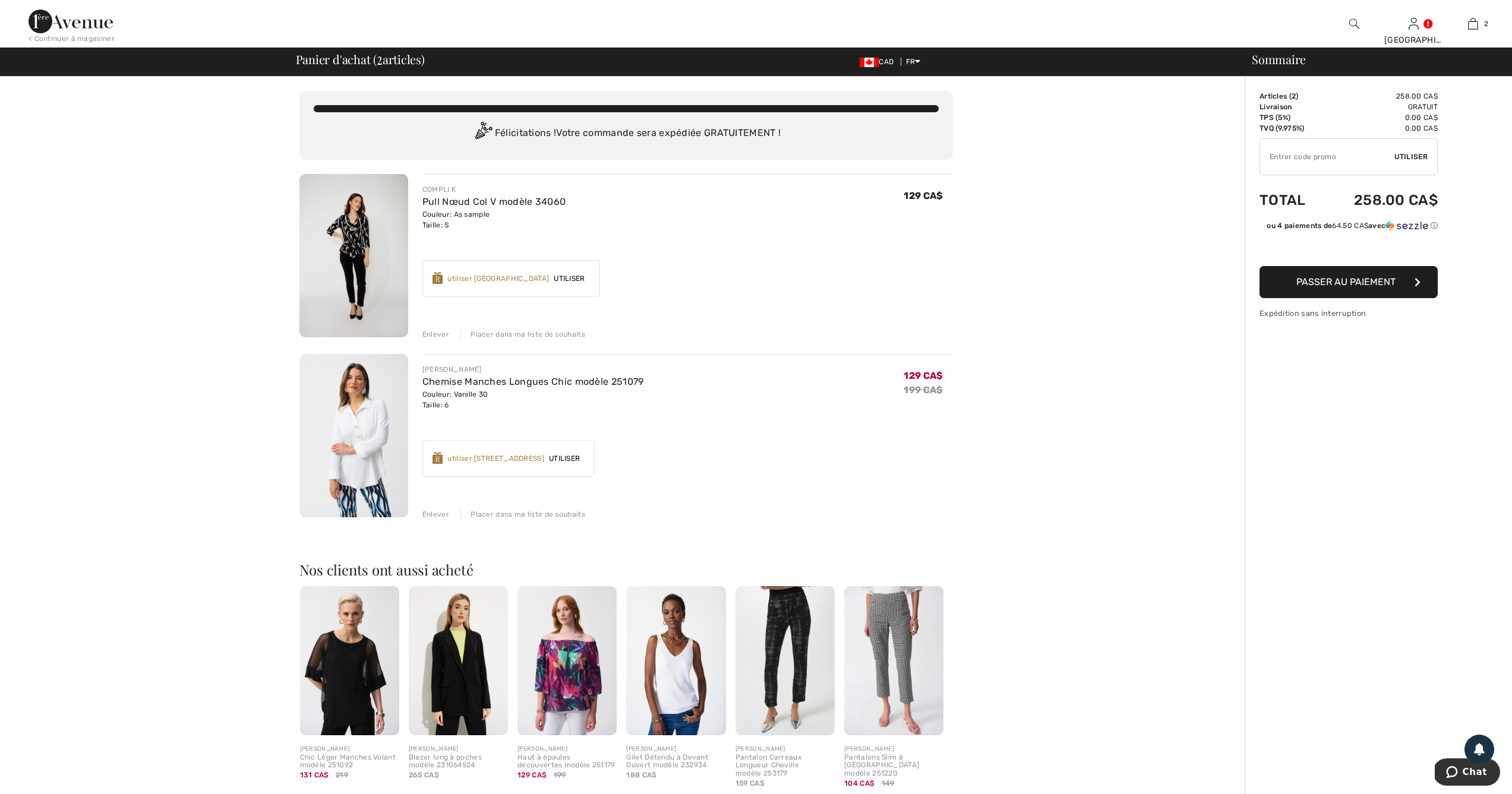
click at [584, 280] on span "Utiliser" at bounding box center [569, 278] width 40 height 10
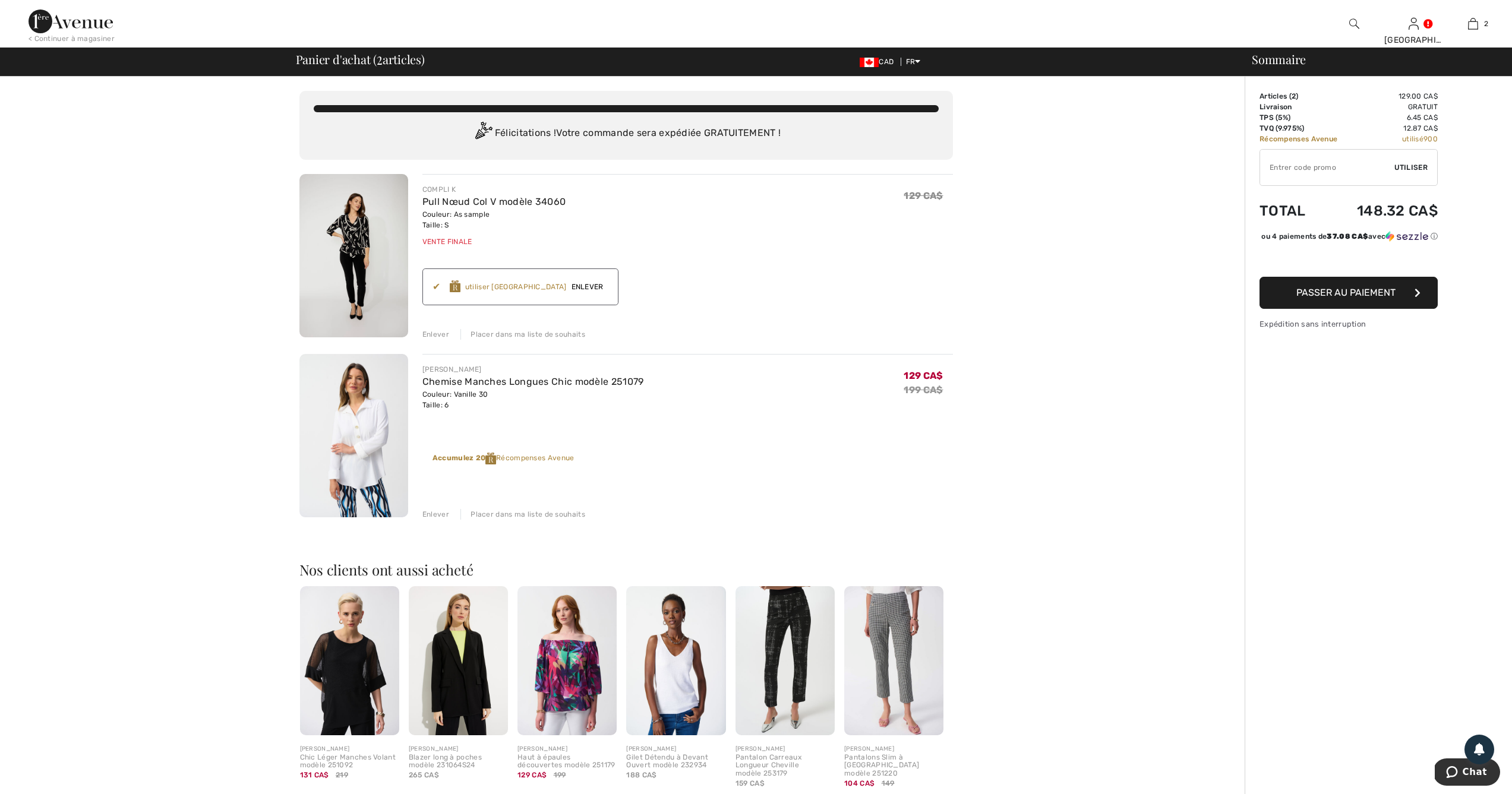
click at [602, 287] on span "Enlever" at bounding box center [588, 287] width 42 height 10
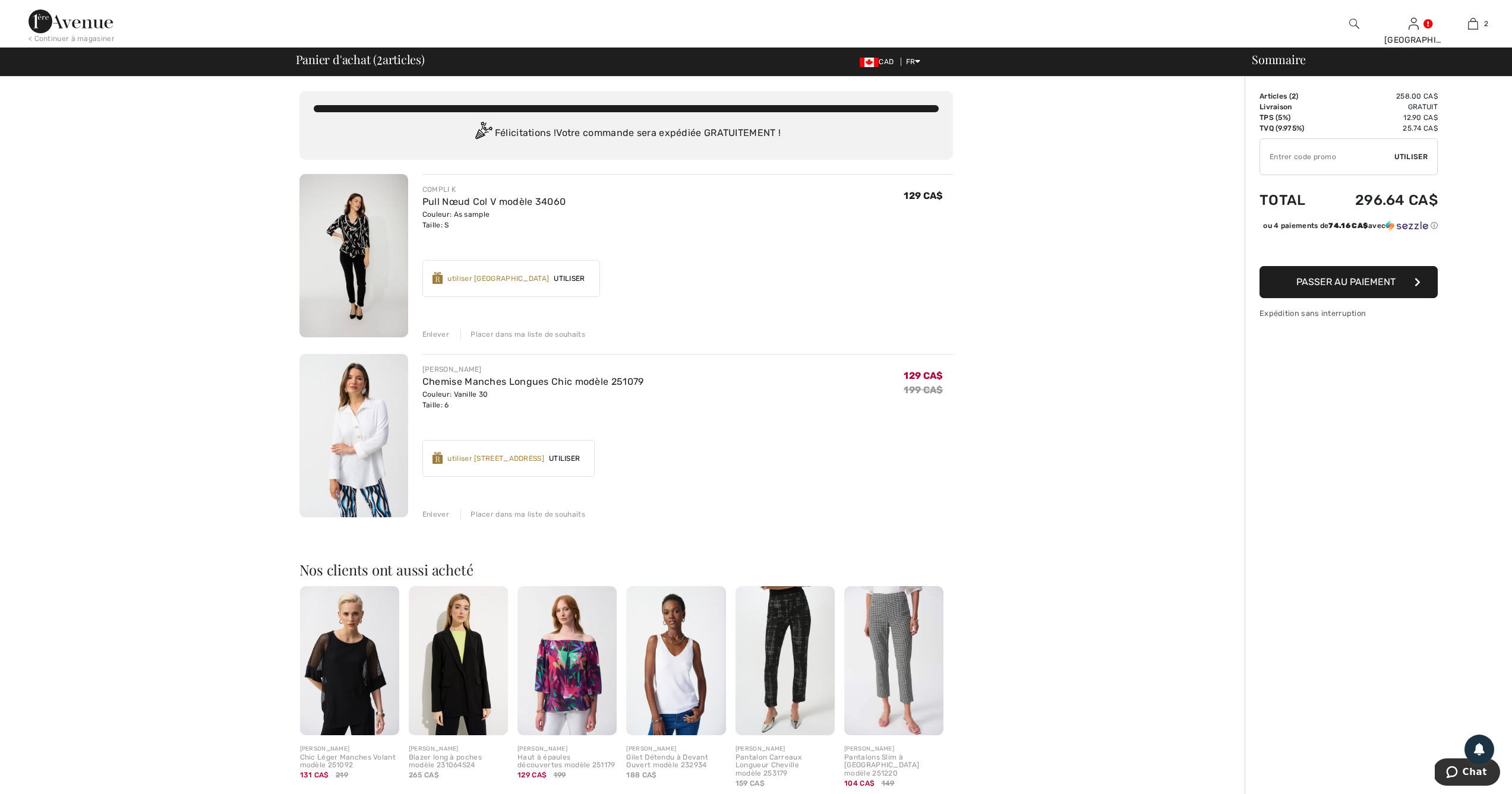
click at [585, 454] on span "Utiliser" at bounding box center [564, 458] width 40 height 10
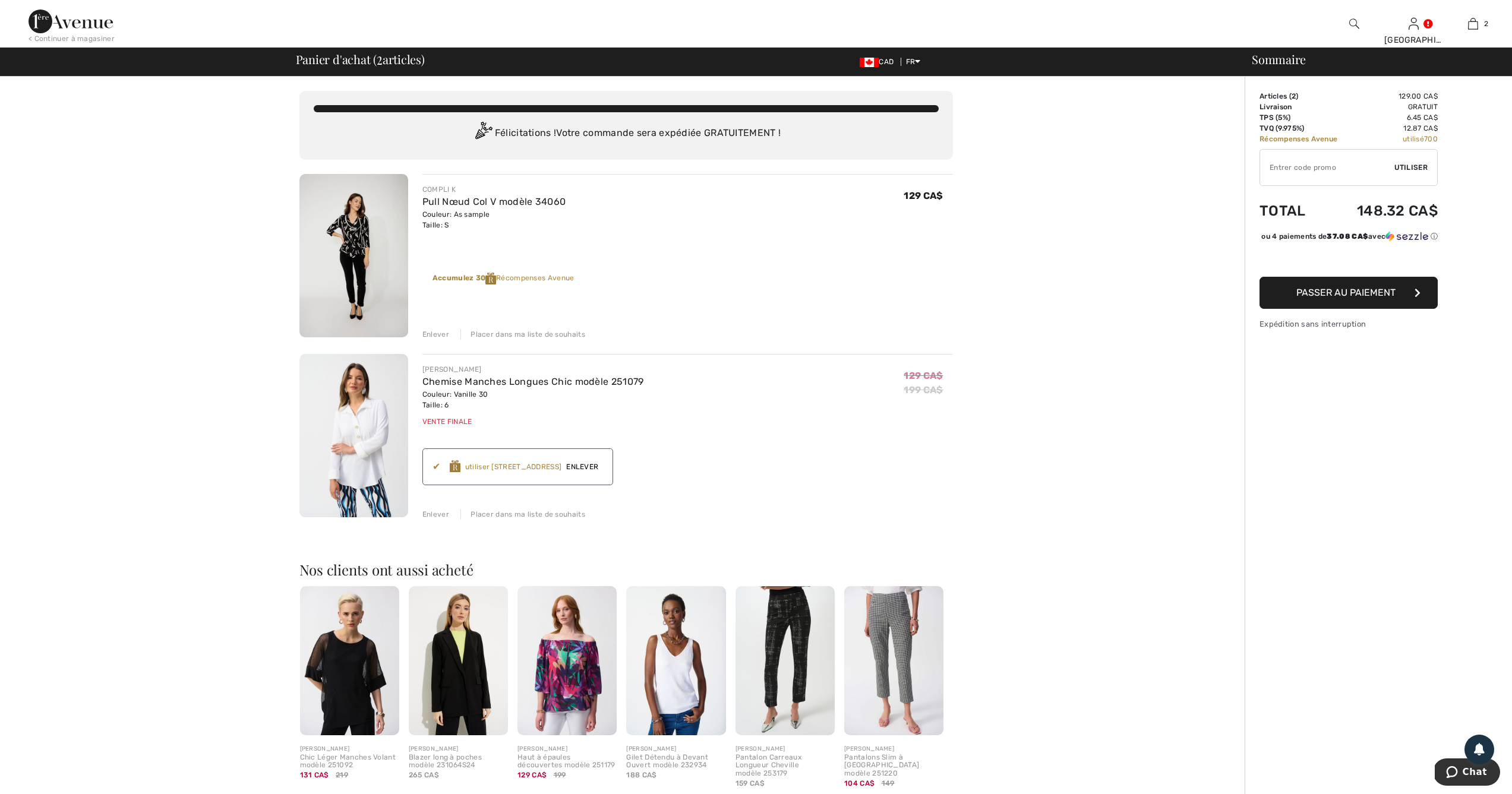
click at [602, 466] on span "Enlever" at bounding box center [582, 466] width 42 height 10
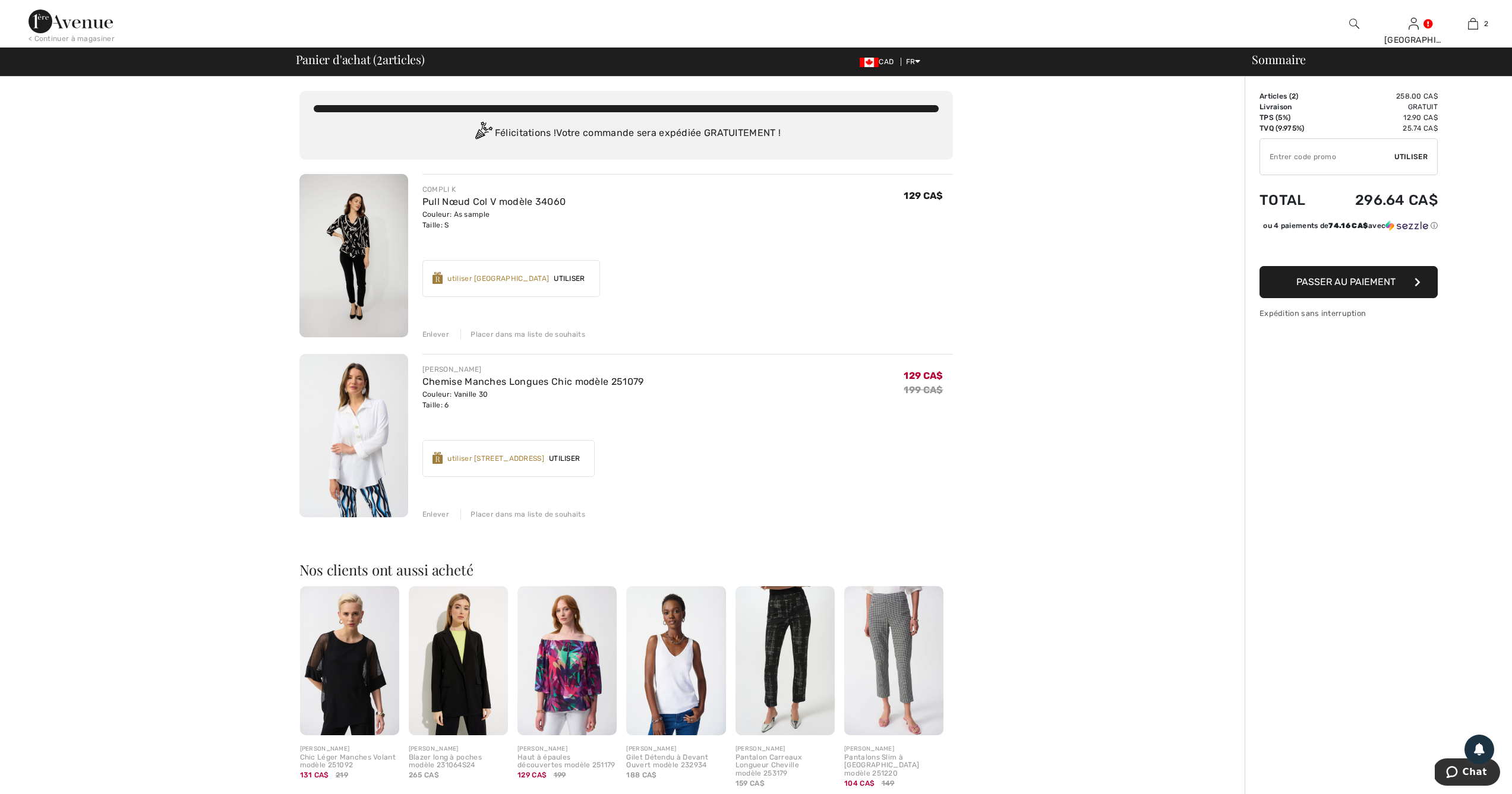
click at [1351, 287] on span "Passer au paiement" at bounding box center [1347, 282] width 100 height 11
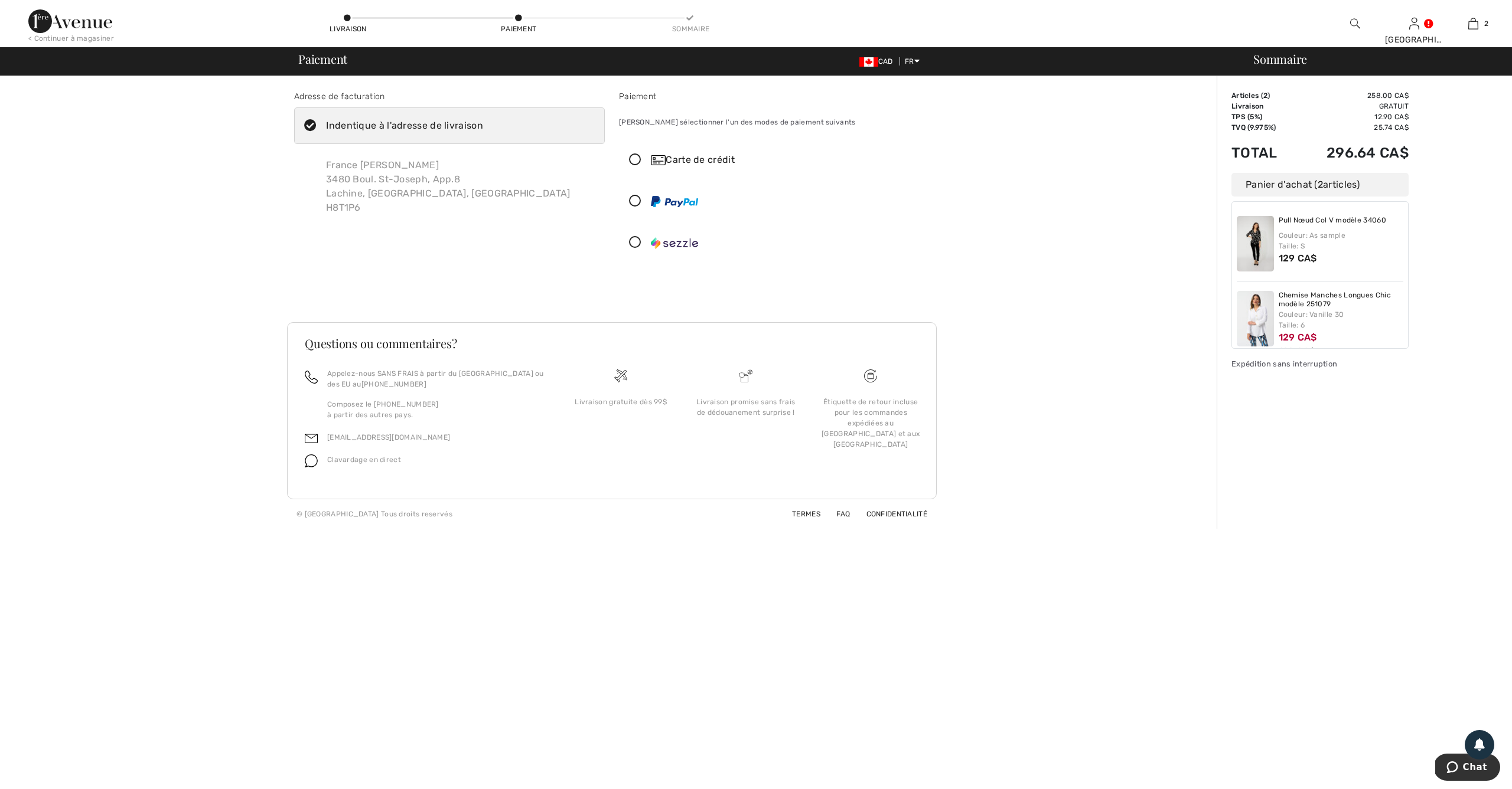
click at [634, 160] on icon at bounding box center [634, 160] width 31 height 13
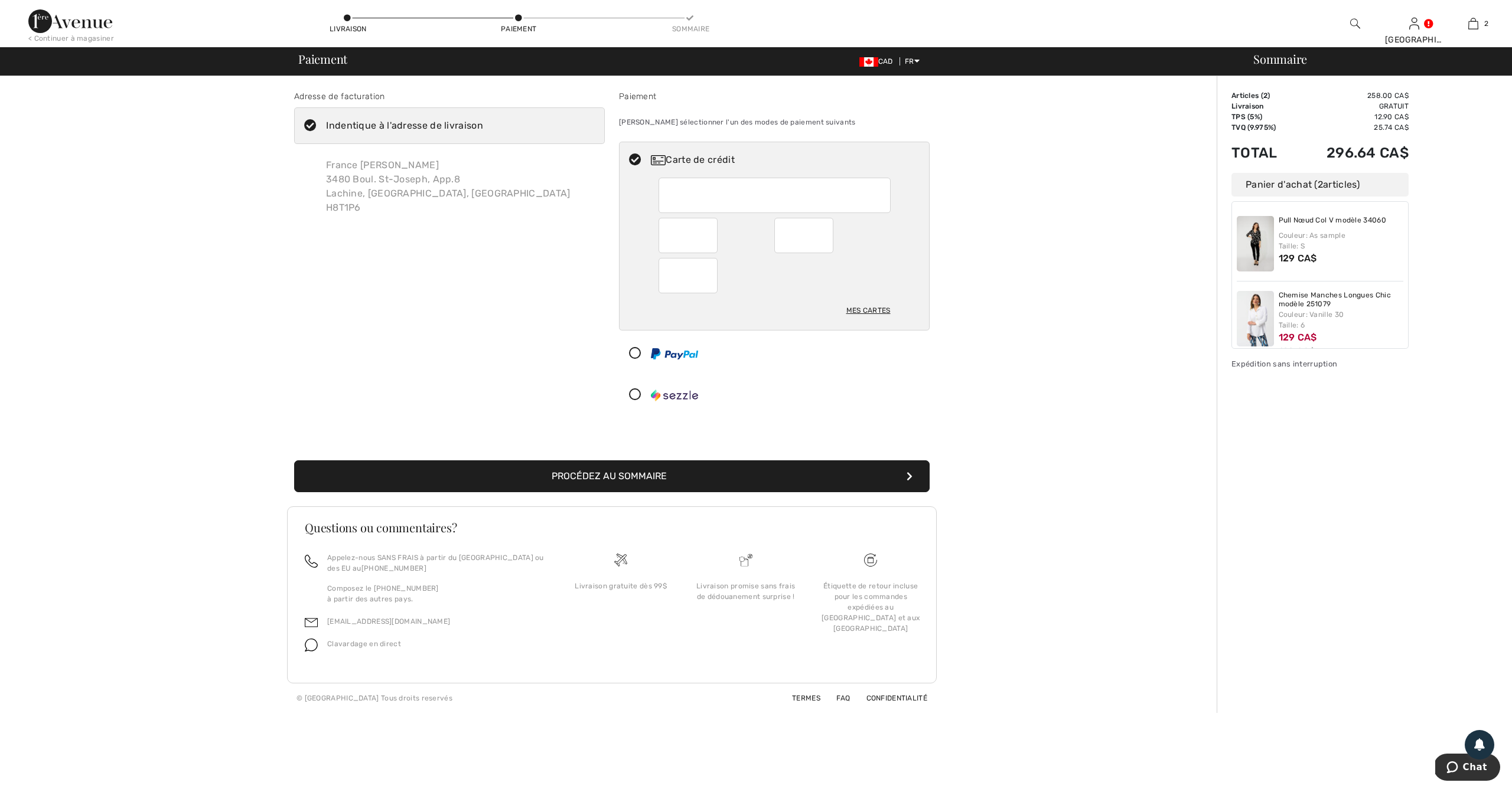
click at [697, 479] on button "Procédez au sommaire" at bounding box center [612, 476] width 635 height 32
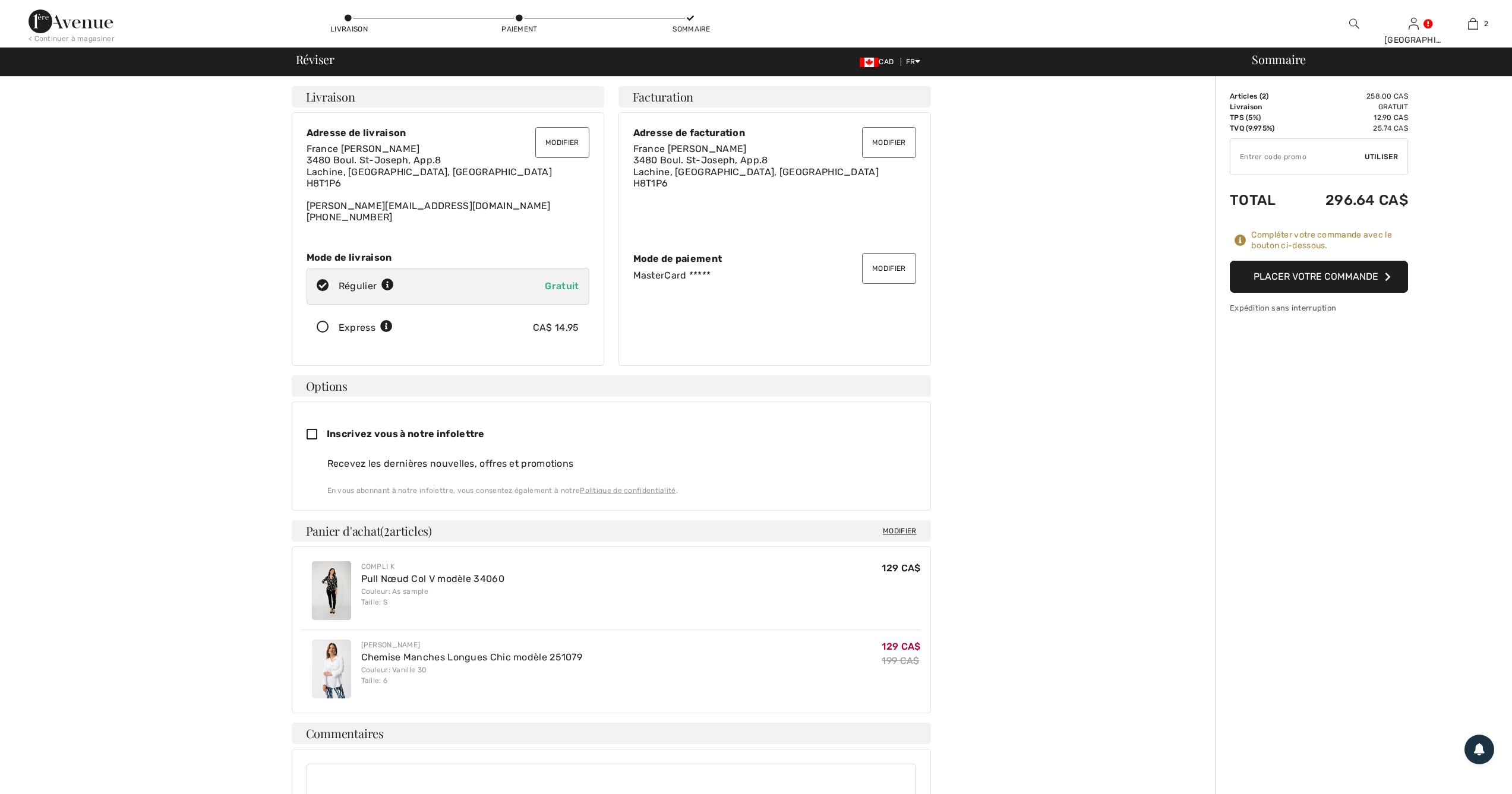
checkbox input "true"
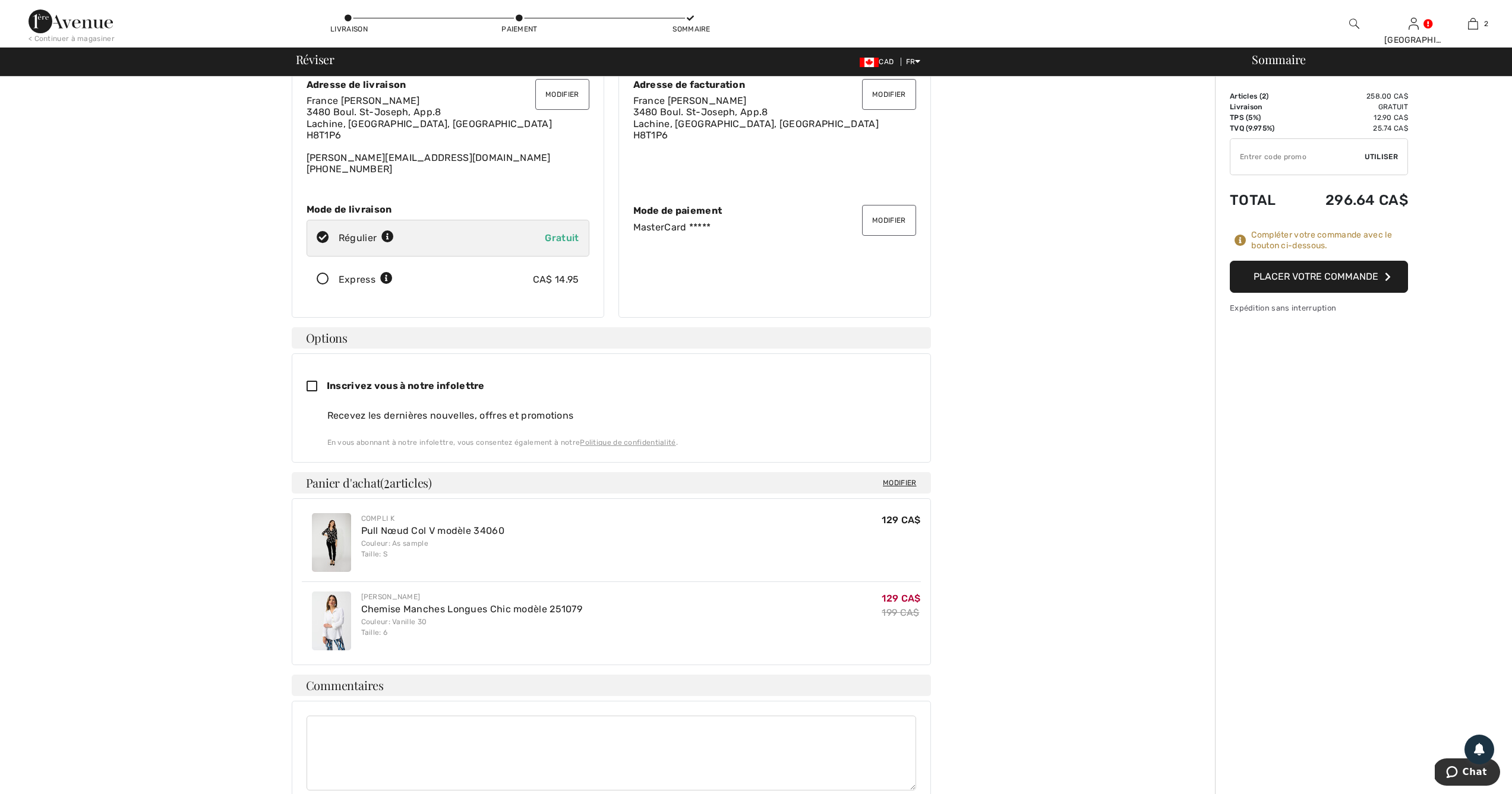
scroll to position [60, 0]
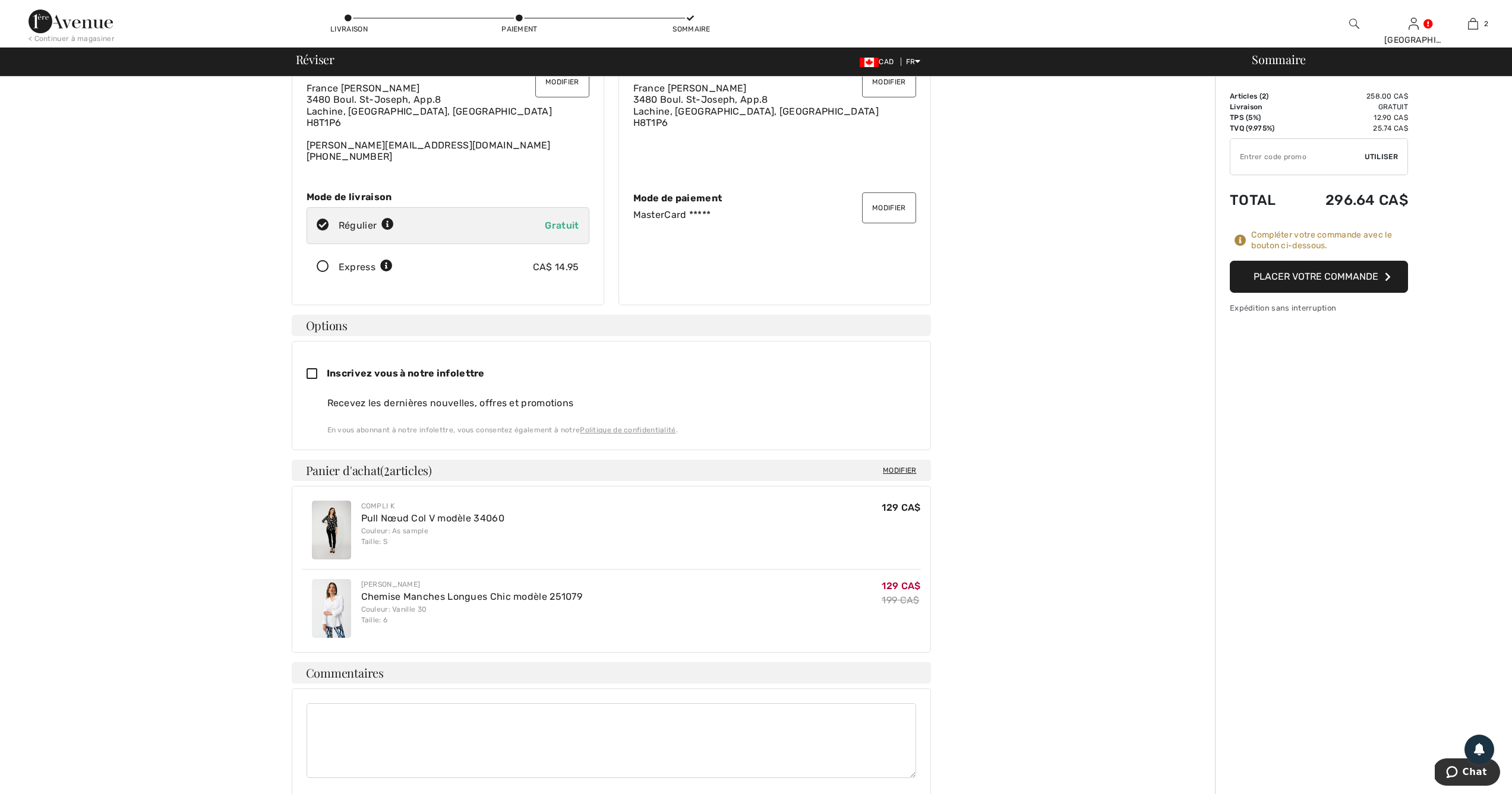
click at [1295, 279] on button "Placer votre commande" at bounding box center [1319, 277] width 178 height 32
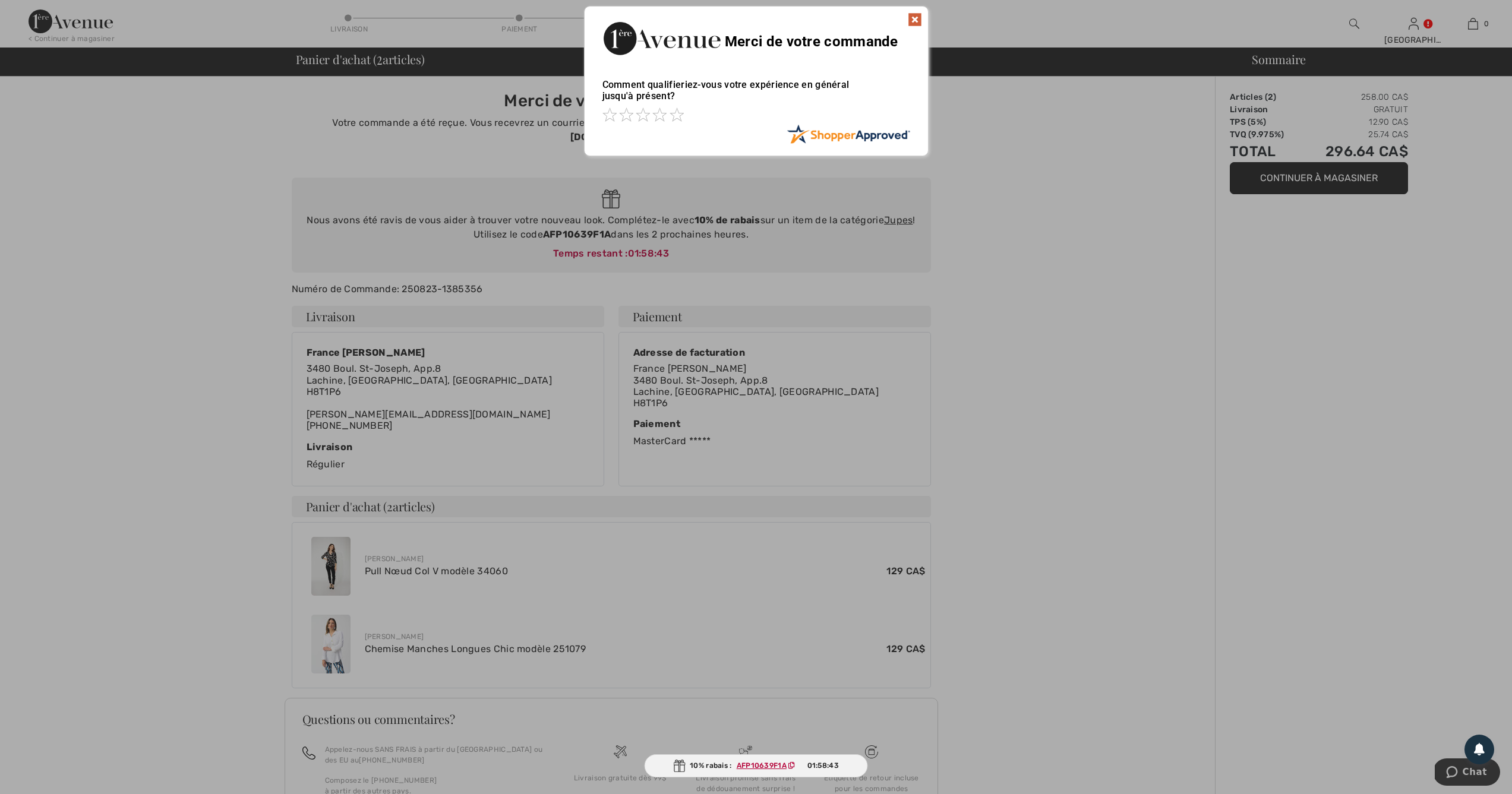
click at [911, 20] on img at bounding box center [915, 20] width 14 height 14
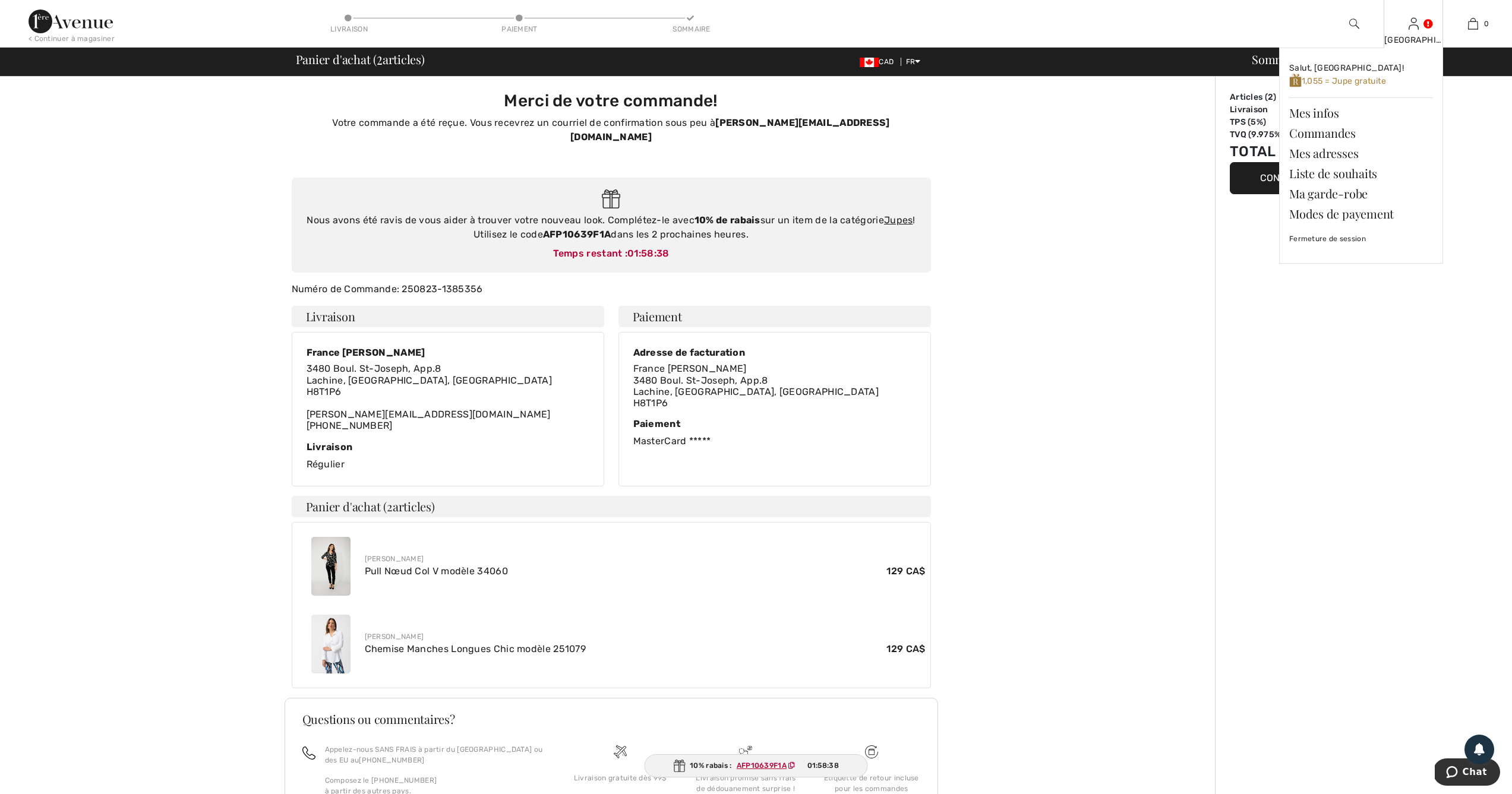
click at [1418, 35] on div "[GEOGRAPHIC_DATA]" at bounding box center [1413, 40] width 59 height 13
